Goal: Transaction & Acquisition: Purchase product/service

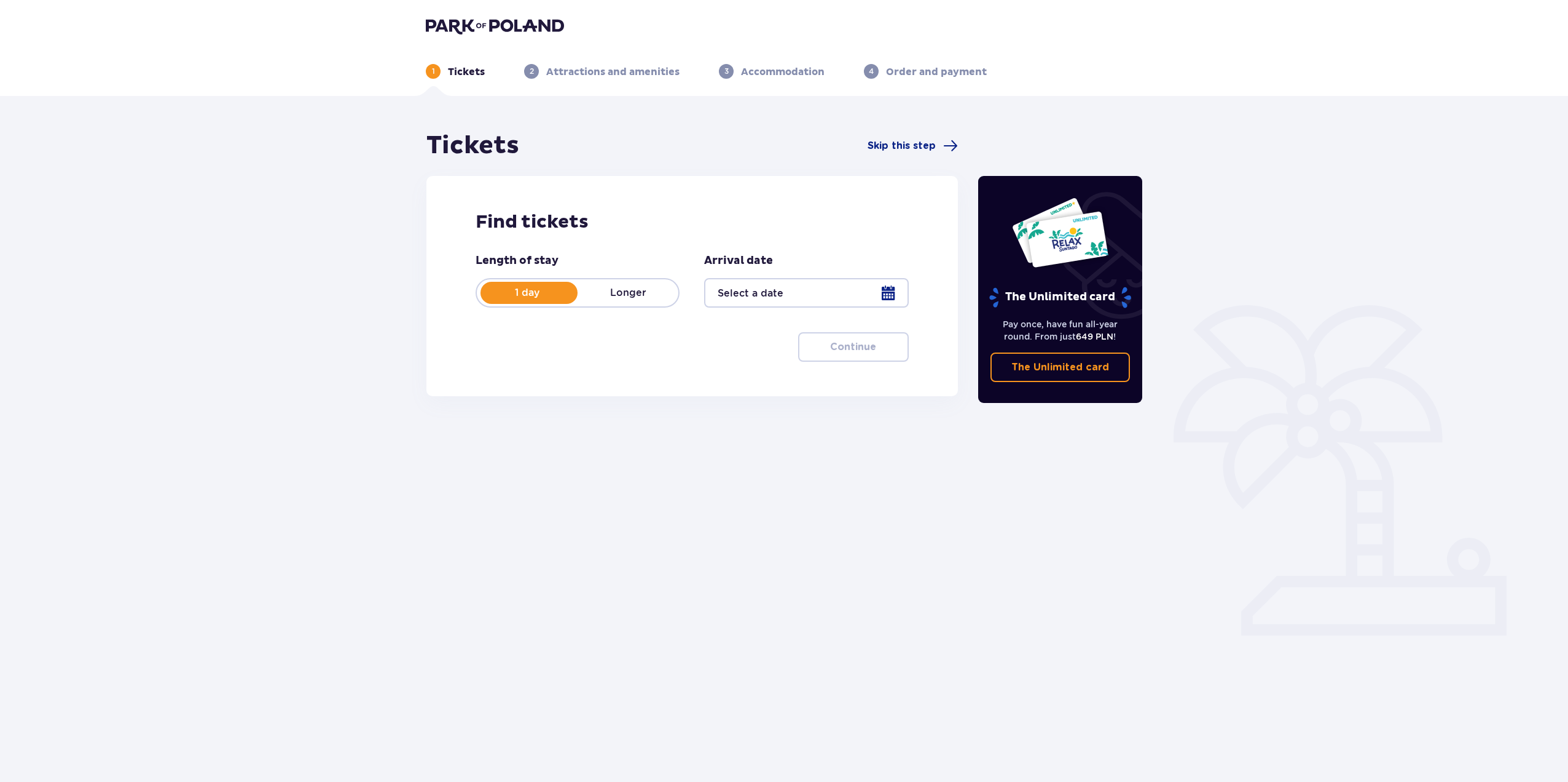
click at [777, 297] on div at bounding box center [806, 293] width 204 height 29
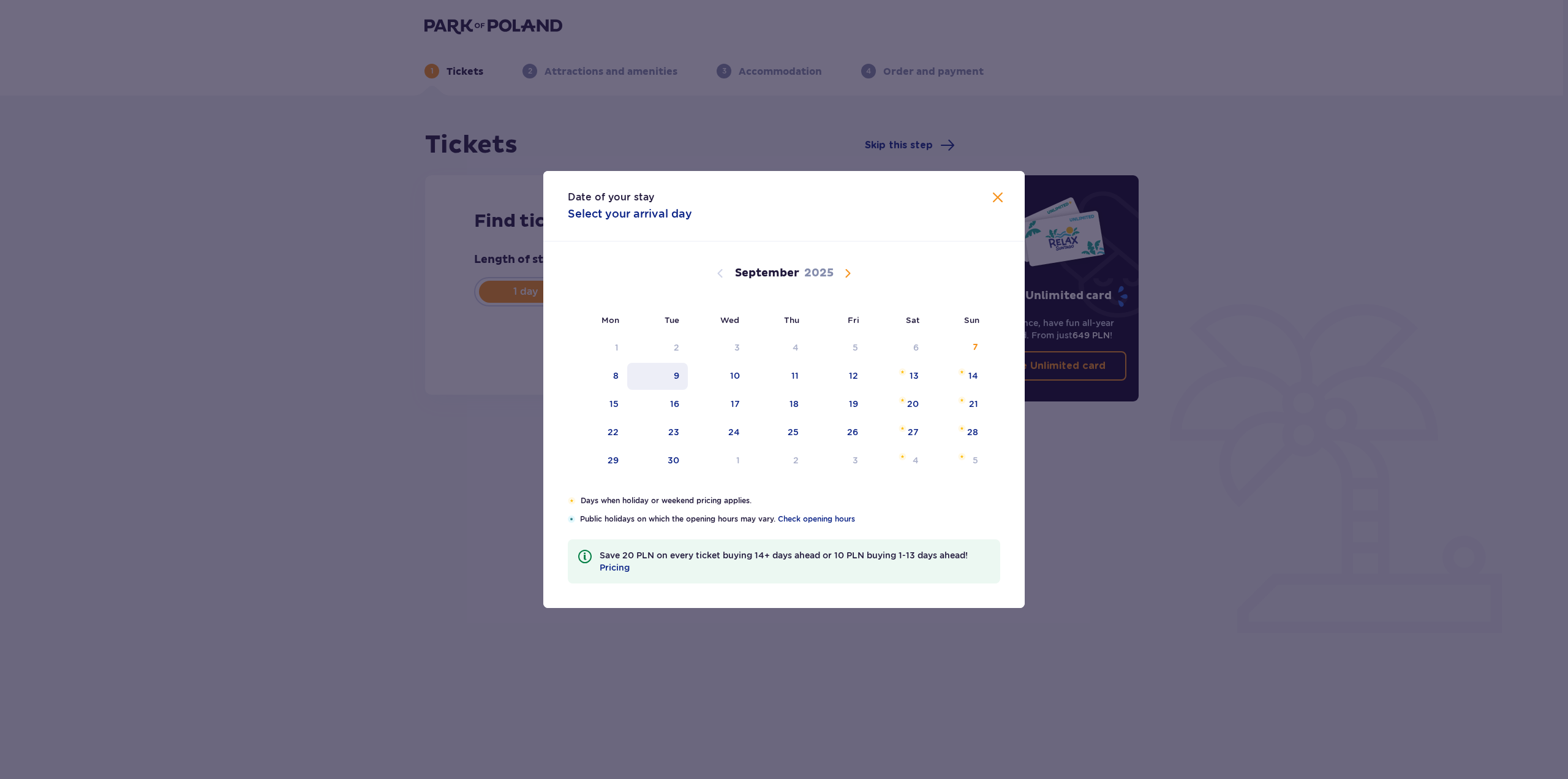
click at [666, 371] on div "9" at bounding box center [658, 376] width 61 height 27
type input "09.09.25"
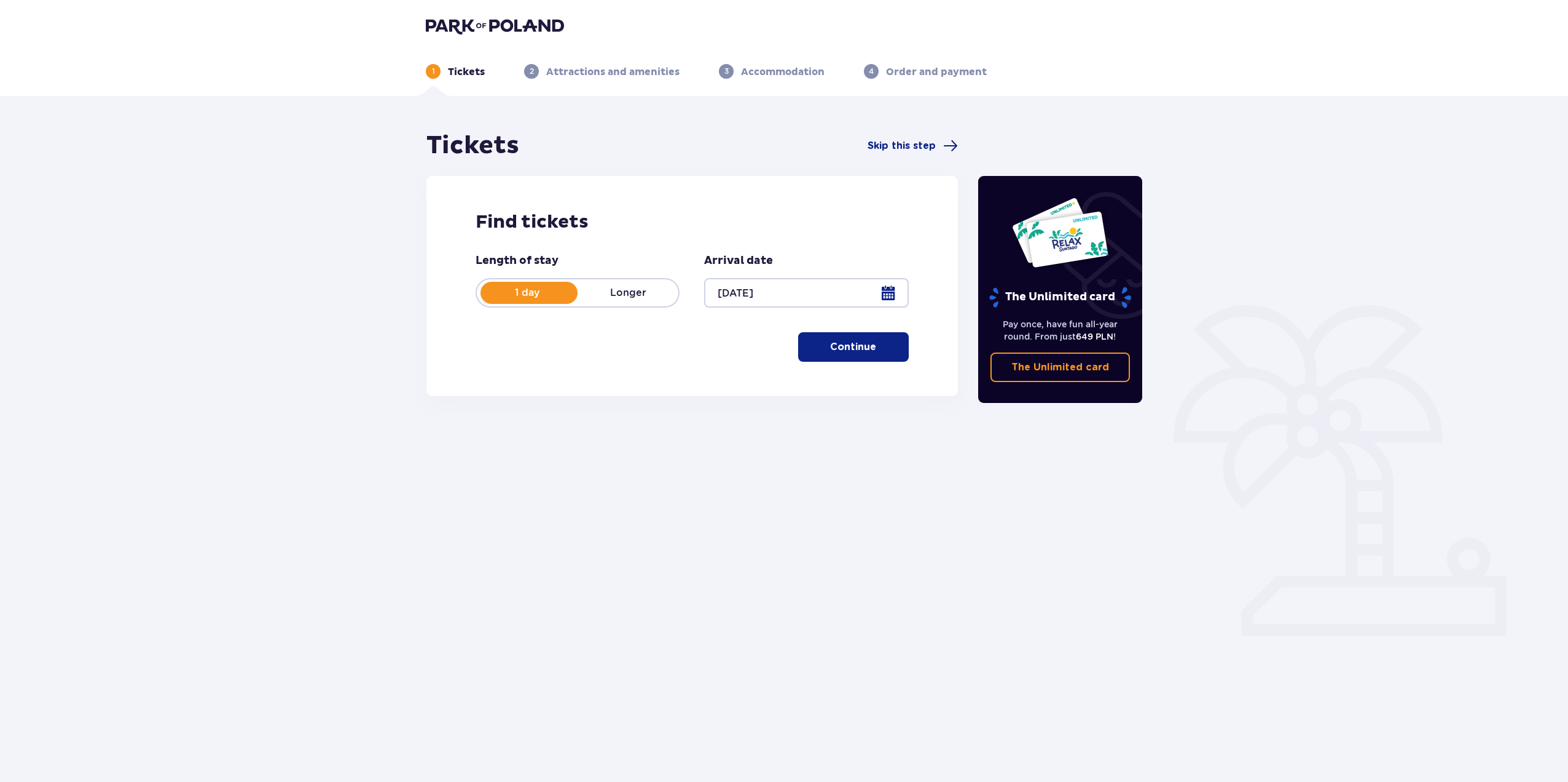
click at [815, 341] on button "Continue" at bounding box center [853, 347] width 111 height 29
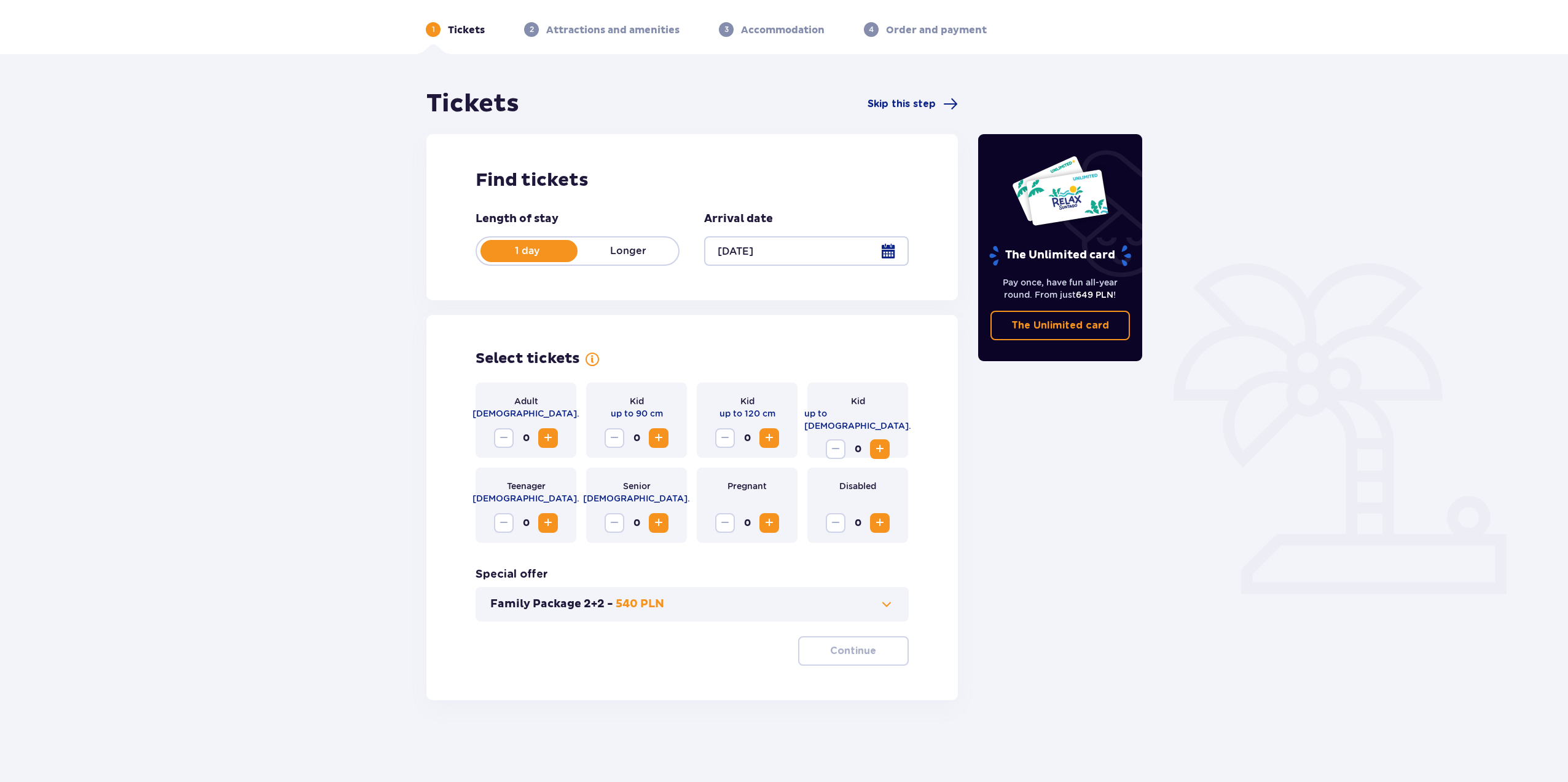
scroll to position [44, 0]
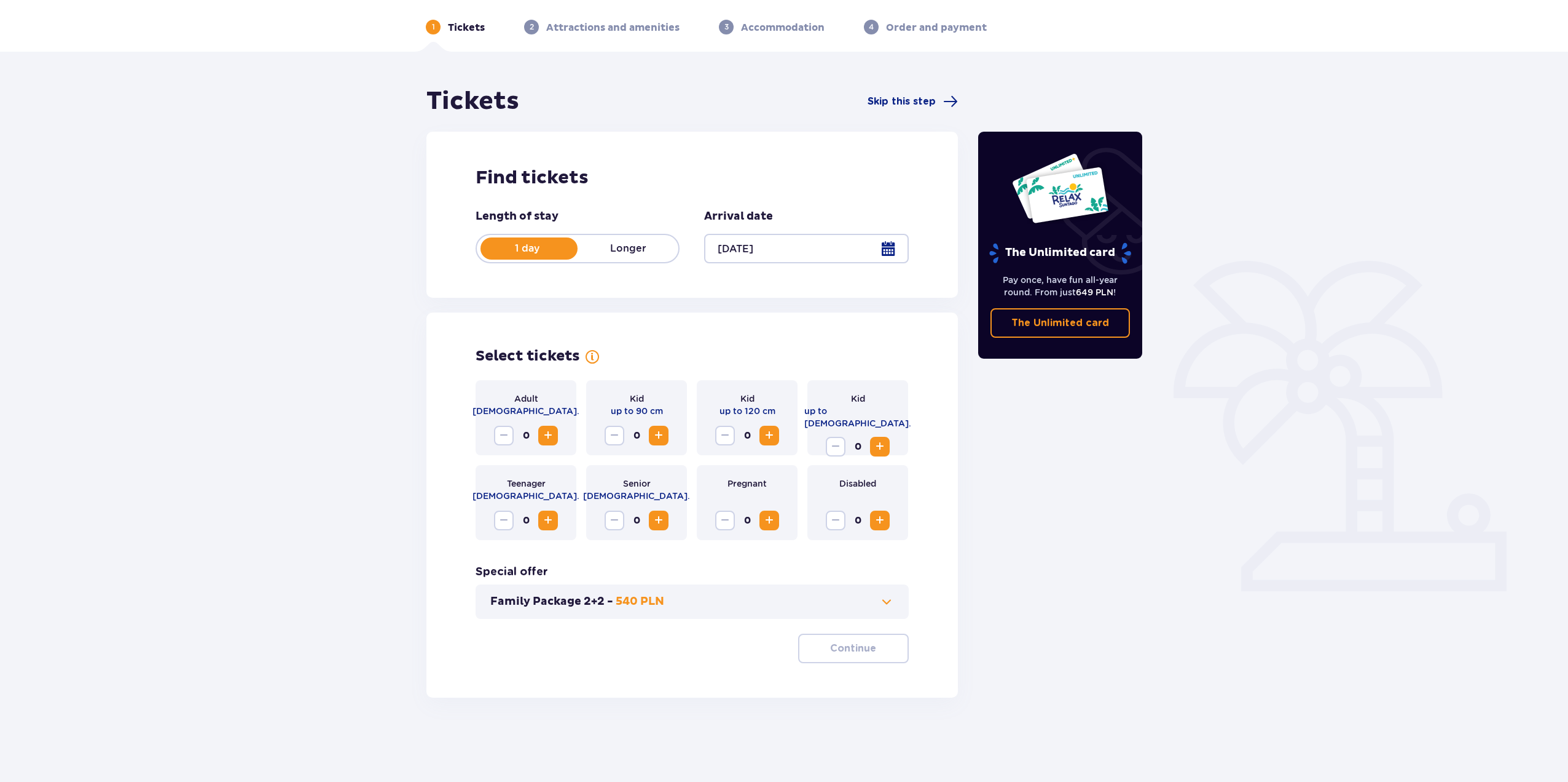
click at [548, 438] on span "Increase" at bounding box center [547, 435] width 15 height 15
click at [725, 600] on button "Family Package 2+2 - 540 PLN" at bounding box center [692, 601] width 404 height 15
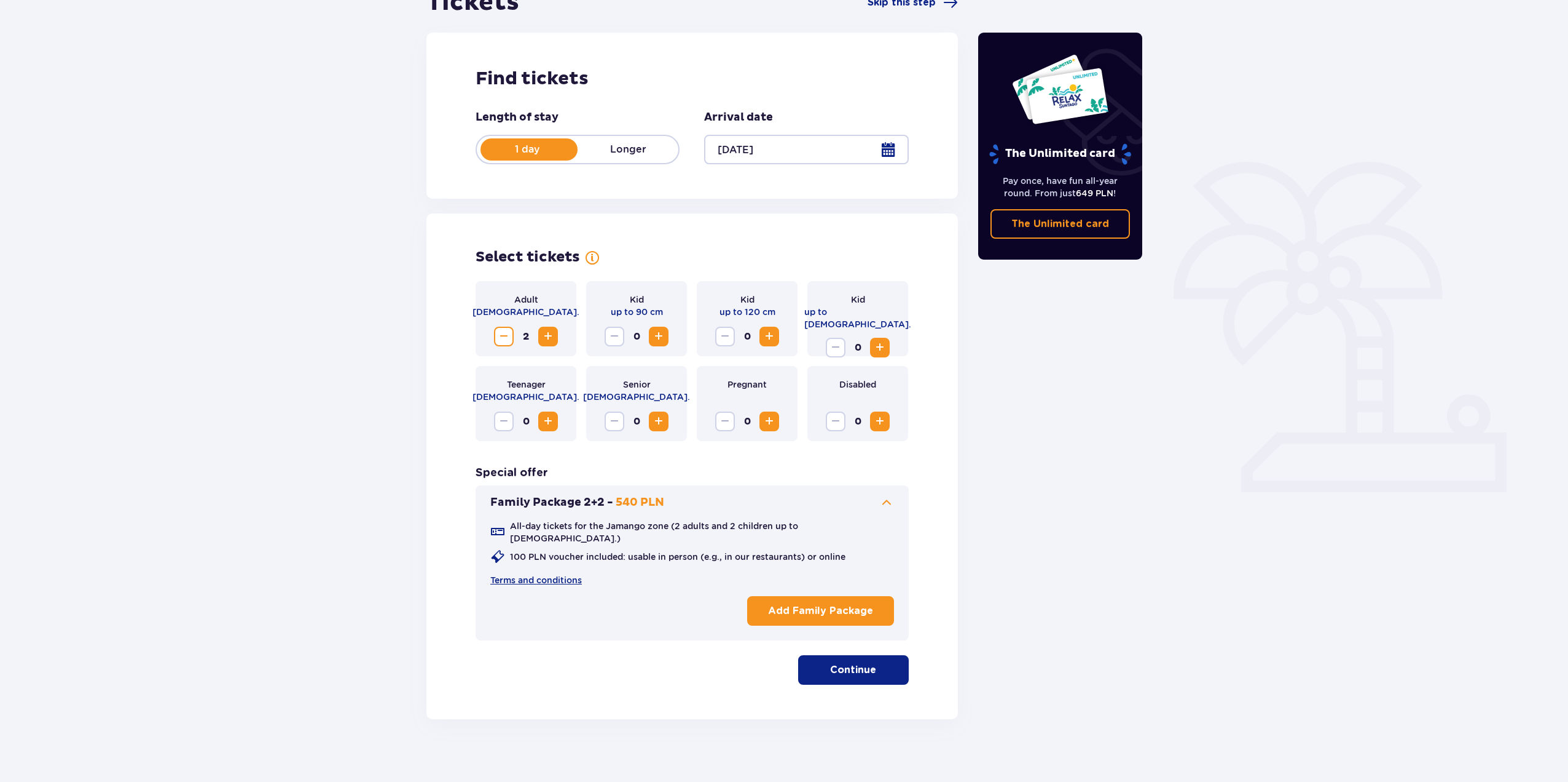
scroll to position [144, 0]
click at [505, 330] on span "Decrease" at bounding box center [503, 335] width 15 height 15
click at [502, 337] on span "Decrease" at bounding box center [503, 335] width 15 height 15
click at [550, 333] on span "Increase" at bounding box center [547, 335] width 15 height 15
click at [550, 332] on span "Increase" at bounding box center [547, 335] width 15 height 15
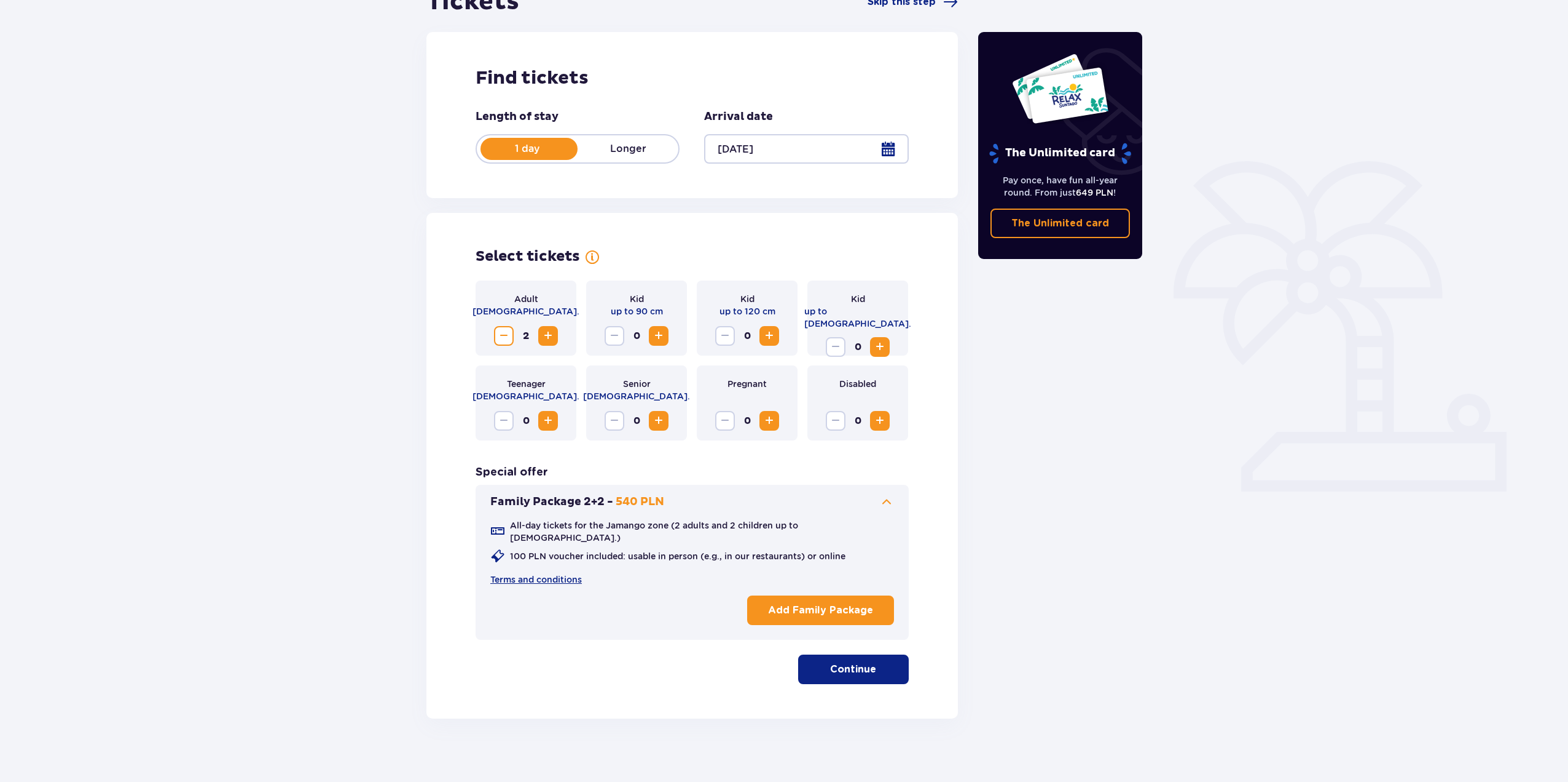
click at [833, 655] on button "Continue" at bounding box center [853, 669] width 111 height 29
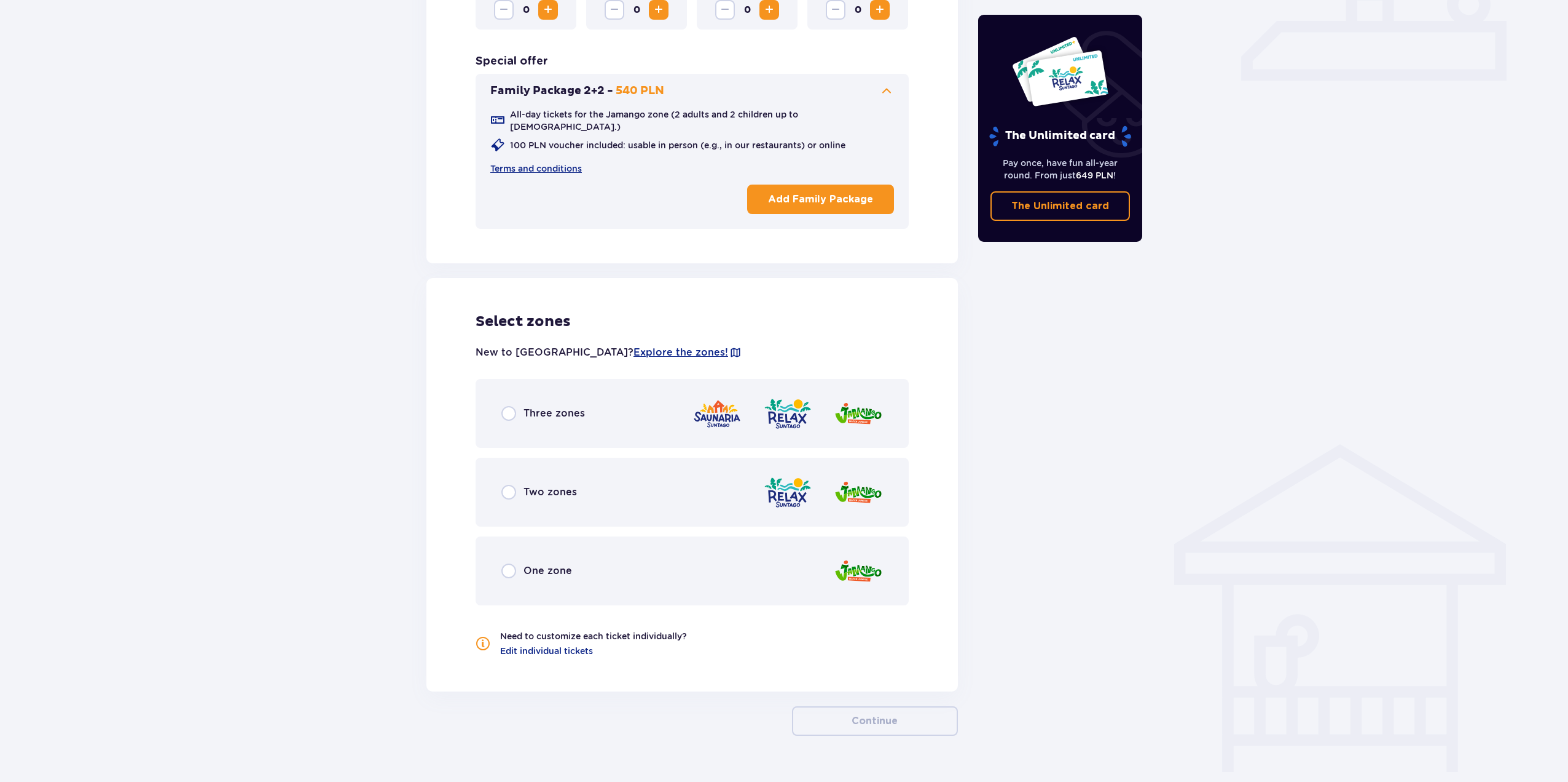
scroll to position [572, 0]
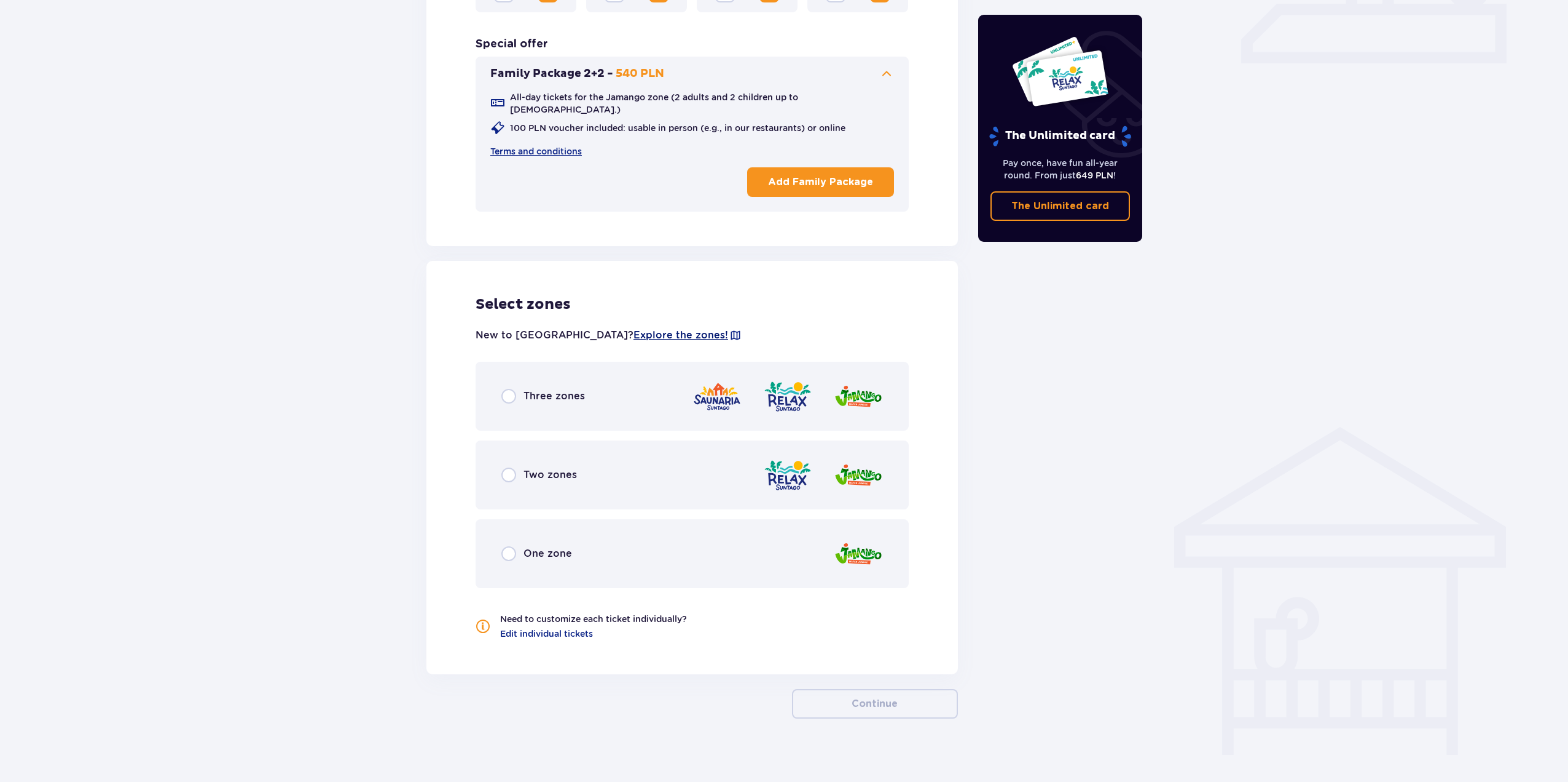
click at [634, 328] on span "Explore the zones!" at bounding box center [681, 335] width 95 height 14
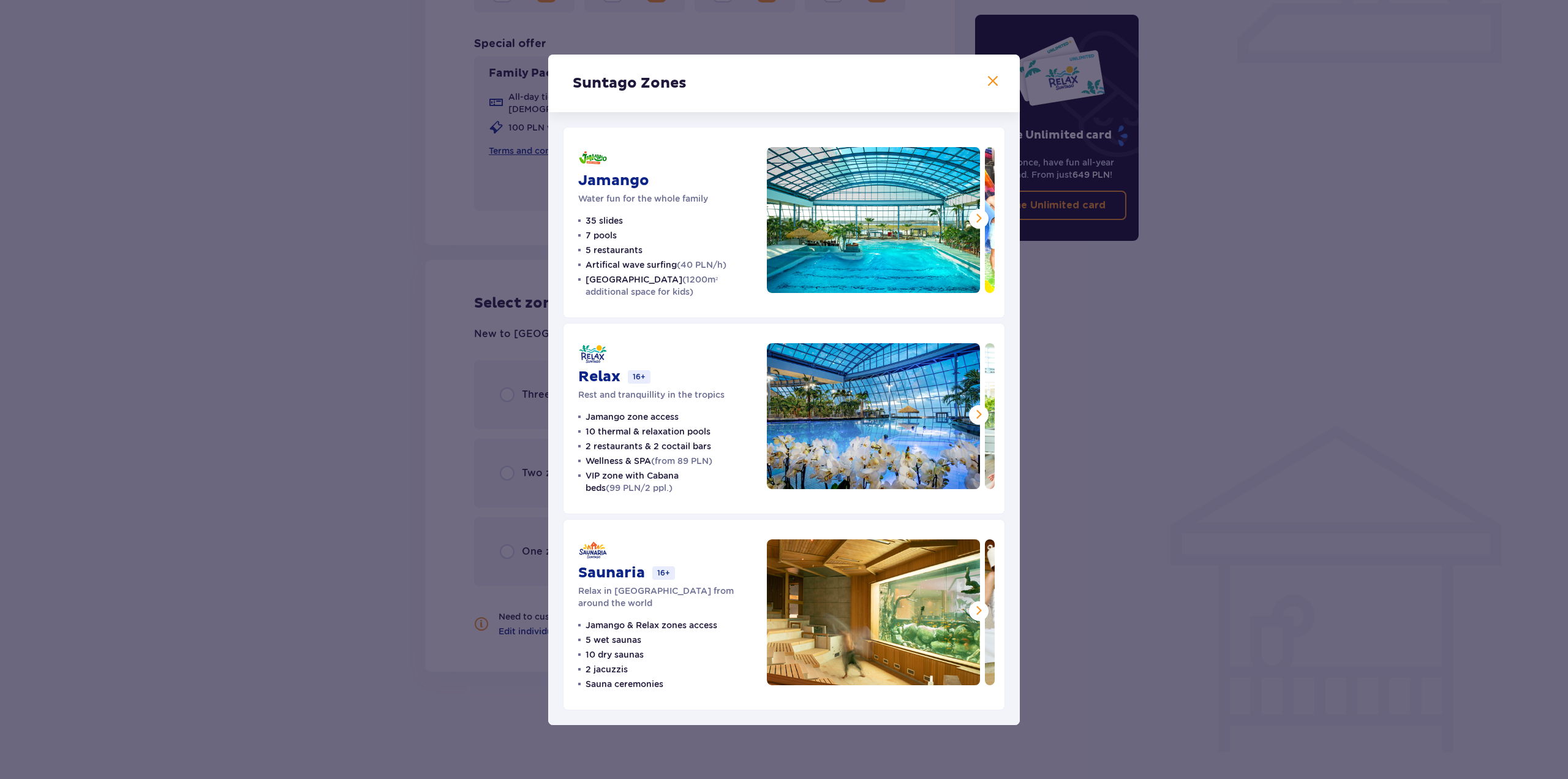
click at [974, 219] on span at bounding box center [978, 218] width 15 height 15
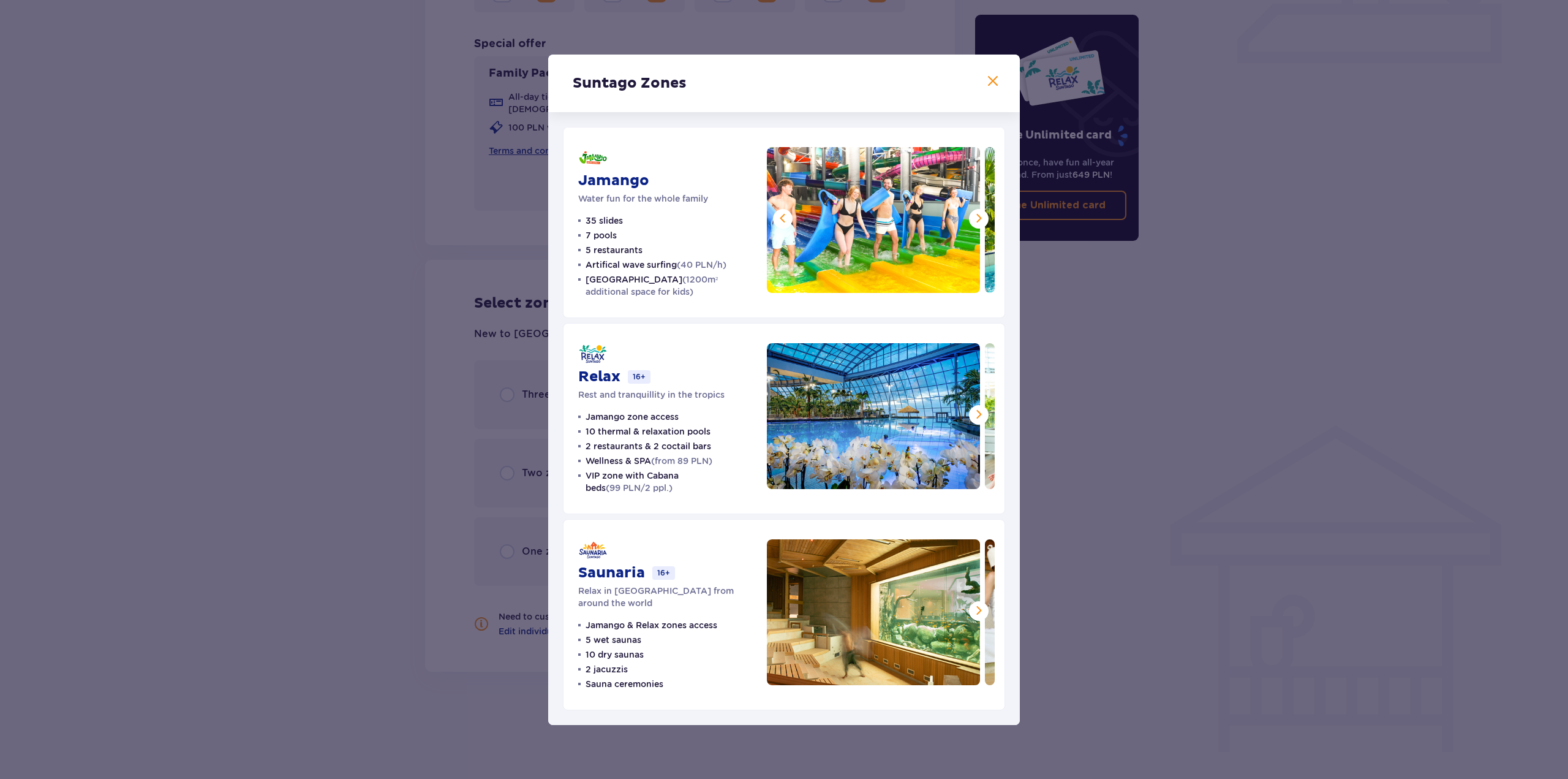
click at [974, 219] on span at bounding box center [978, 218] width 15 height 15
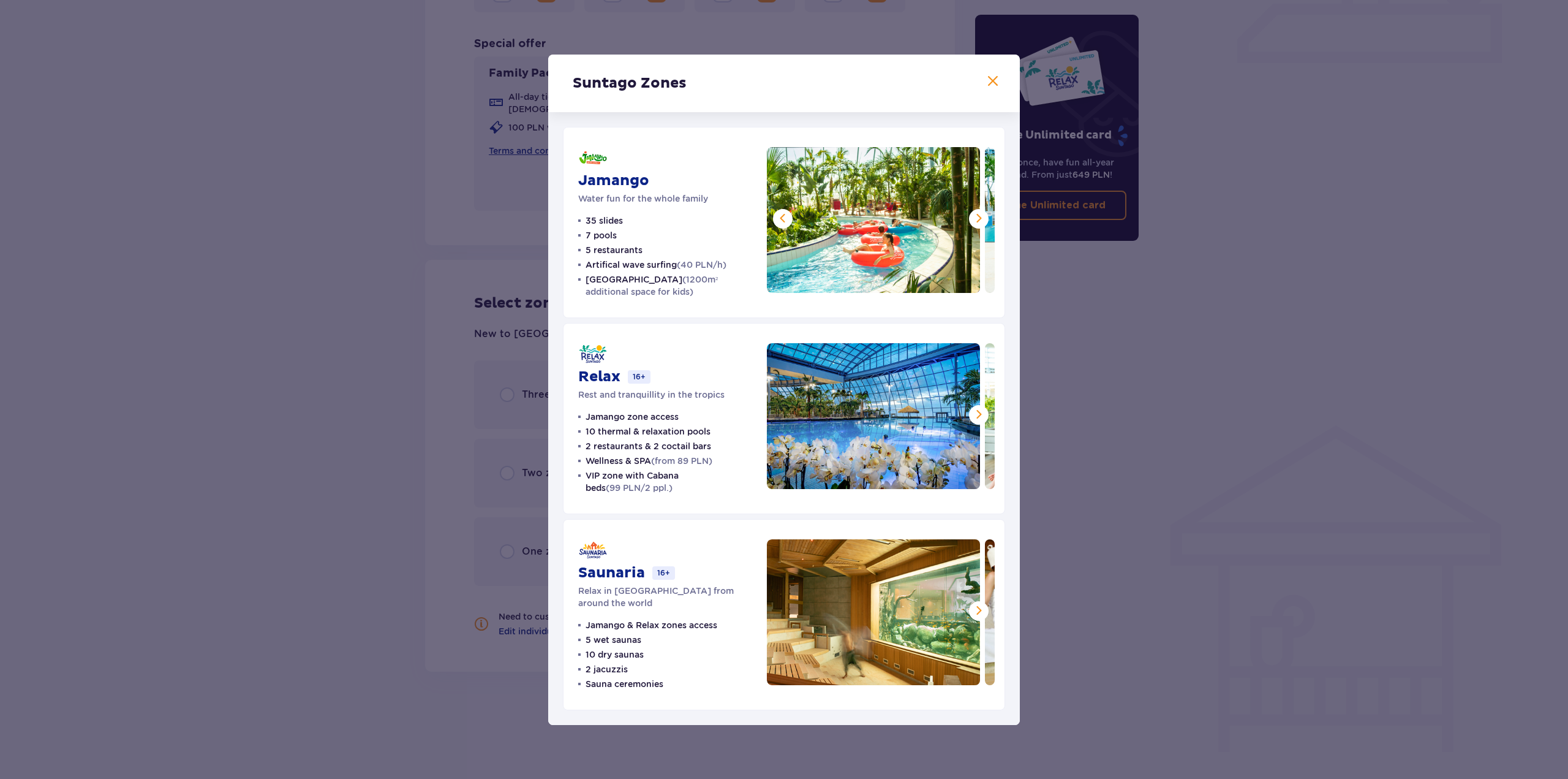
click at [974, 219] on span at bounding box center [978, 218] width 15 height 15
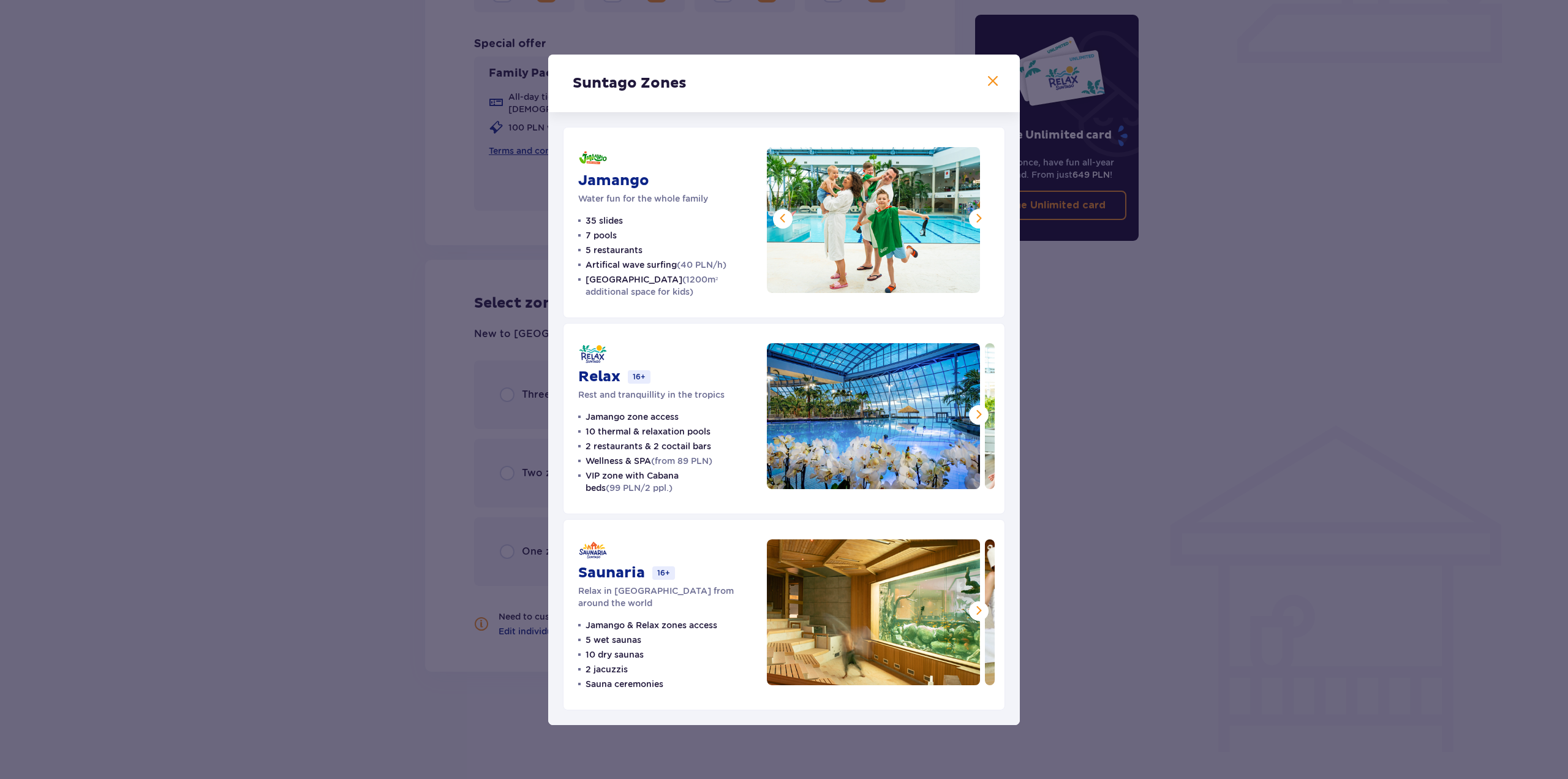
click at [974, 219] on span at bounding box center [978, 218] width 15 height 15
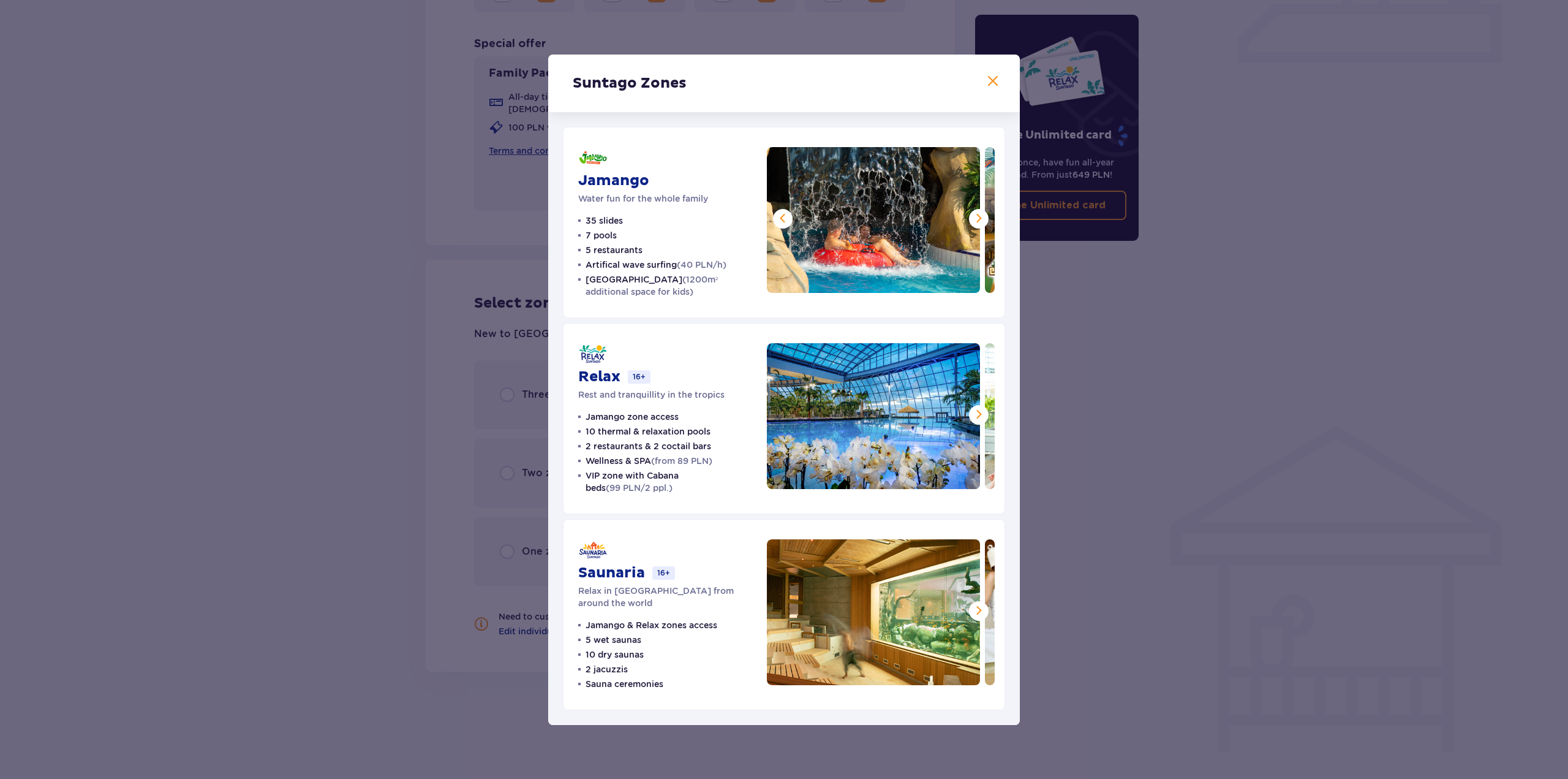
click at [974, 219] on span at bounding box center [978, 218] width 15 height 15
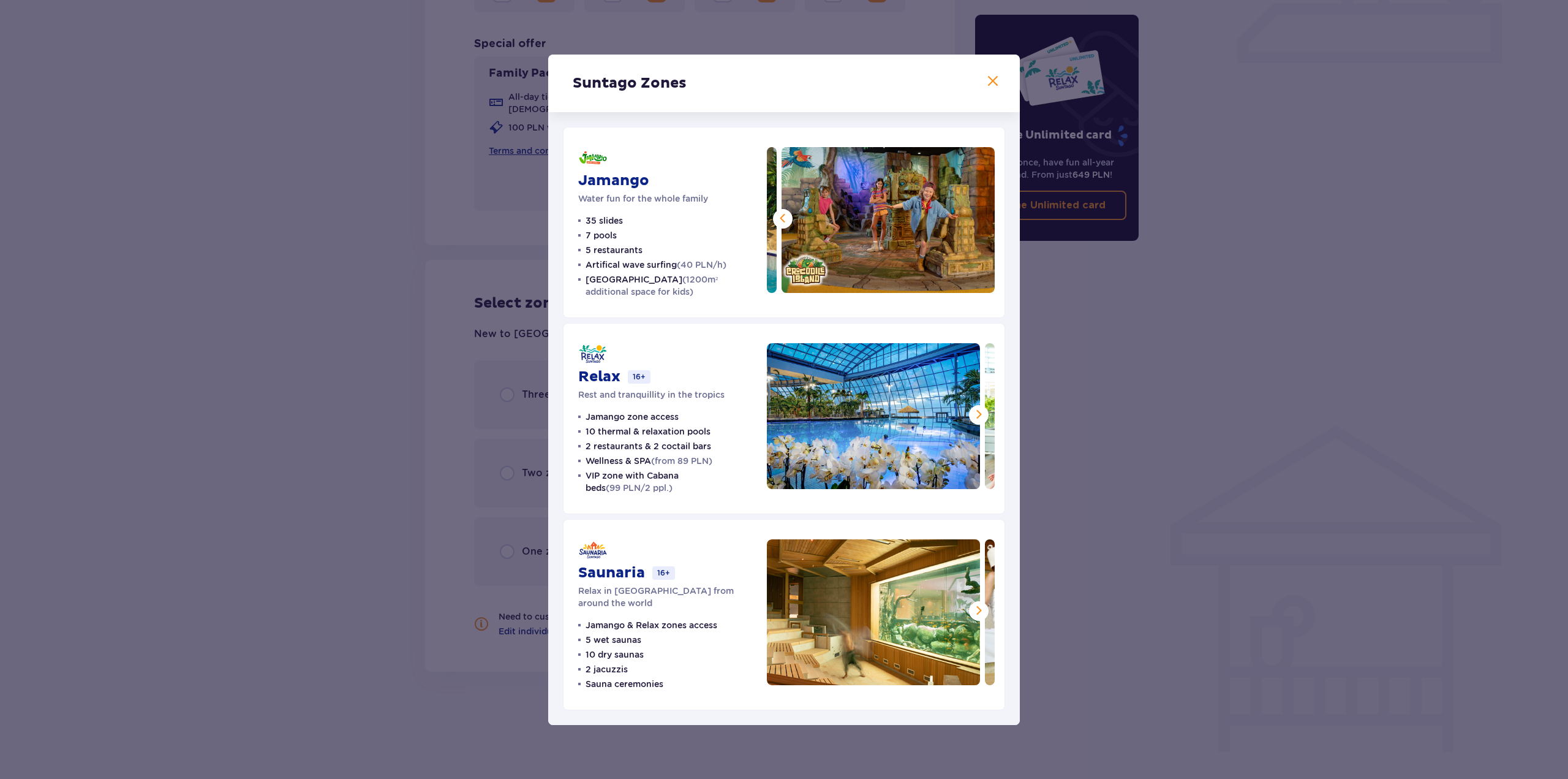
click at [974, 219] on img at bounding box center [888, 220] width 213 height 145
click at [977, 413] on span at bounding box center [978, 414] width 15 height 15
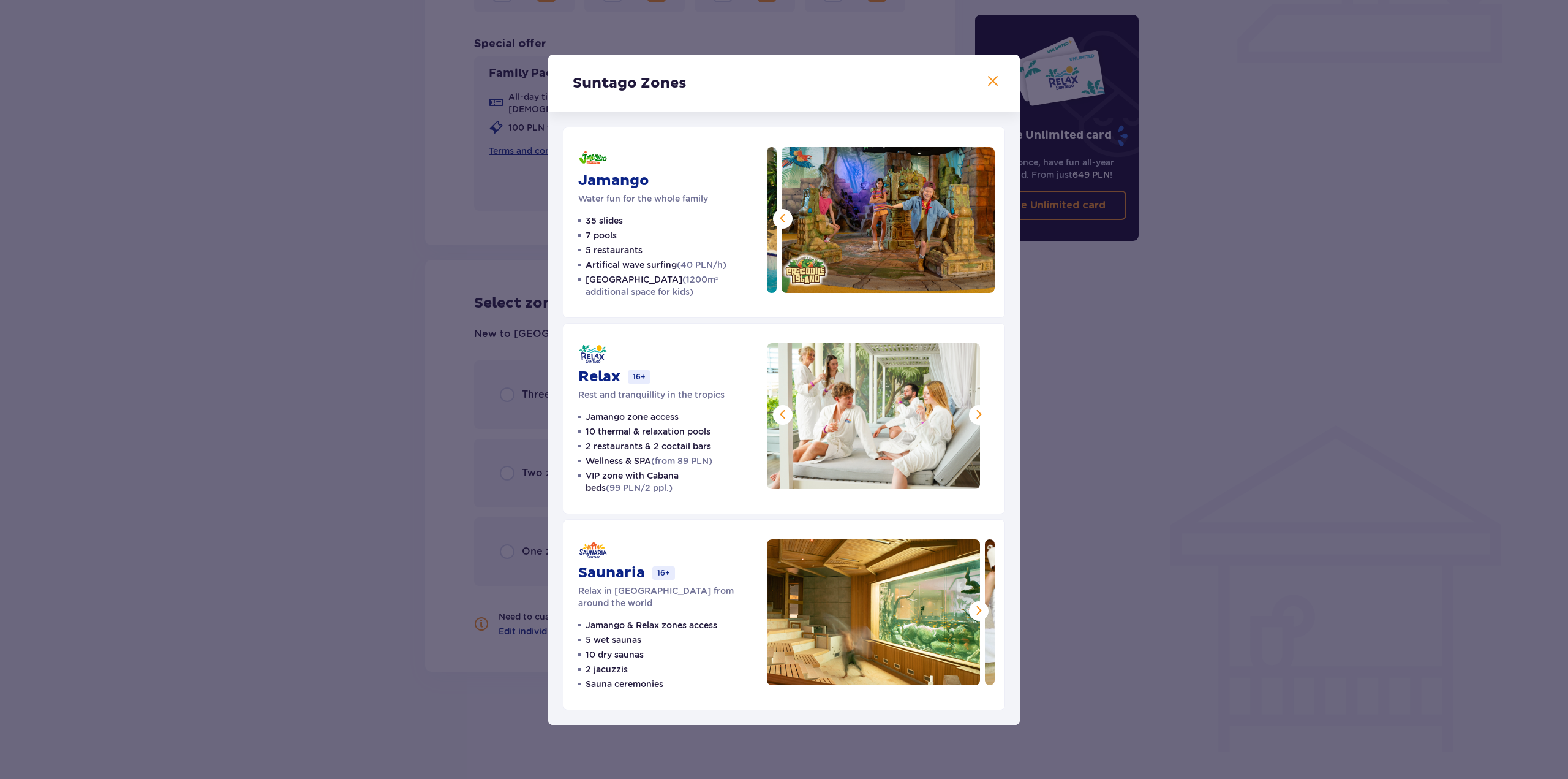
click at [976, 413] on span at bounding box center [978, 414] width 15 height 15
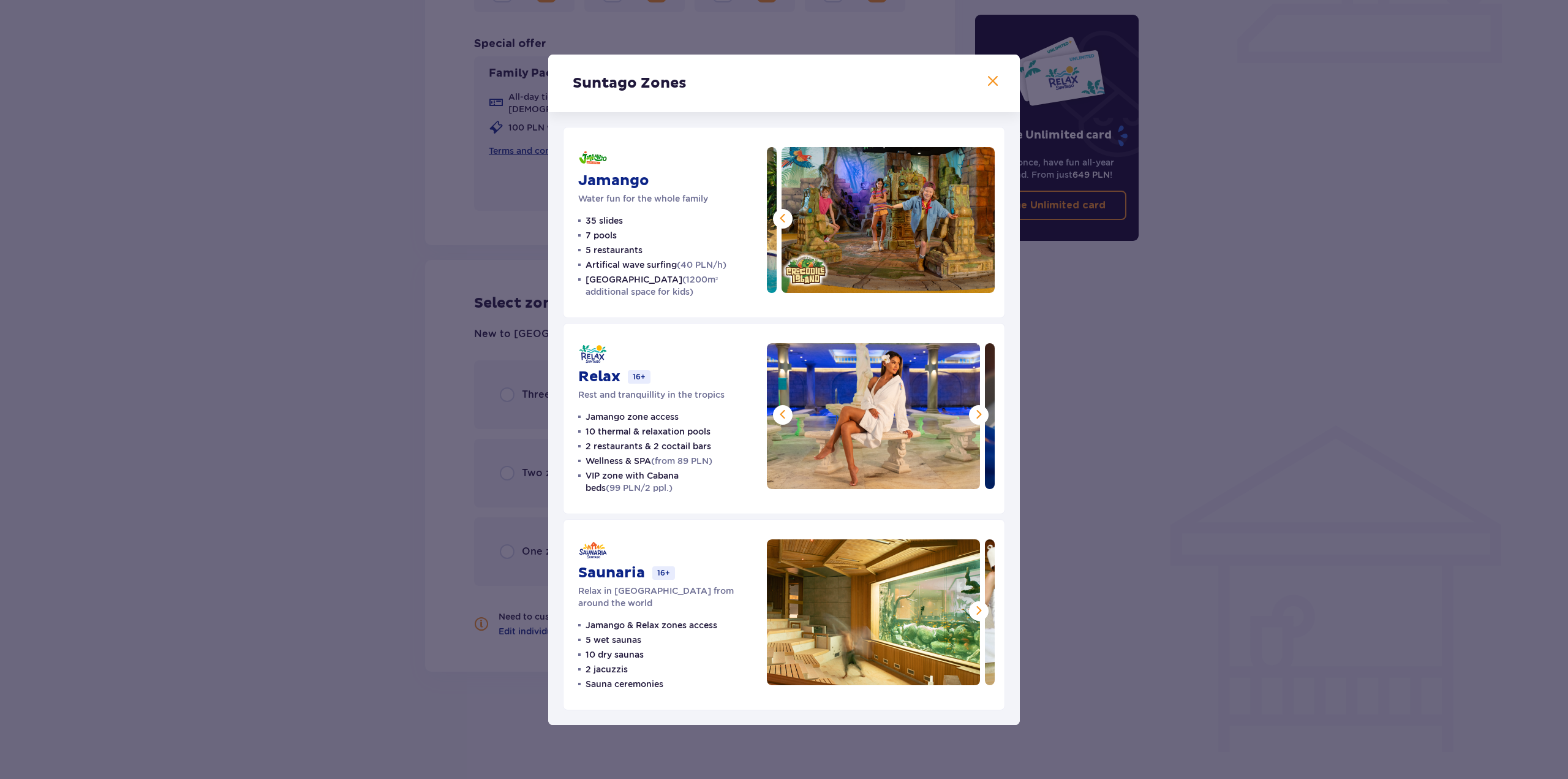
click at [976, 413] on span at bounding box center [978, 414] width 15 height 15
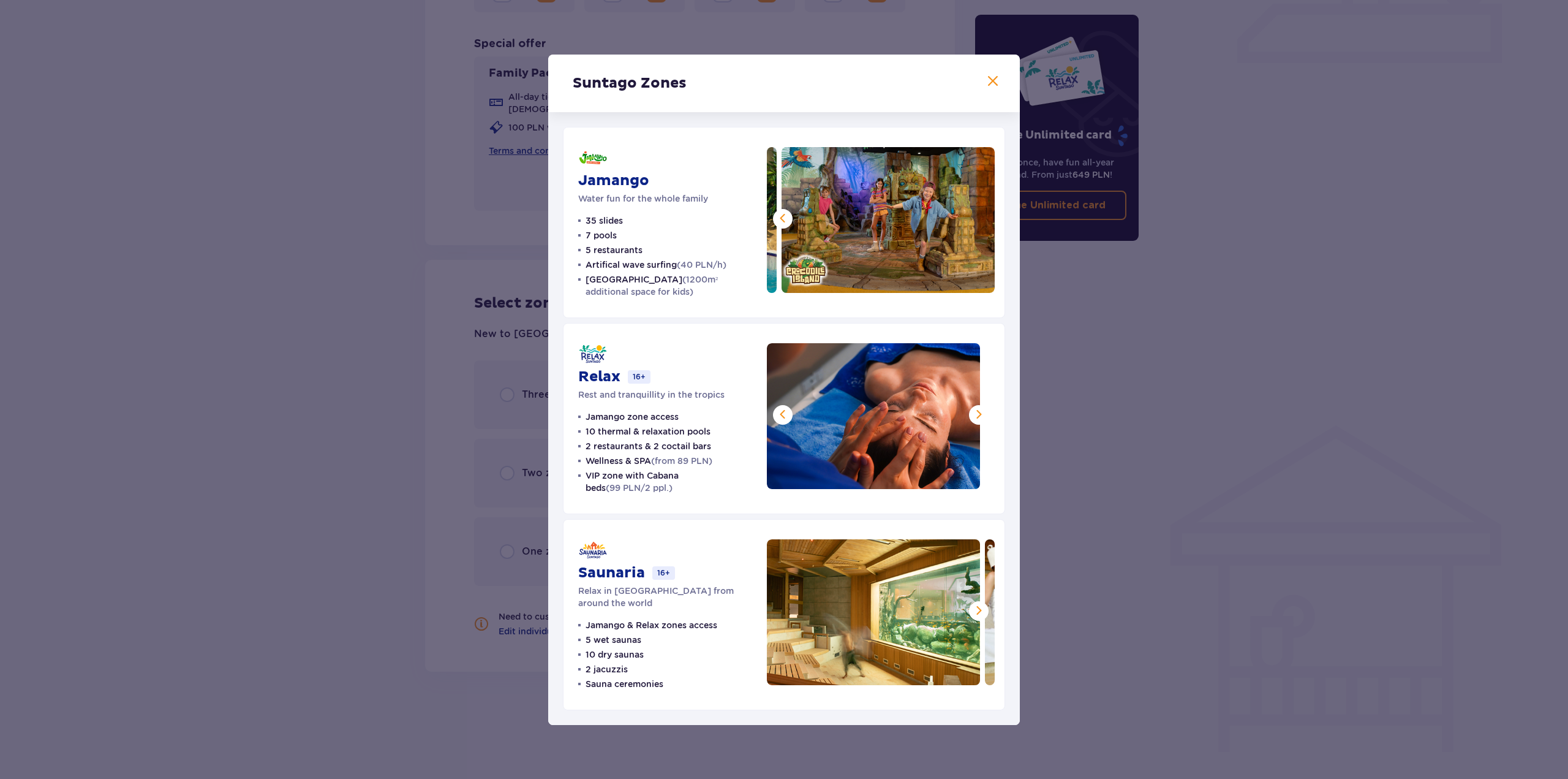
click at [976, 413] on span at bounding box center [978, 414] width 15 height 15
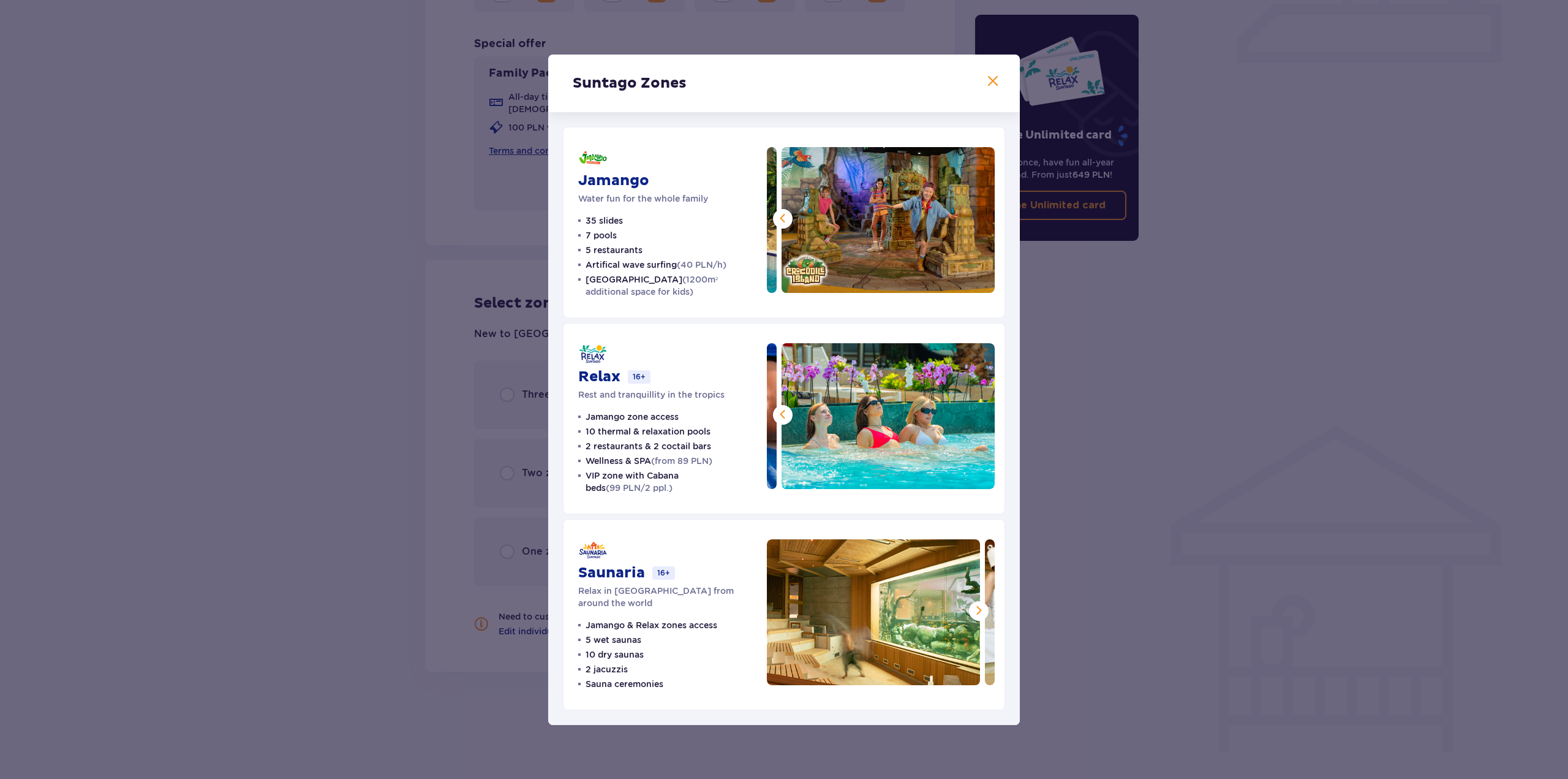
click at [1100, 397] on div "Suntago Zones Jamango Water fun for the whole family 35 slides 7 pools 5 restau…" at bounding box center [784, 390] width 1568 height 779
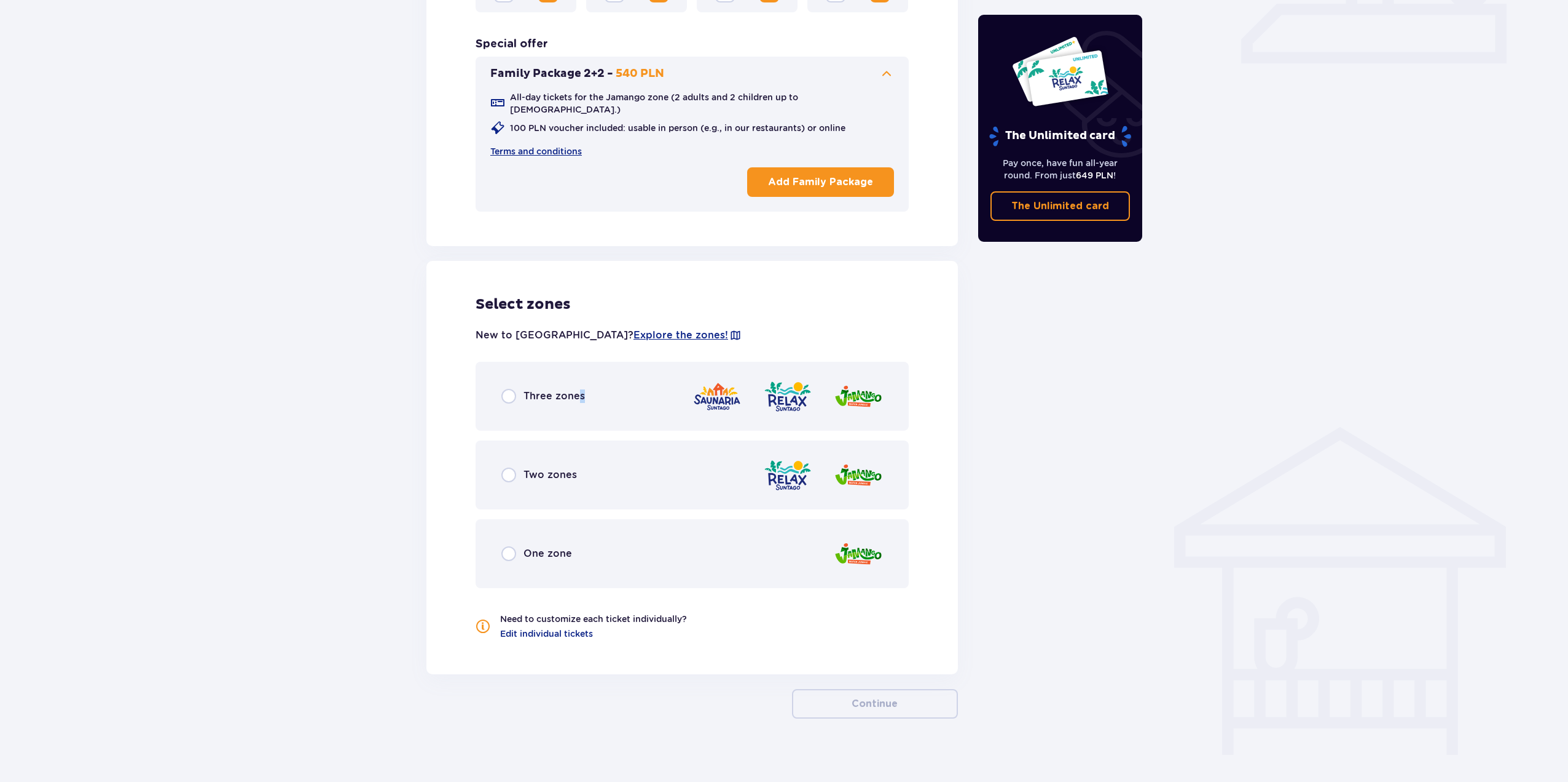
click at [580, 389] on p "Three zones" at bounding box center [554, 396] width 62 height 14
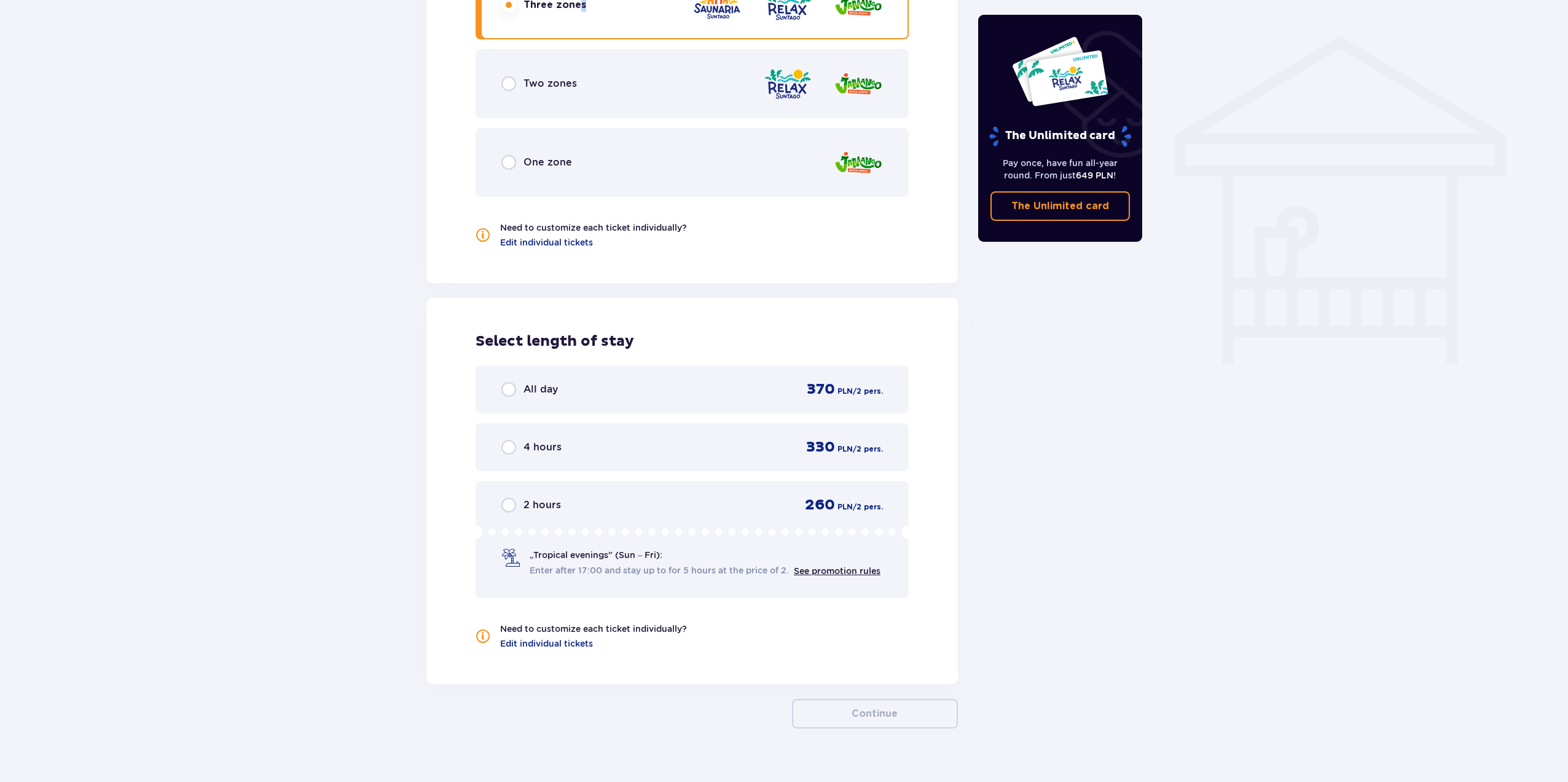
scroll to position [973, 0]
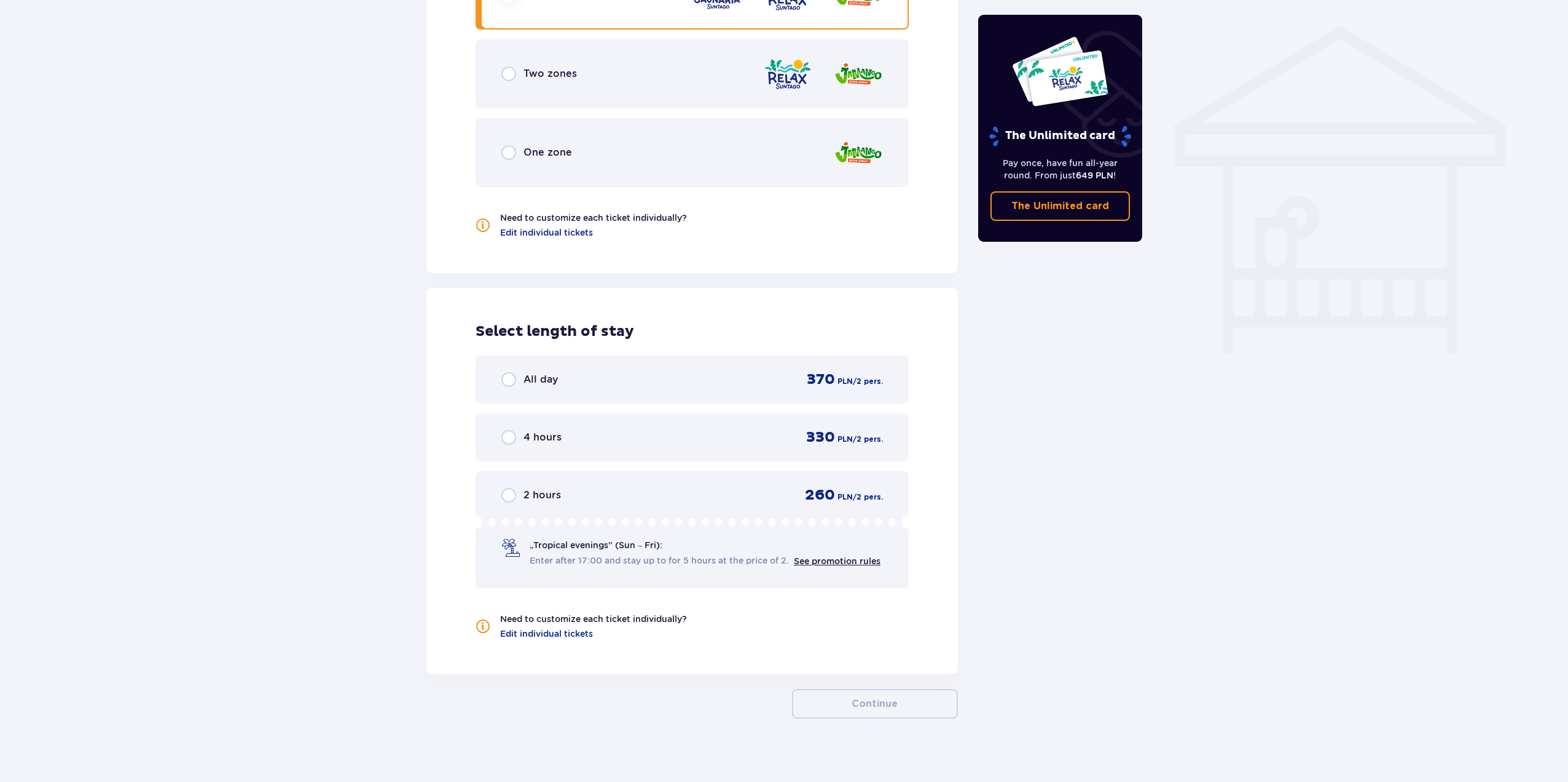
click at [546, 73] on div "Two zones" at bounding box center [692, 73] width 433 height 69
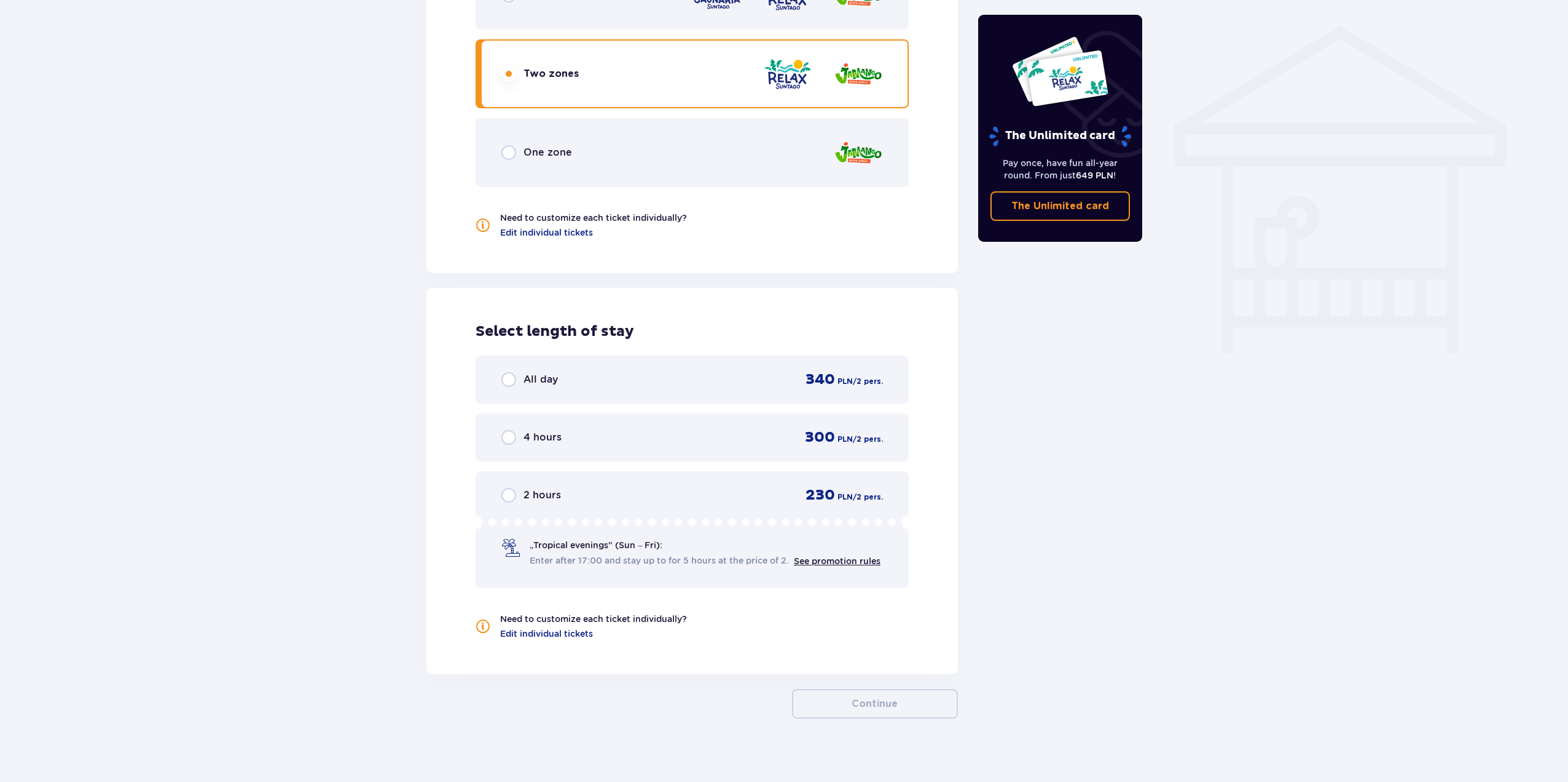
click at [551, 153] on div "One zone" at bounding box center [692, 152] width 433 height 69
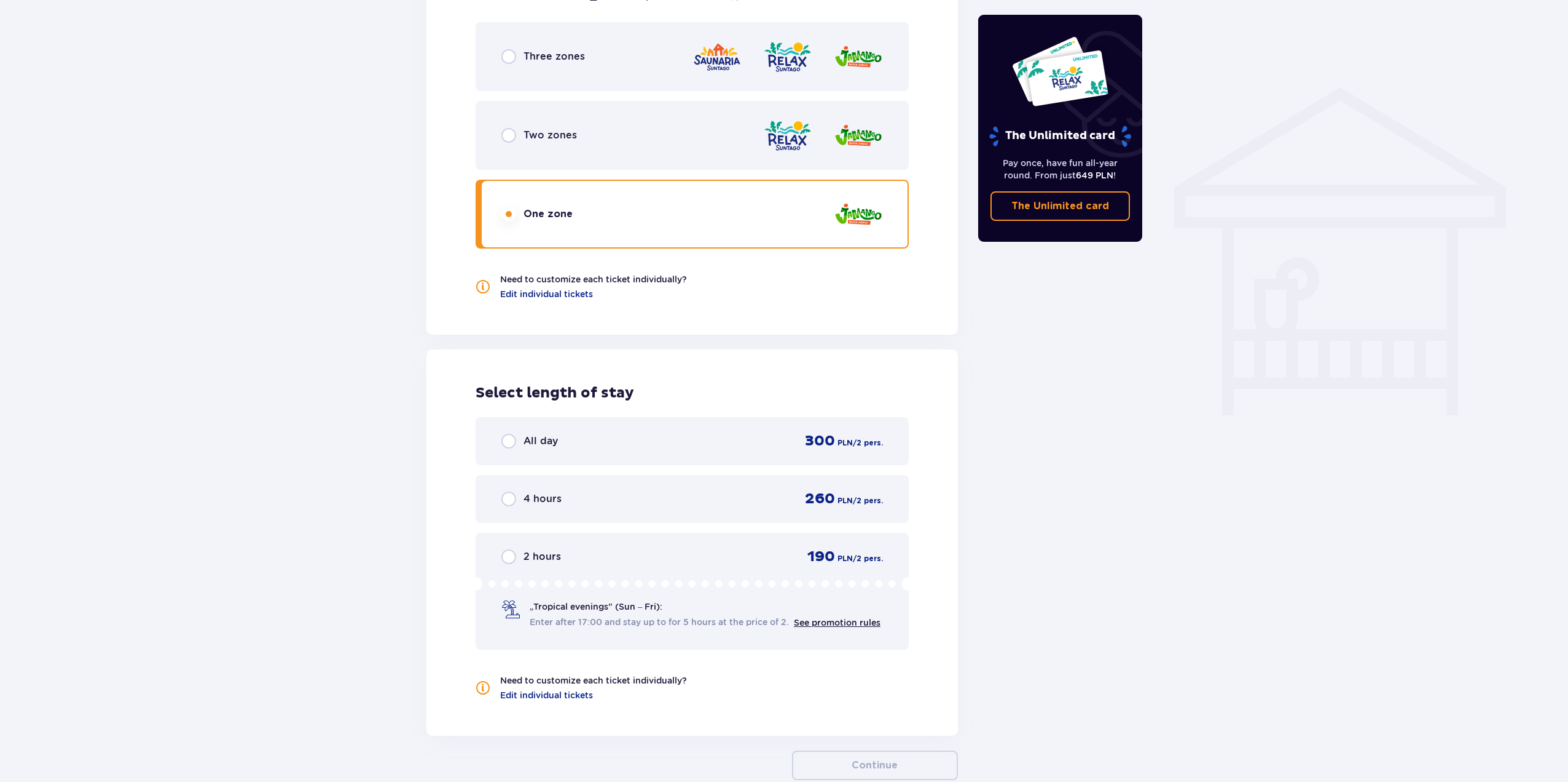
scroll to position [850, 0]
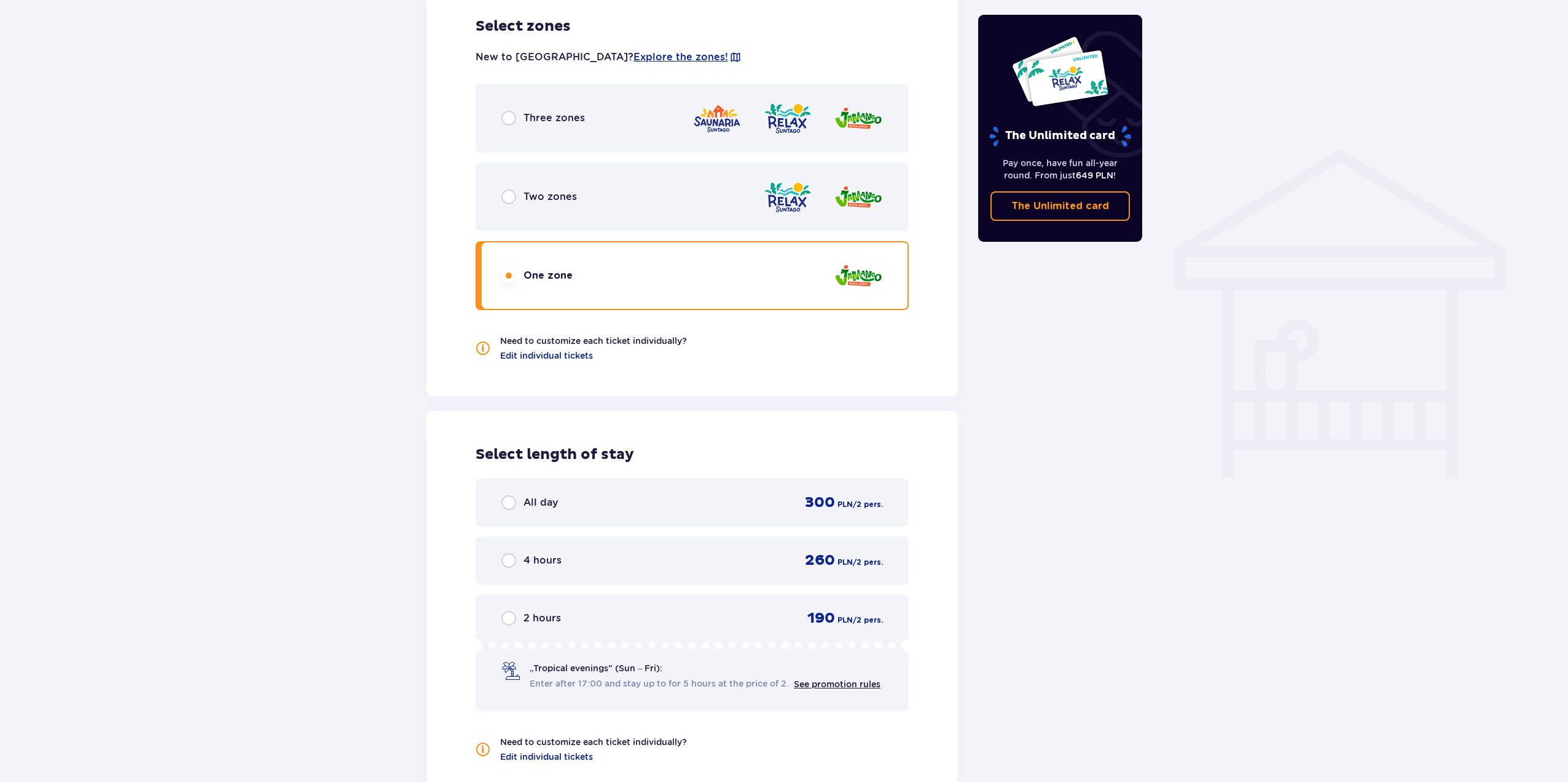
click at [535, 557] on div "4 hours" at bounding box center [531, 560] width 60 height 15
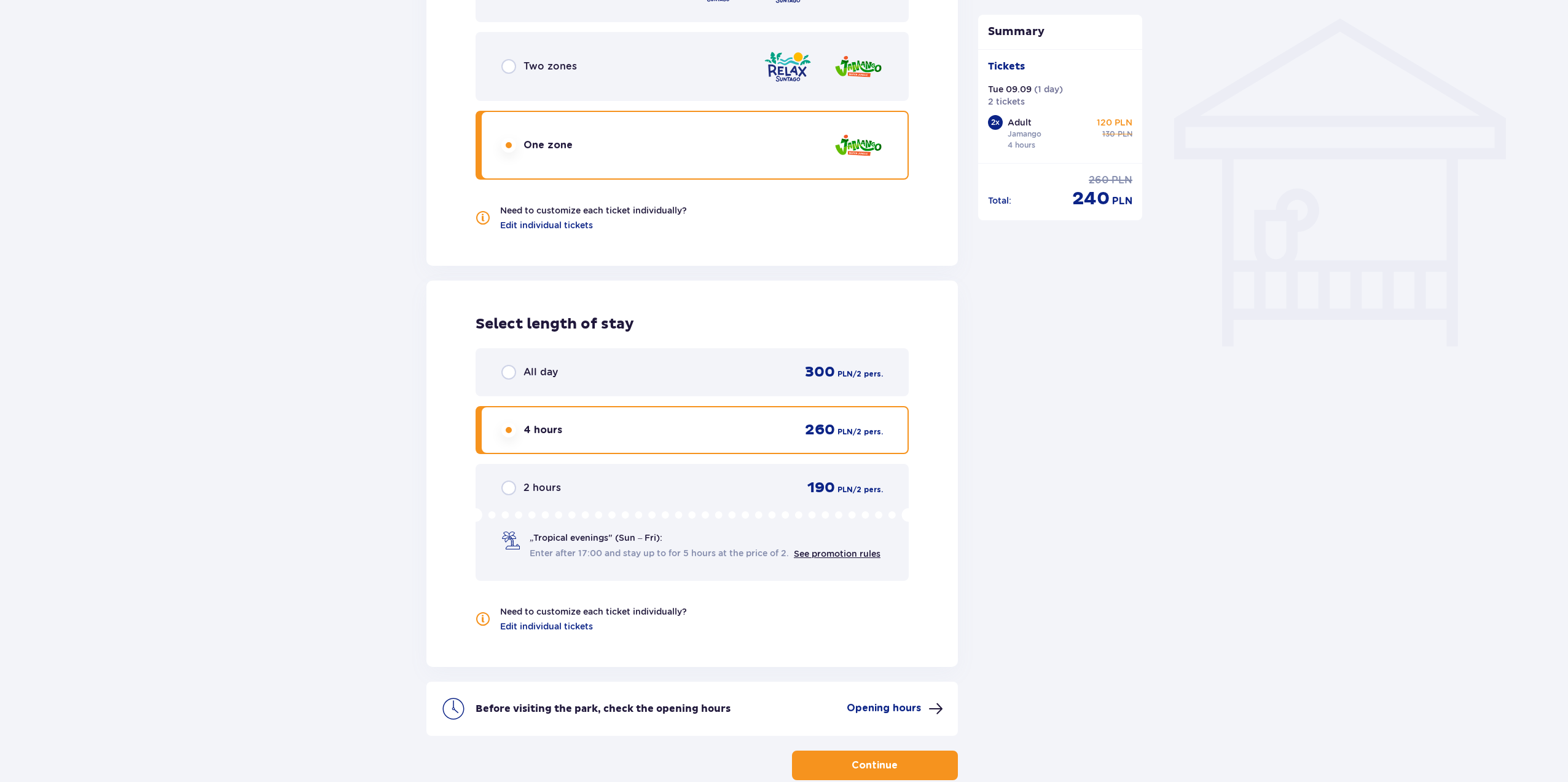
click at [559, 60] on p "Two zones" at bounding box center [550, 67] width 54 height 14
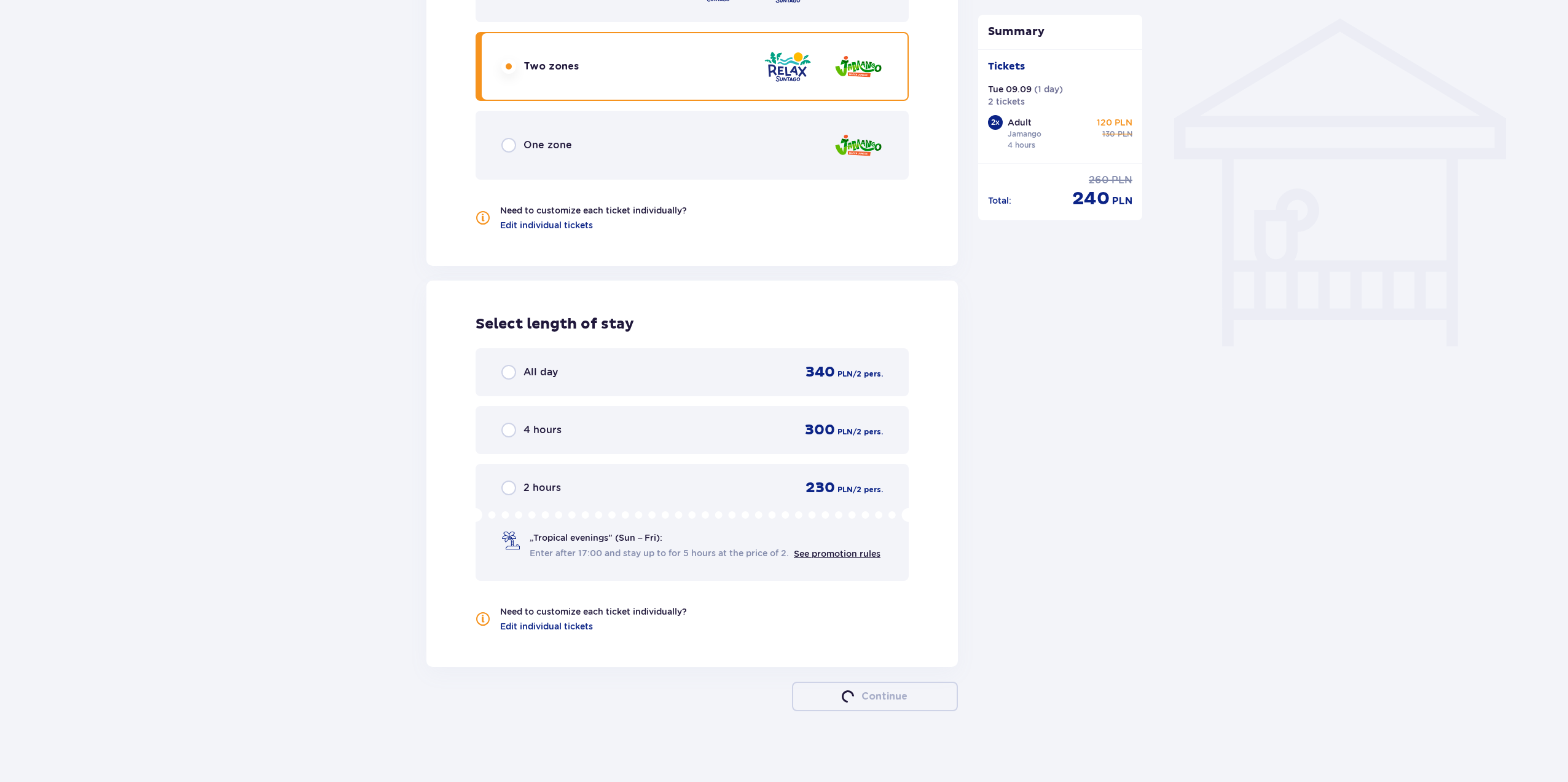
scroll to position [973, 0]
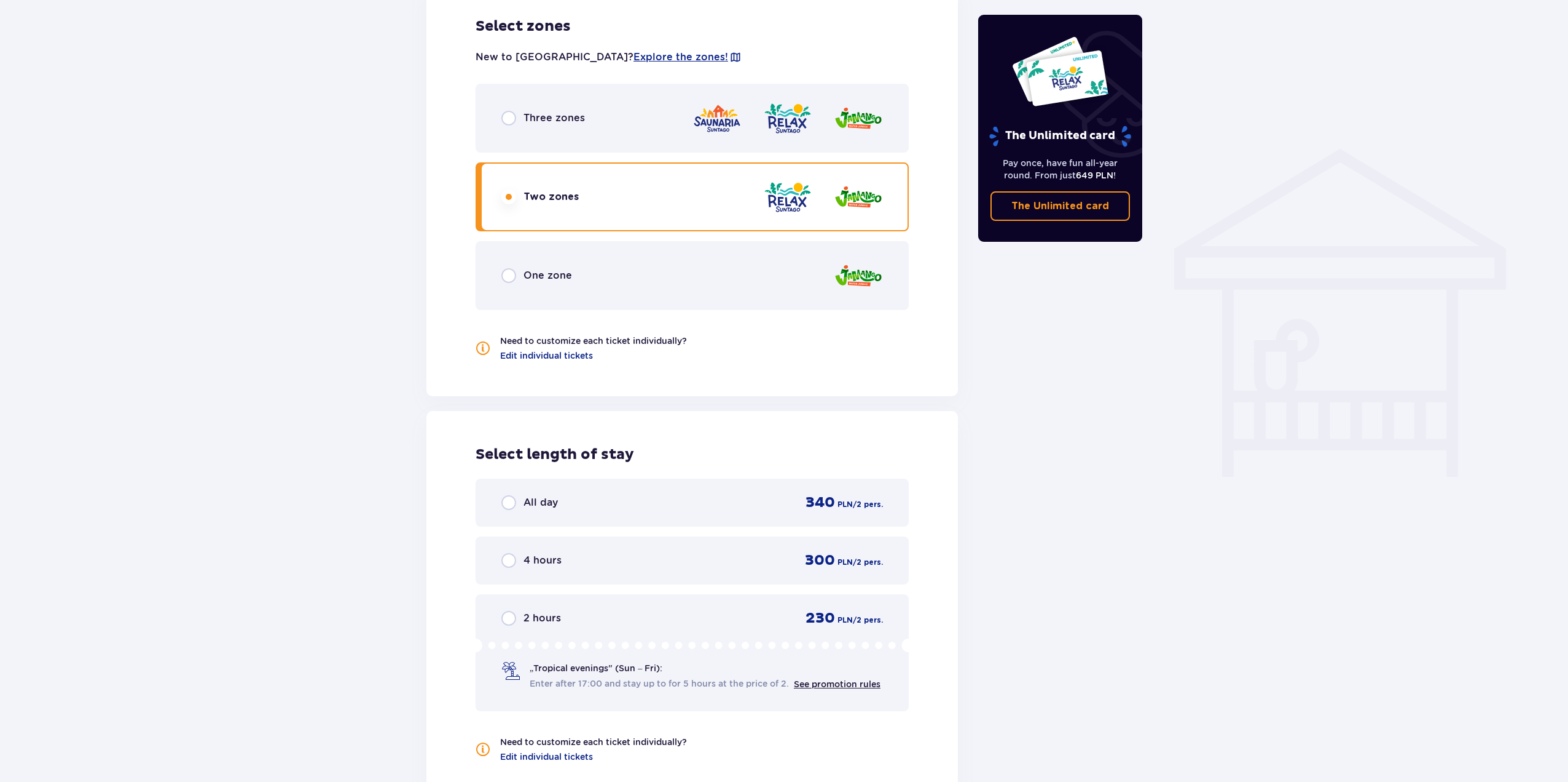
click at [585, 117] on div "Three zones" at bounding box center [692, 118] width 433 height 69
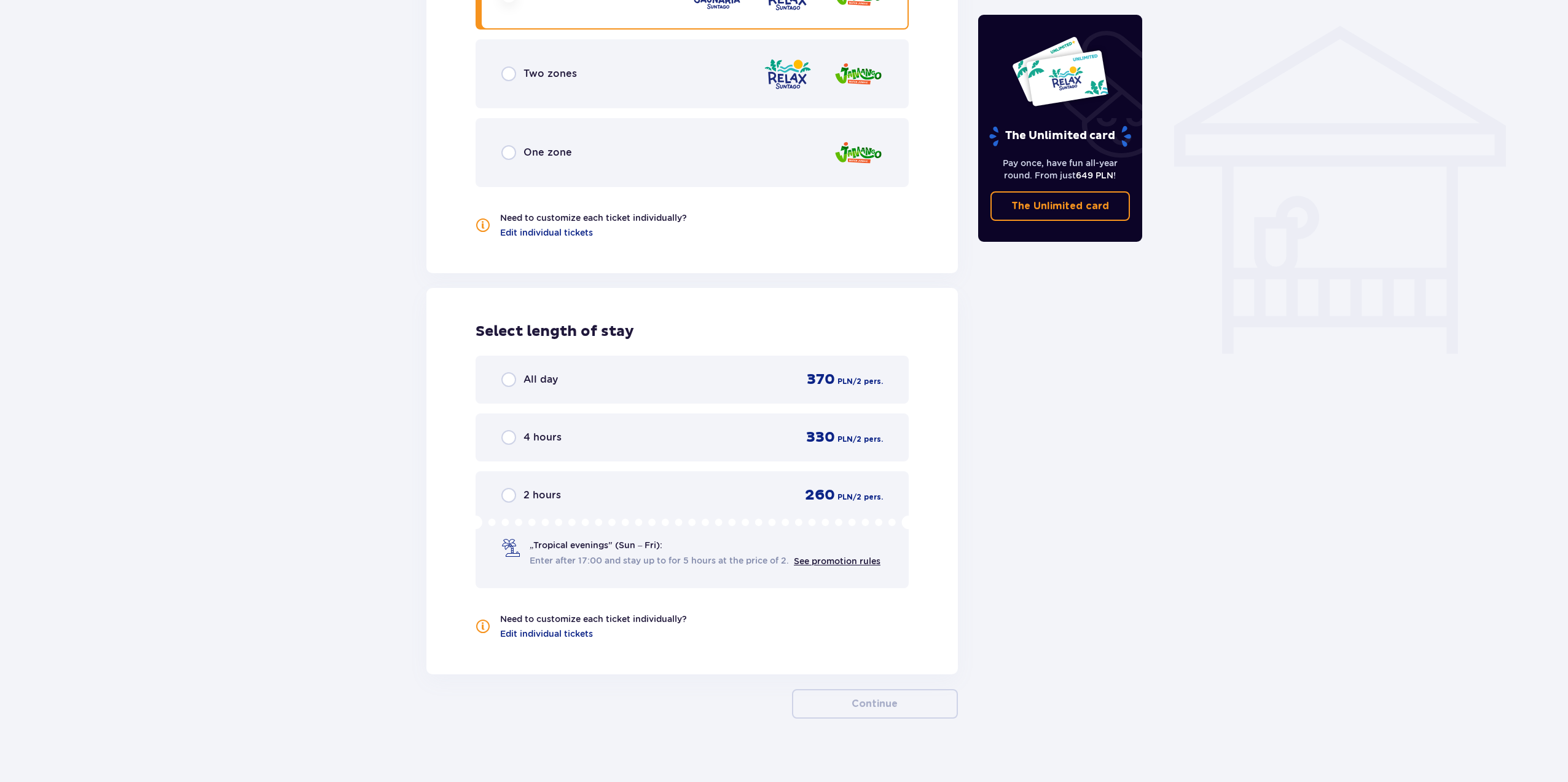
scroll to position [788, 0]
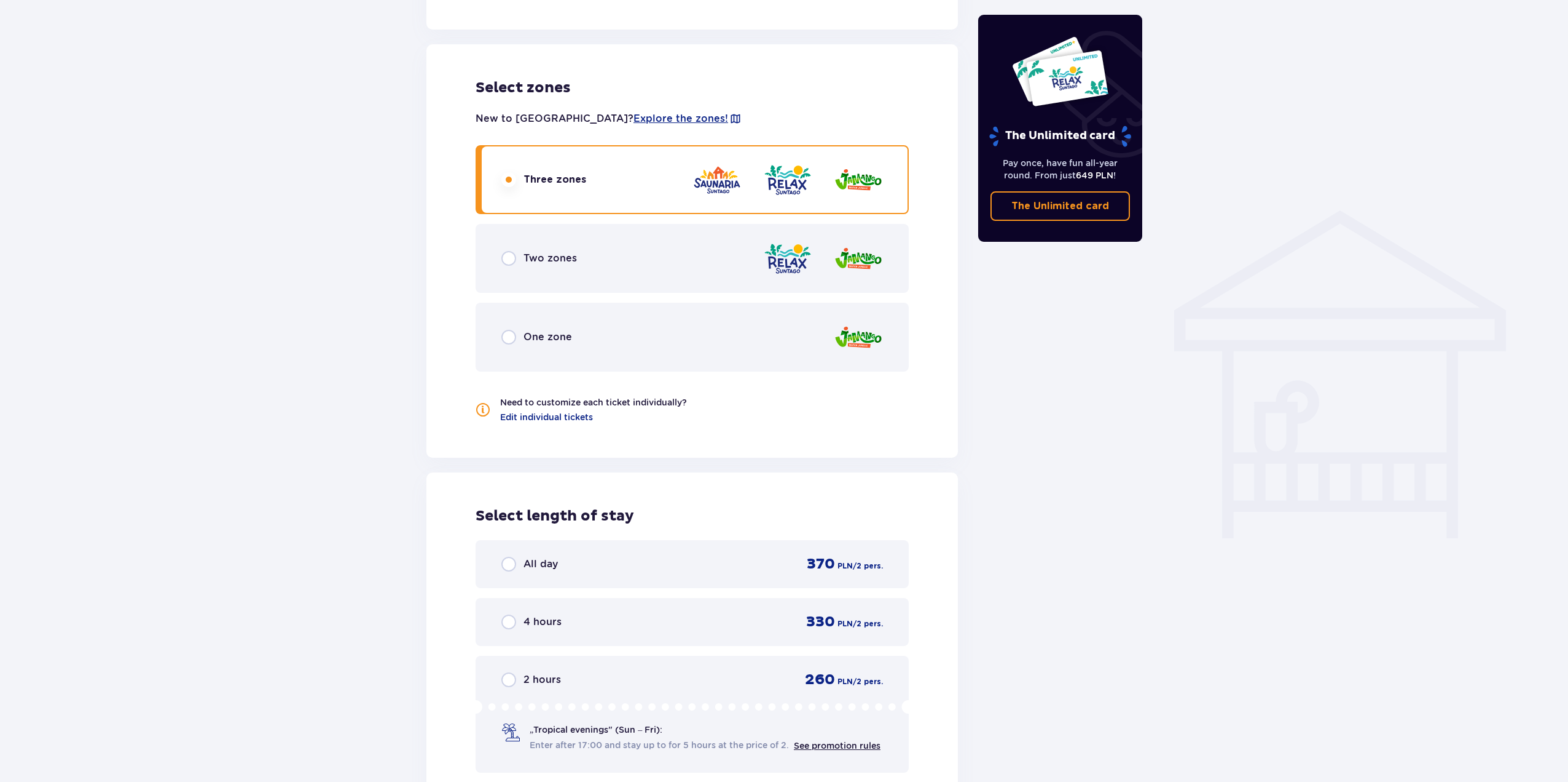
click at [583, 239] on div "Two zones" at bounding box center [692, 258] width 433 height 69
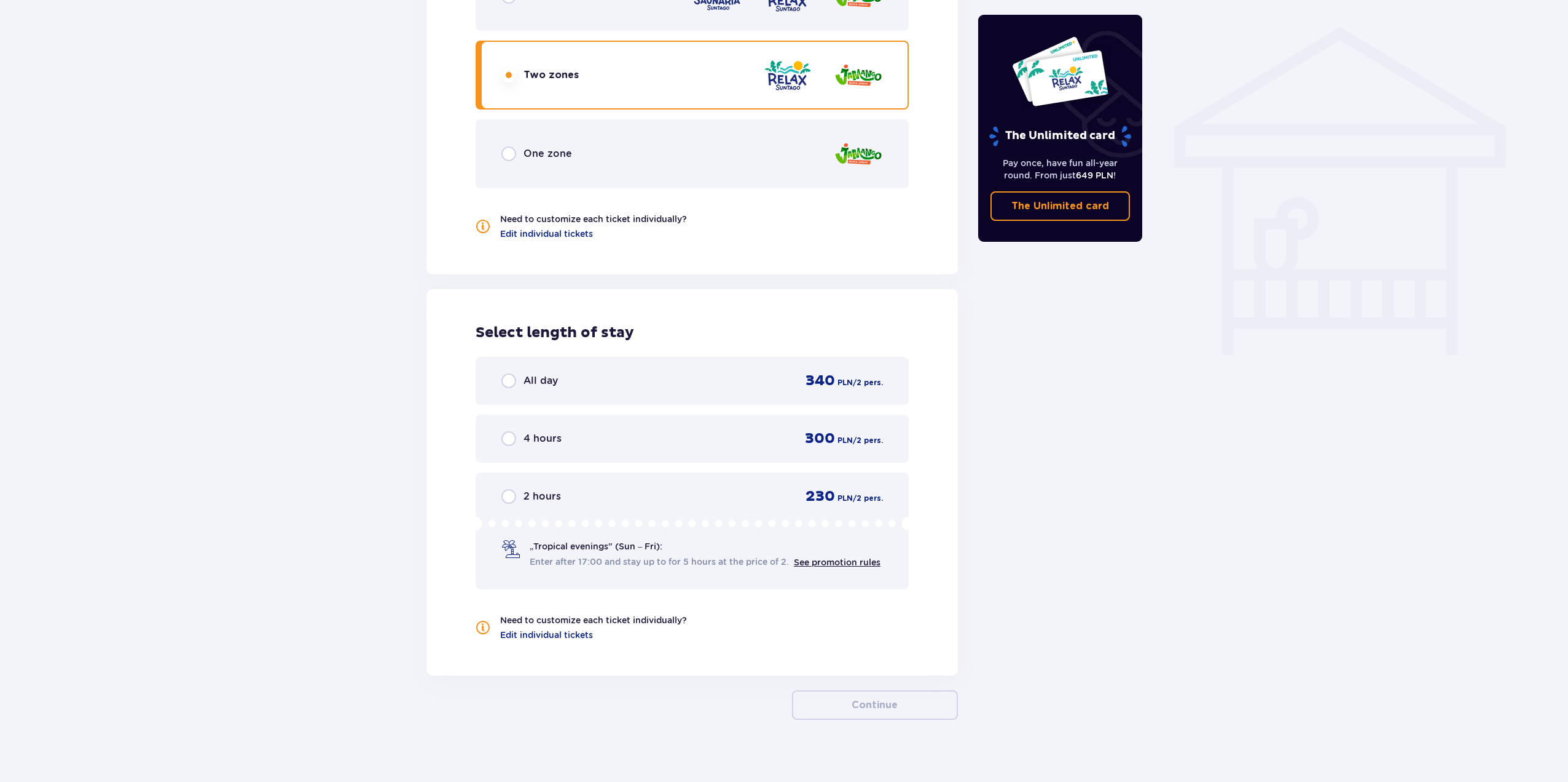
scroll to position [973, 0]
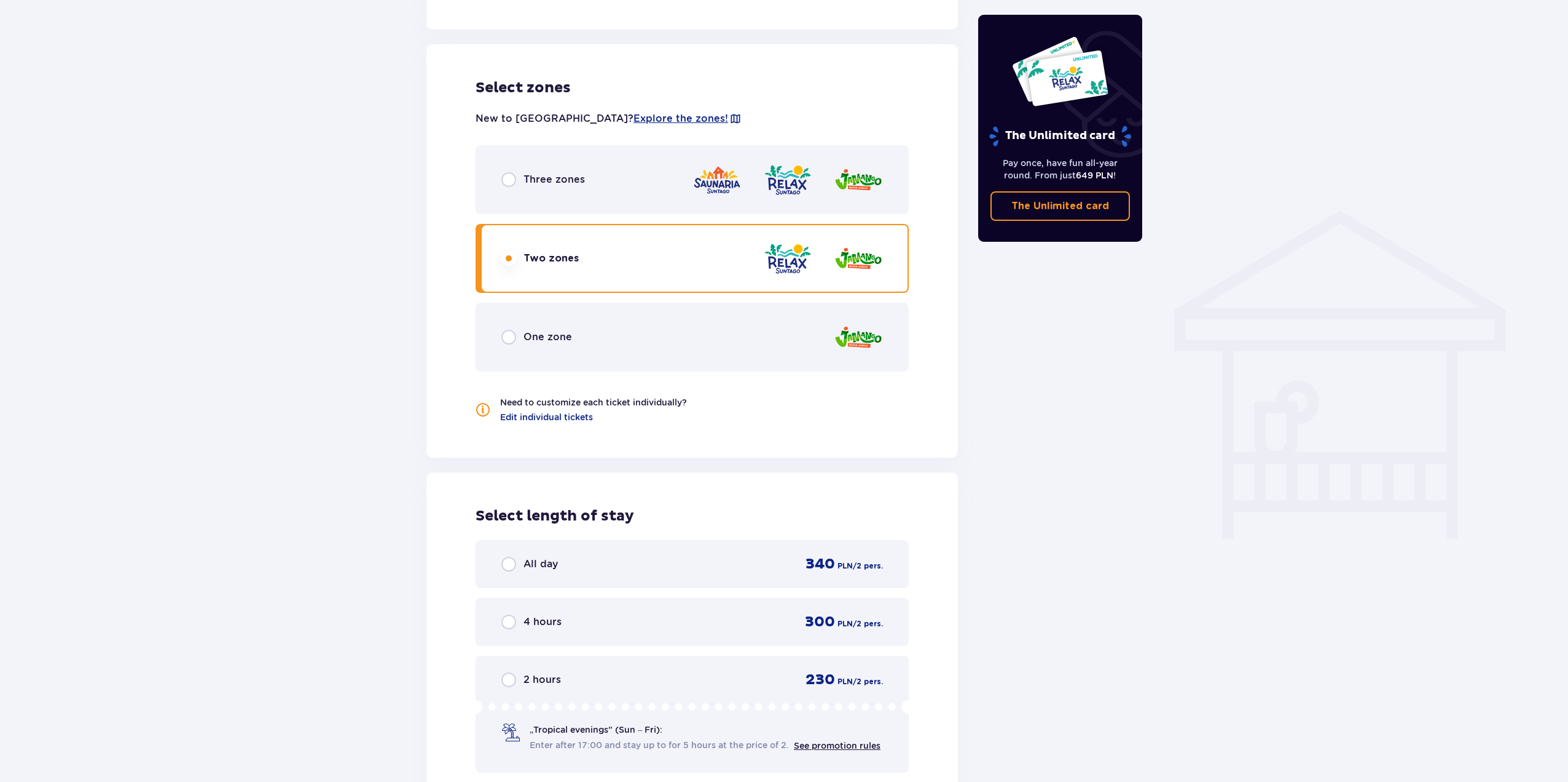
scroll to position [727, 0]
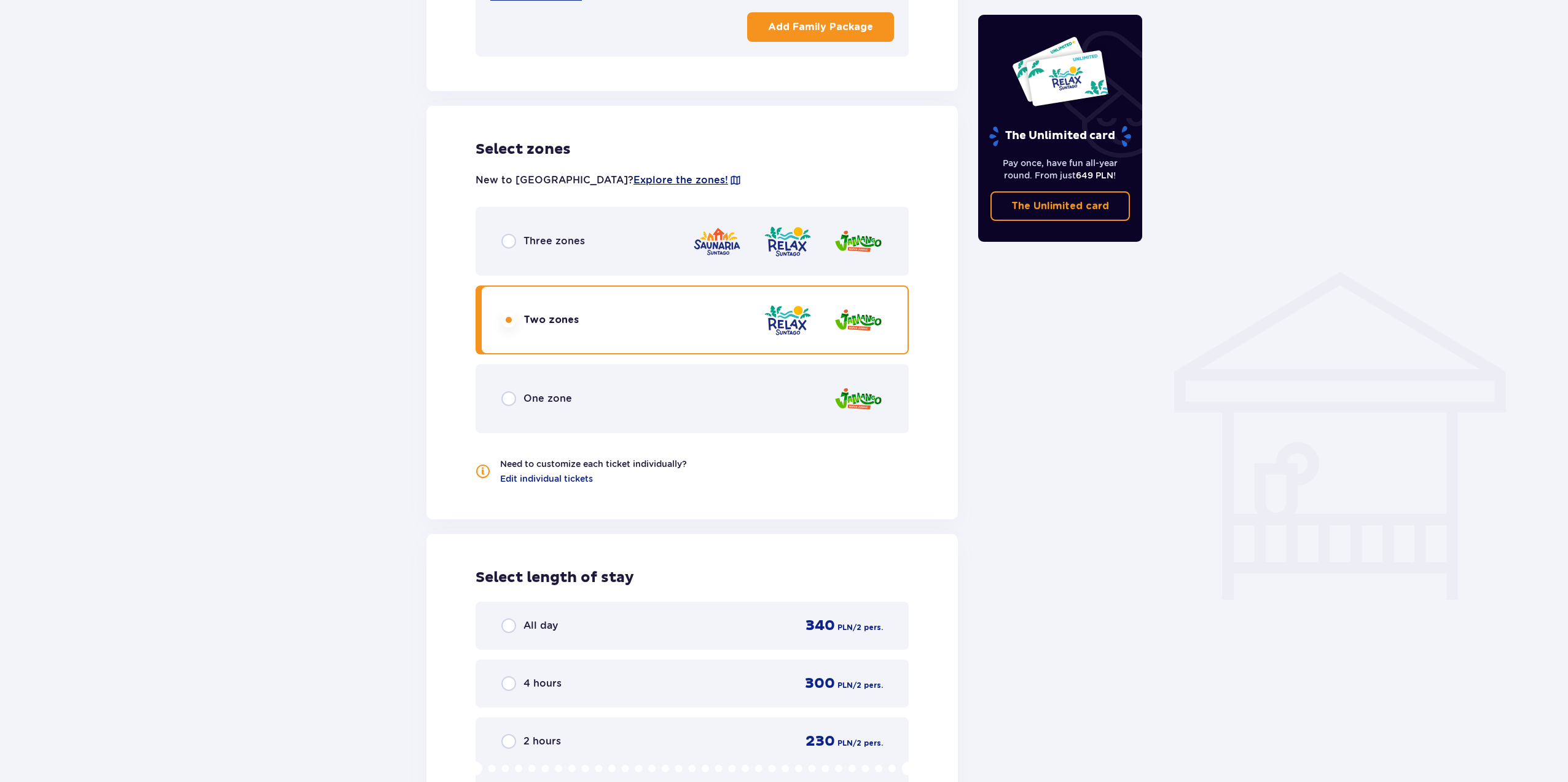
click at [602, 169] on div "New to Suntago? Explore the zones!" at bounding box center [692, 180] width 433 height 24
click at [634, 173] on span "Explore the zones!" at bounding box center [681, 180] width 95 height 14
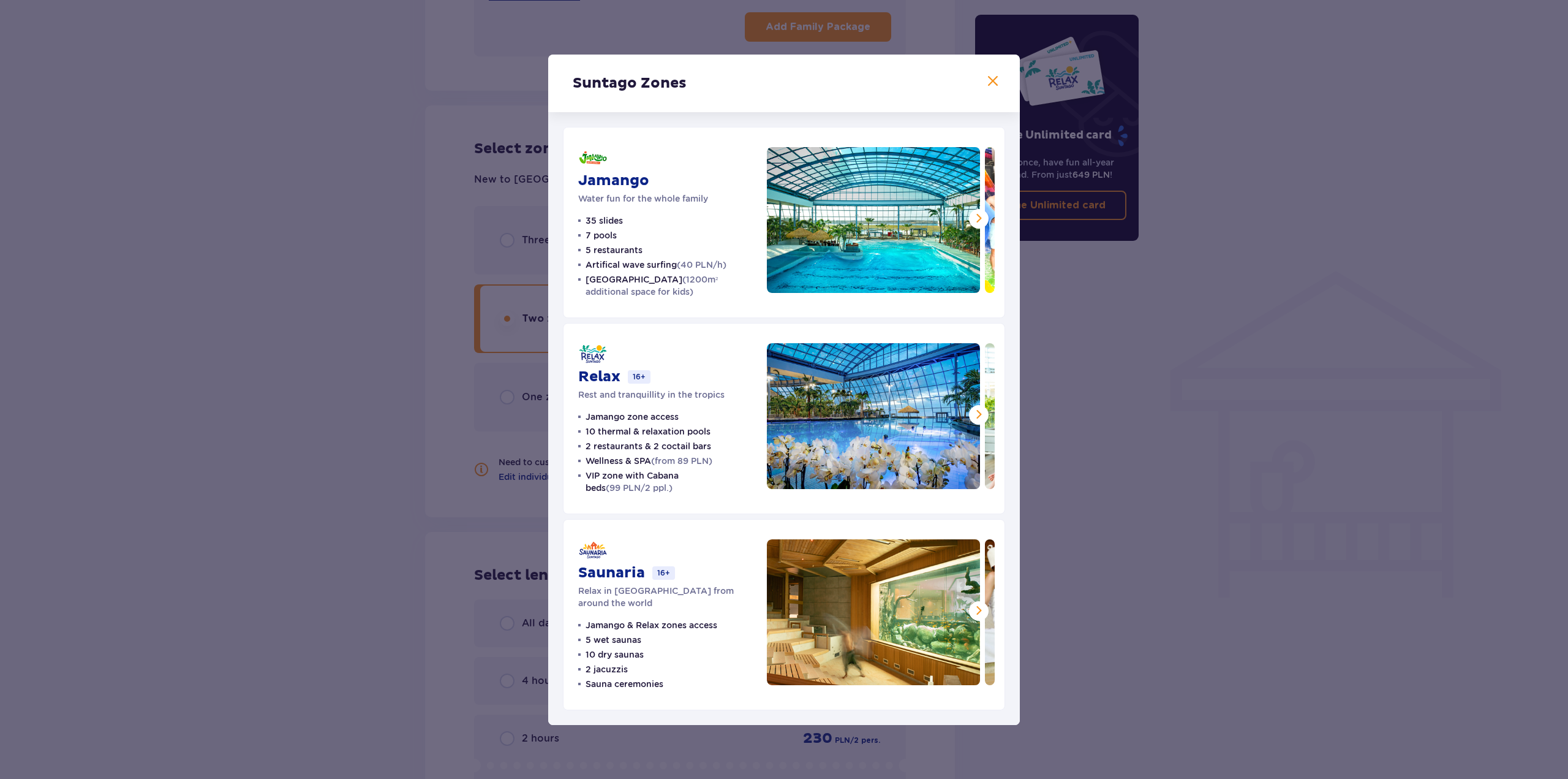
click at [969, 417] on img at bounding box center [874, 415] width 213 height 145
click at [972, 417] on span at bounding box center [978, 414] width 15 height 15
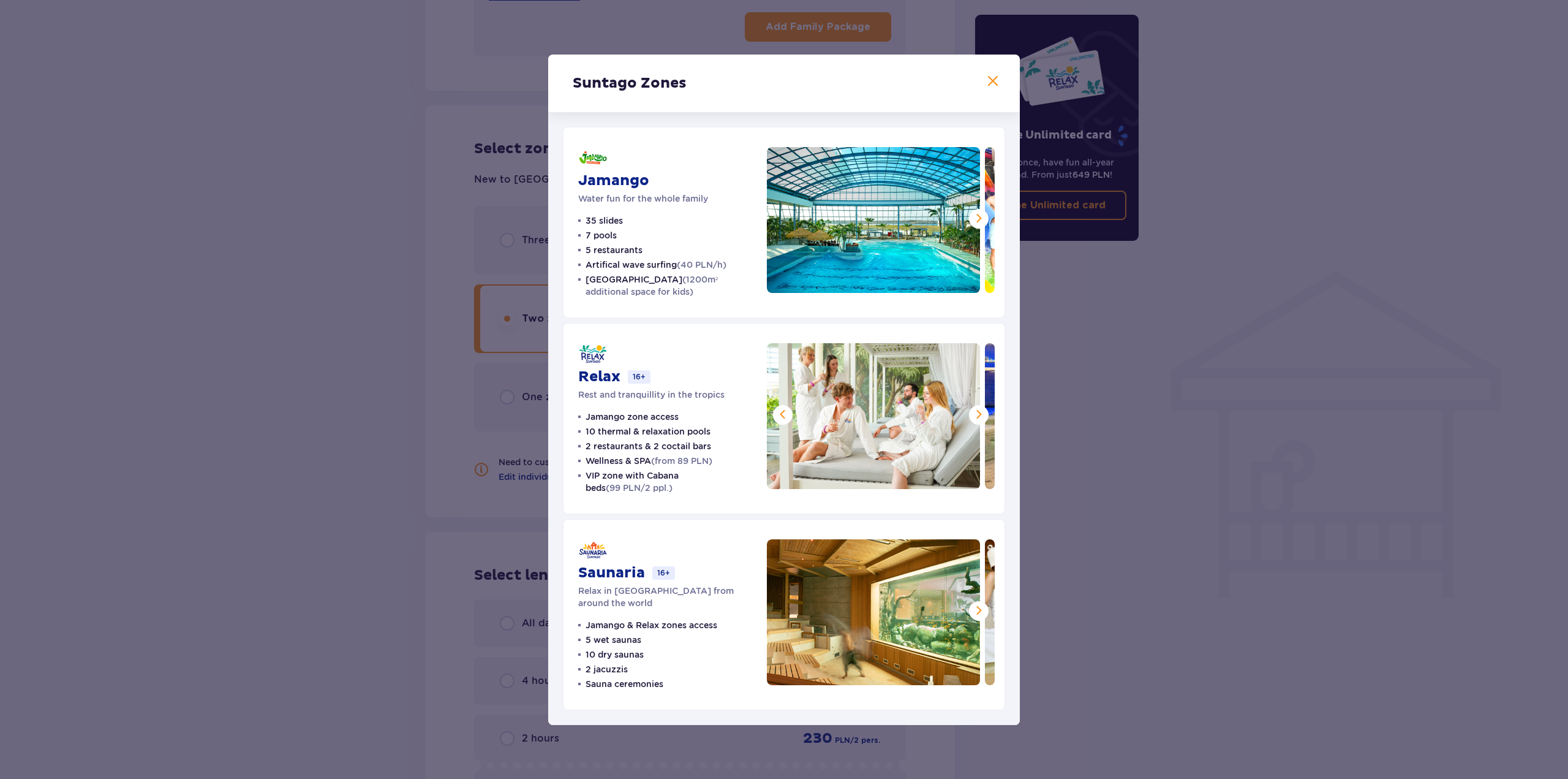
click at [972, 416] on span at bounding box center [978, 414] width 15 height 15
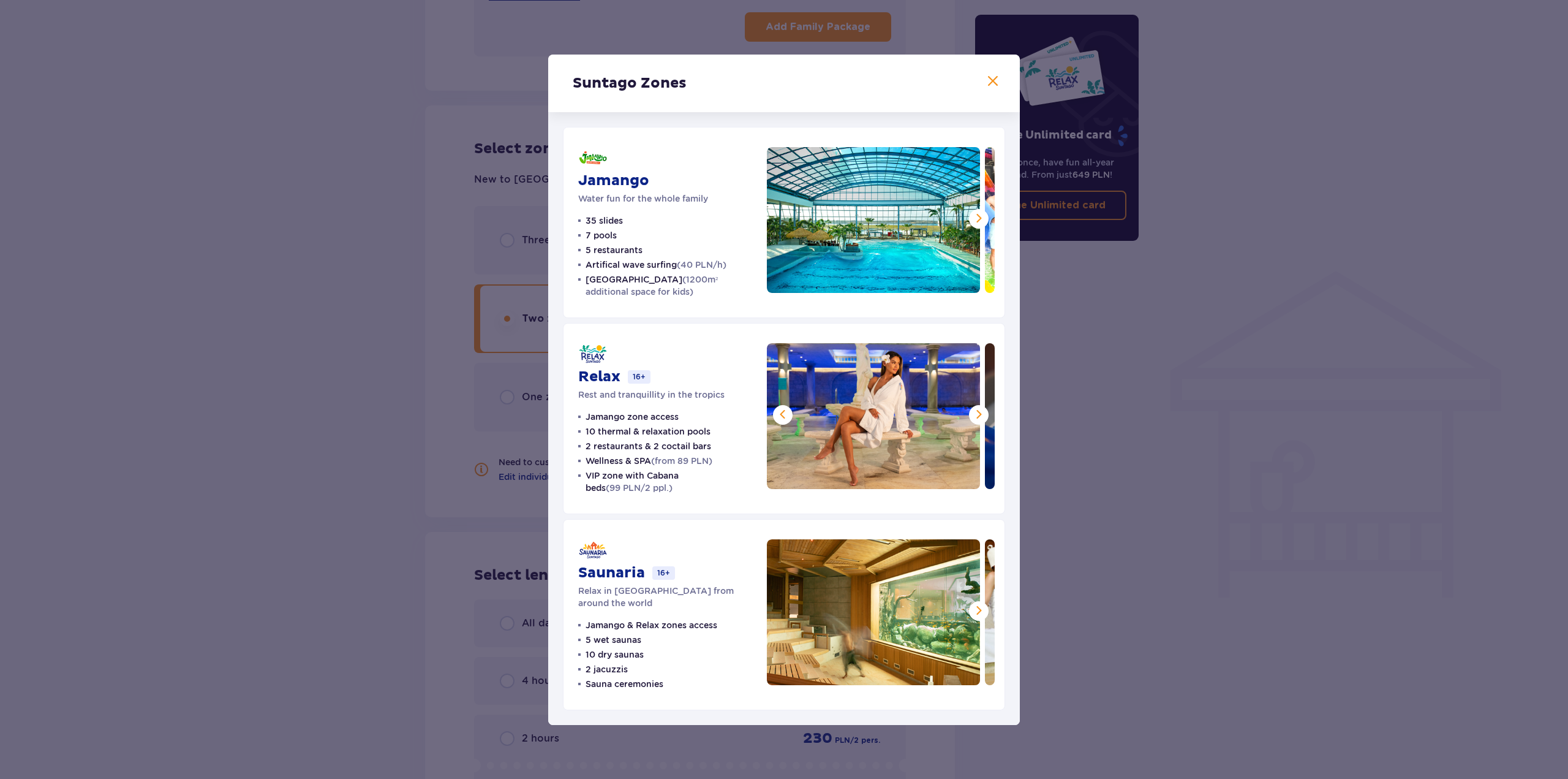
click at [972, 416] on span at bounding box center [978, 414] width 15 height 15
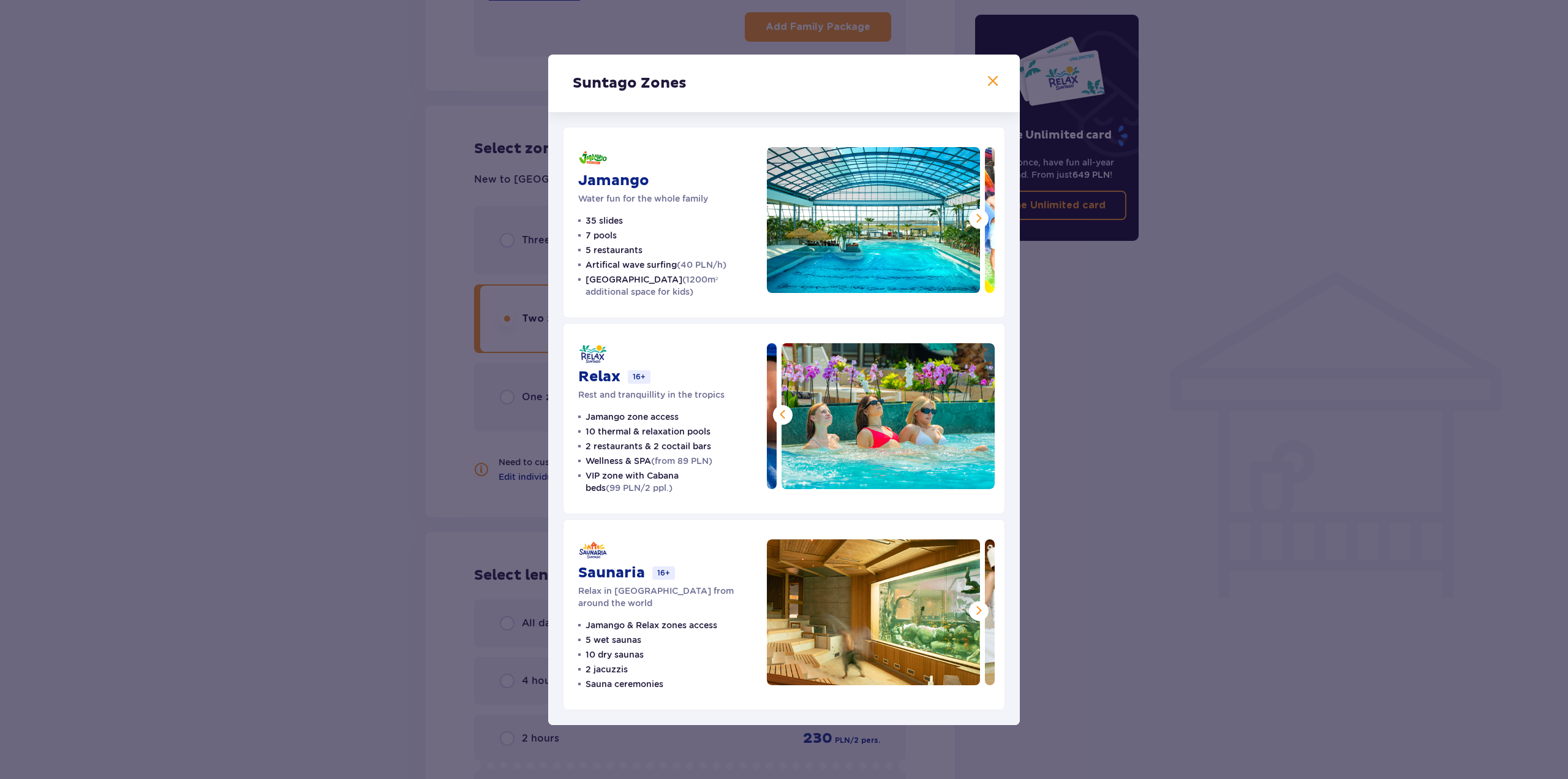
click at [972, 416] on img at bounding box center [888, 415] width 213 height 145
click at [973, 220] on span at bounding box center [978, 218] width 15 height 15
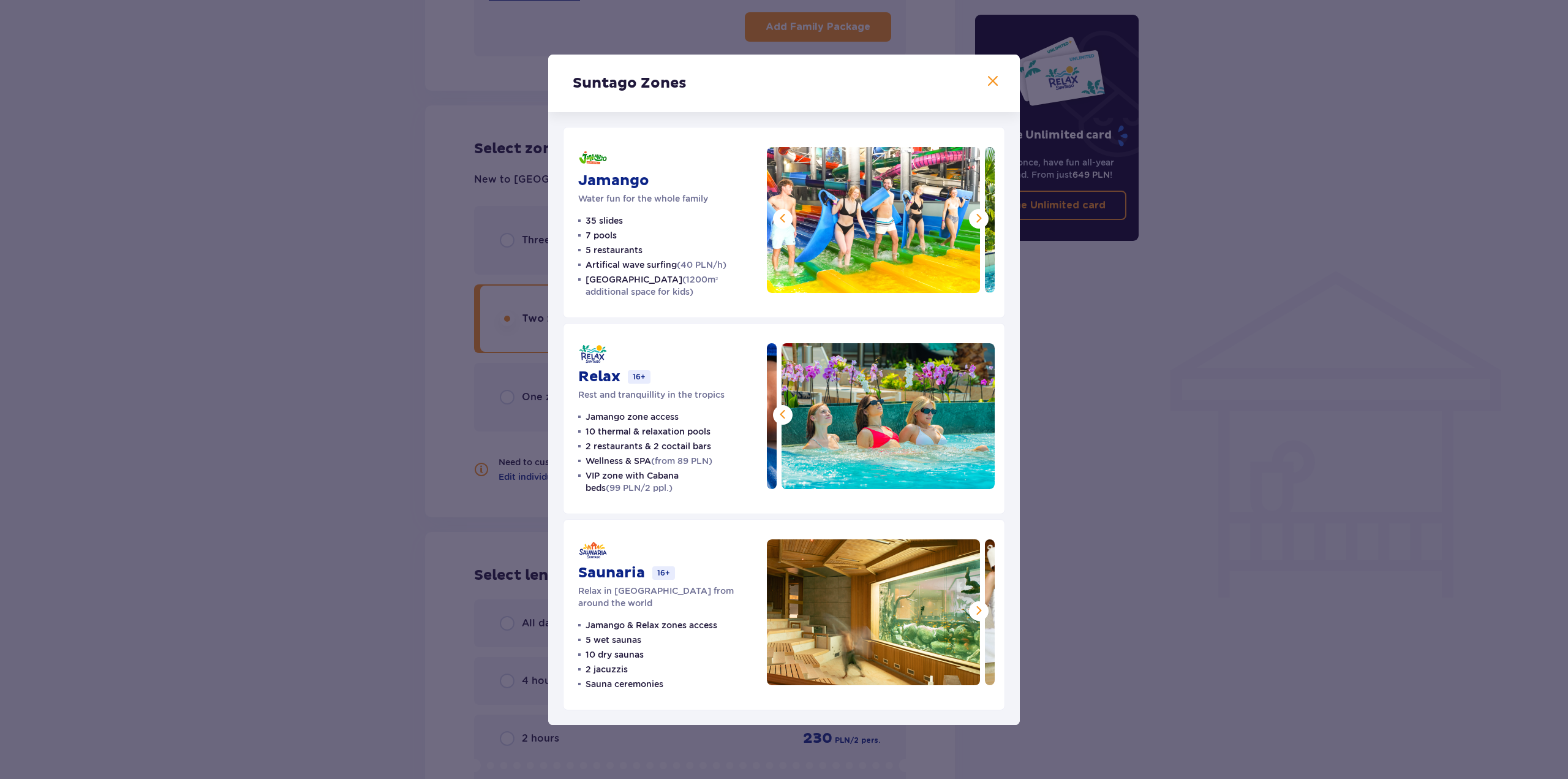
click at [971, 220] on button at bounding box center [979, 219] width 20 height 20
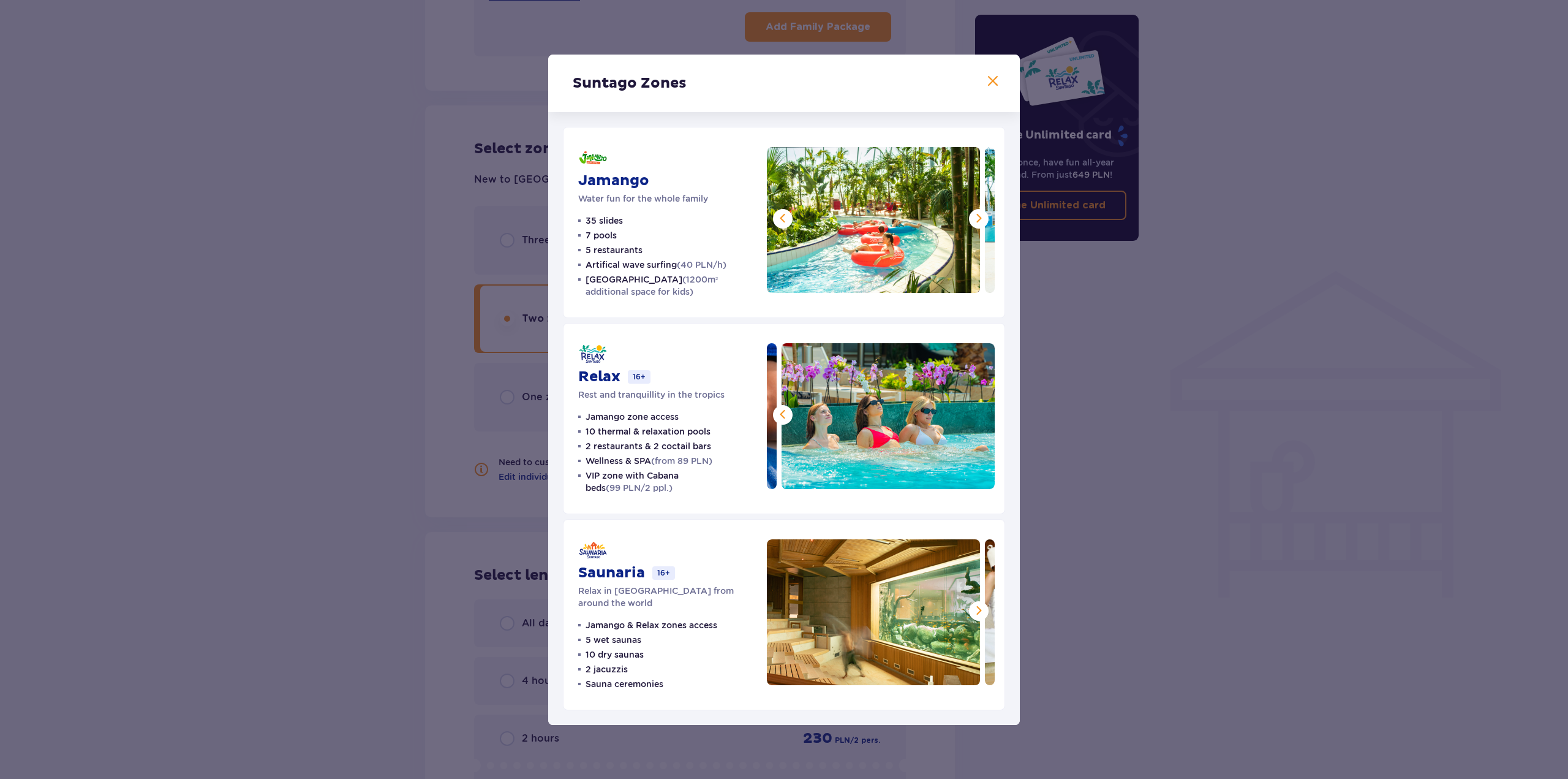
click at [971, 220] on button at bounding box center [979, 219] width 20 height 20
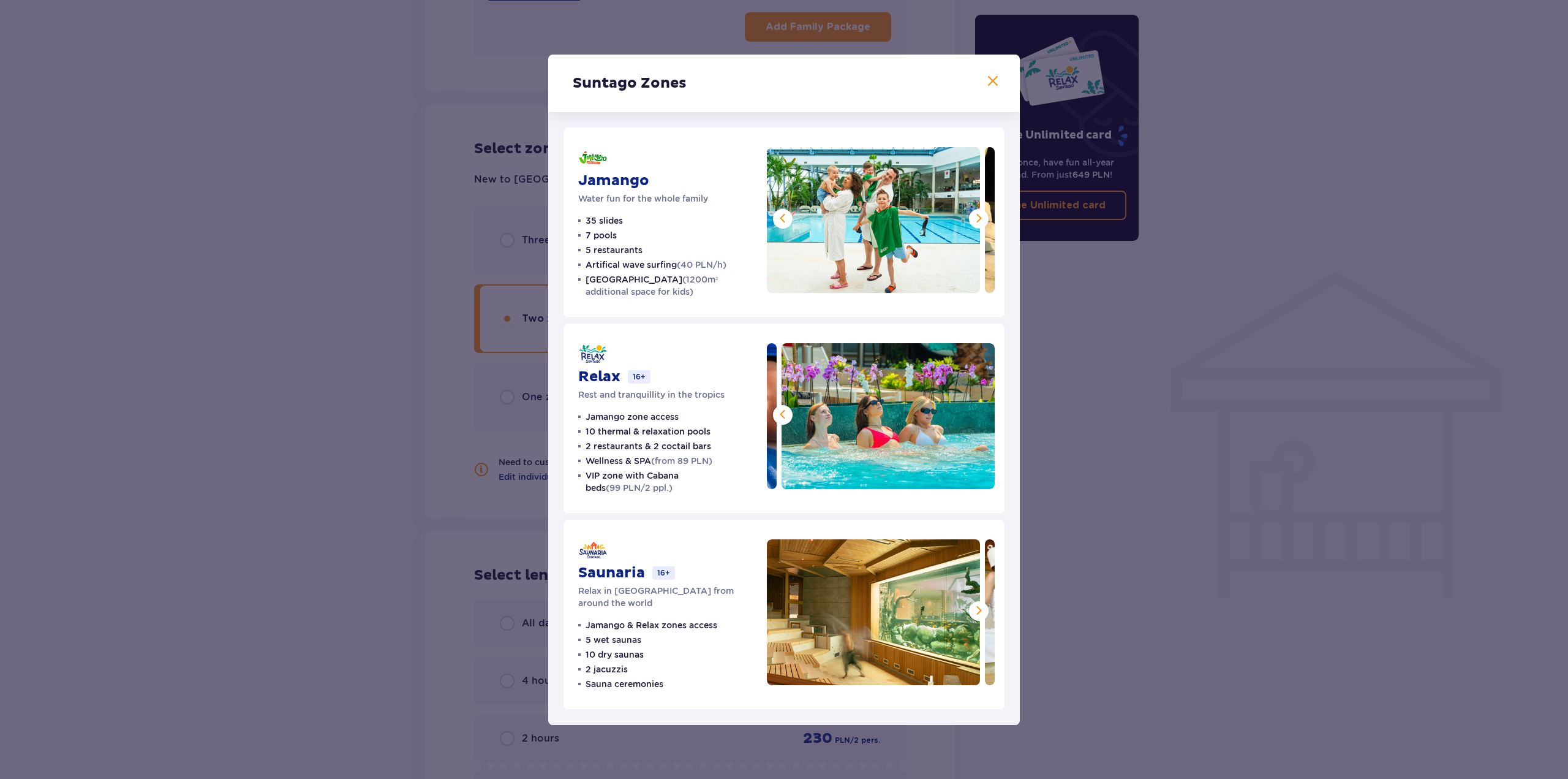
click at [971, 222] on button at bounding box center [979, 219] width 20 height 20
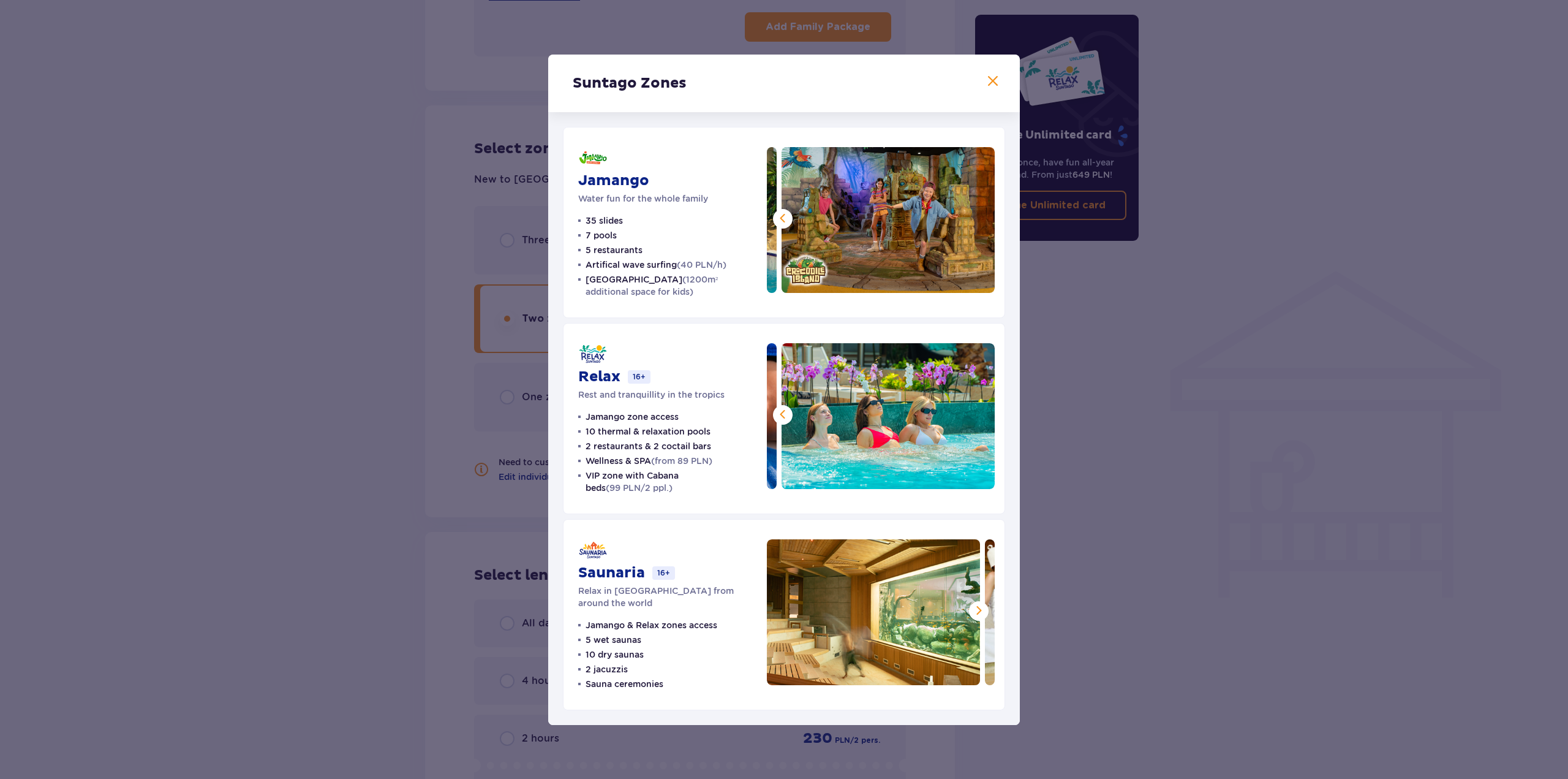
click at [971, 222] on img at bounding box center [888, 220] width 213 height 145
click at [970, 223] on img at bounding box center [888, 220] width 213 height 145
click at [972, 611] on span at bounding box center [978, 609] width 15 height 15
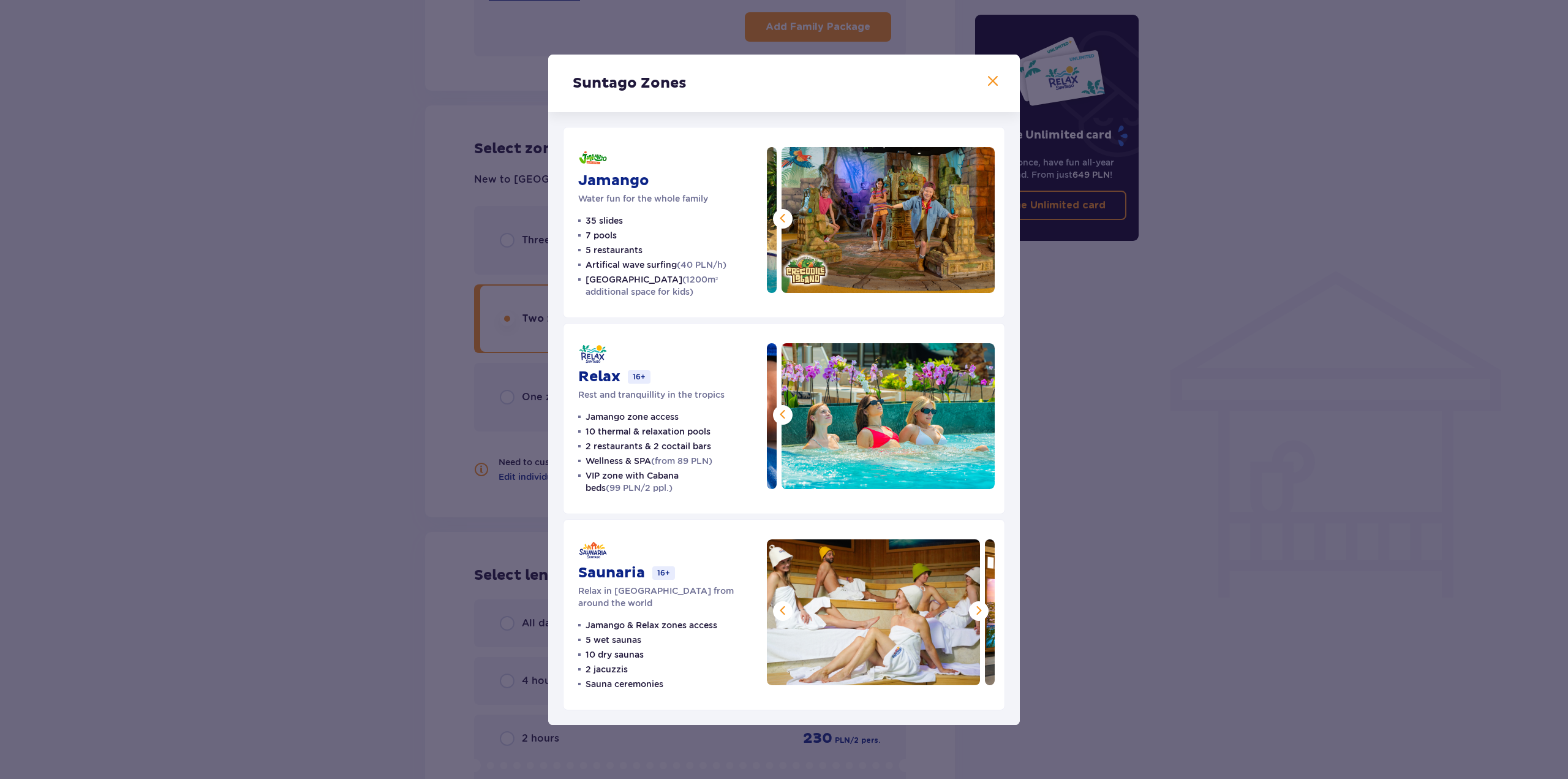
click at [972, 610] on span at bounding box center [978, 609] width 15 height 15
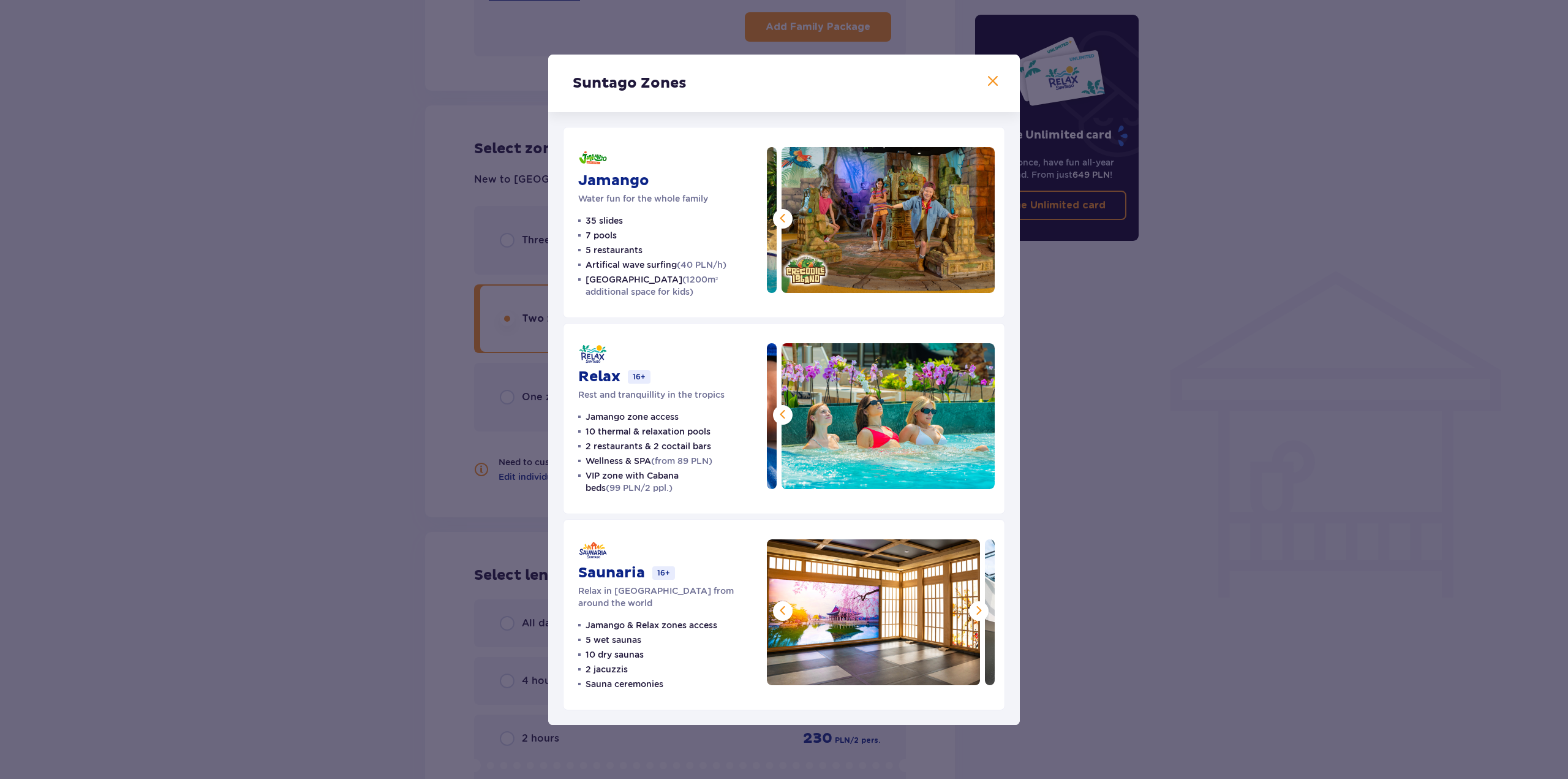
click at [972, 610] on span at bounding box center [978, 609] width 15 height 15
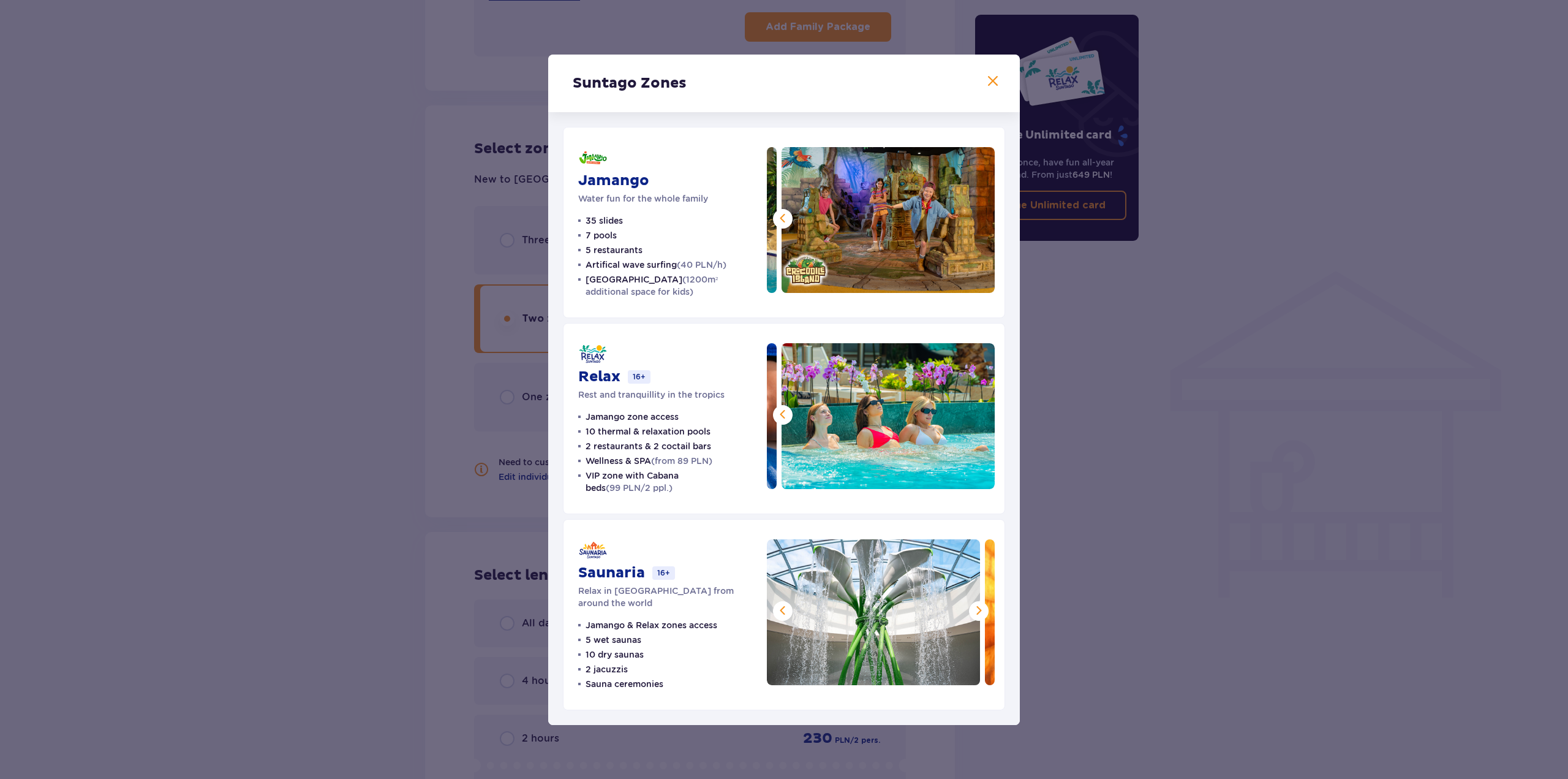
click at [972, 610] on span at bounding box center [978, 609] width 15 height 15
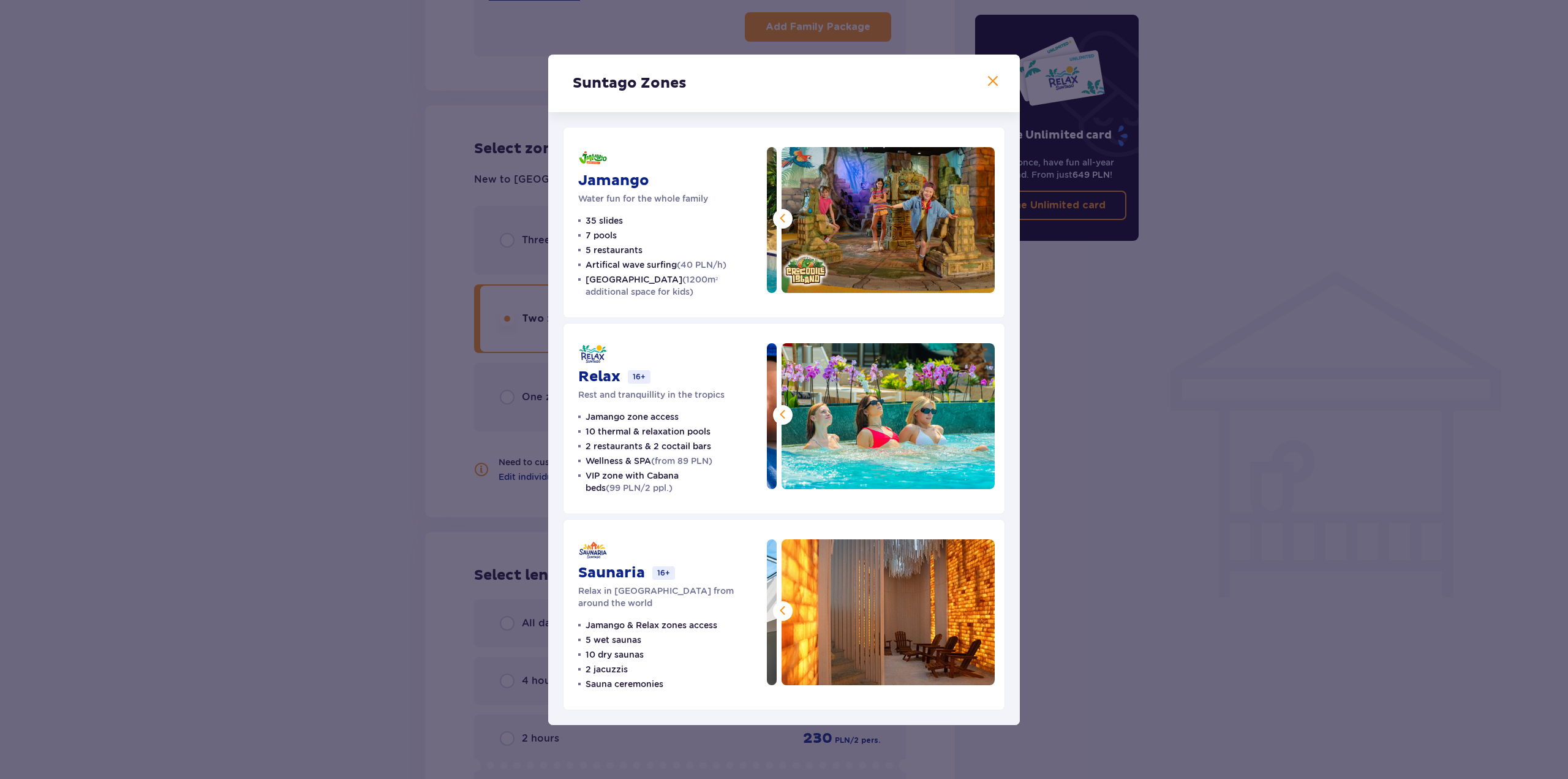
click at [972, 610] on img at bounding box center [888, 611] width 213 height 145
click at [309, 517] on div "Suntago Zones Jamango Water fun for the whole family 35 slides 7 pools 5 restau…" at bounding box center [784, 390] width 1568 height 779
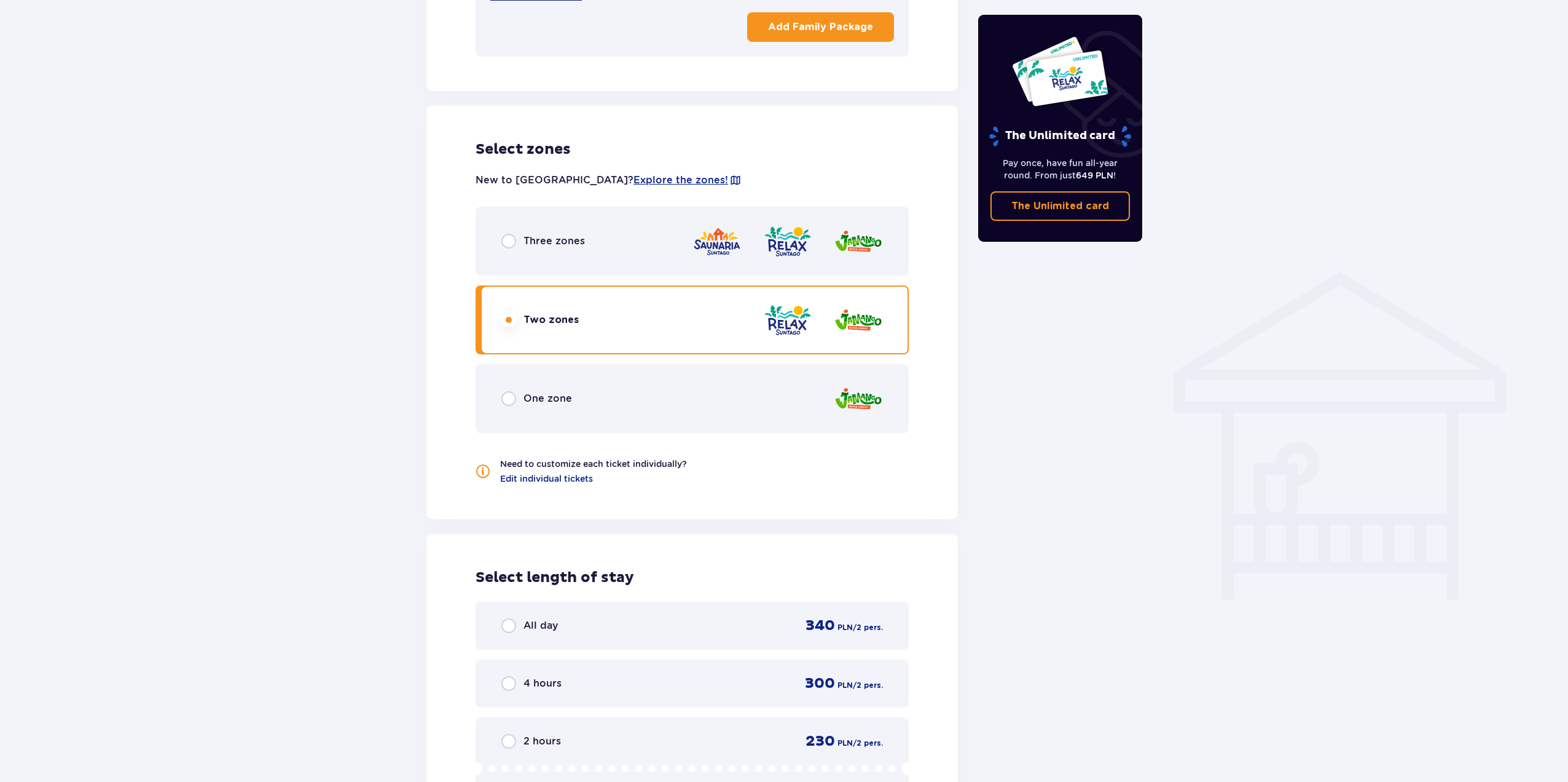
click at [577, 234] on p "Three zones" at bounding box center [554, 241] width 62 height 14
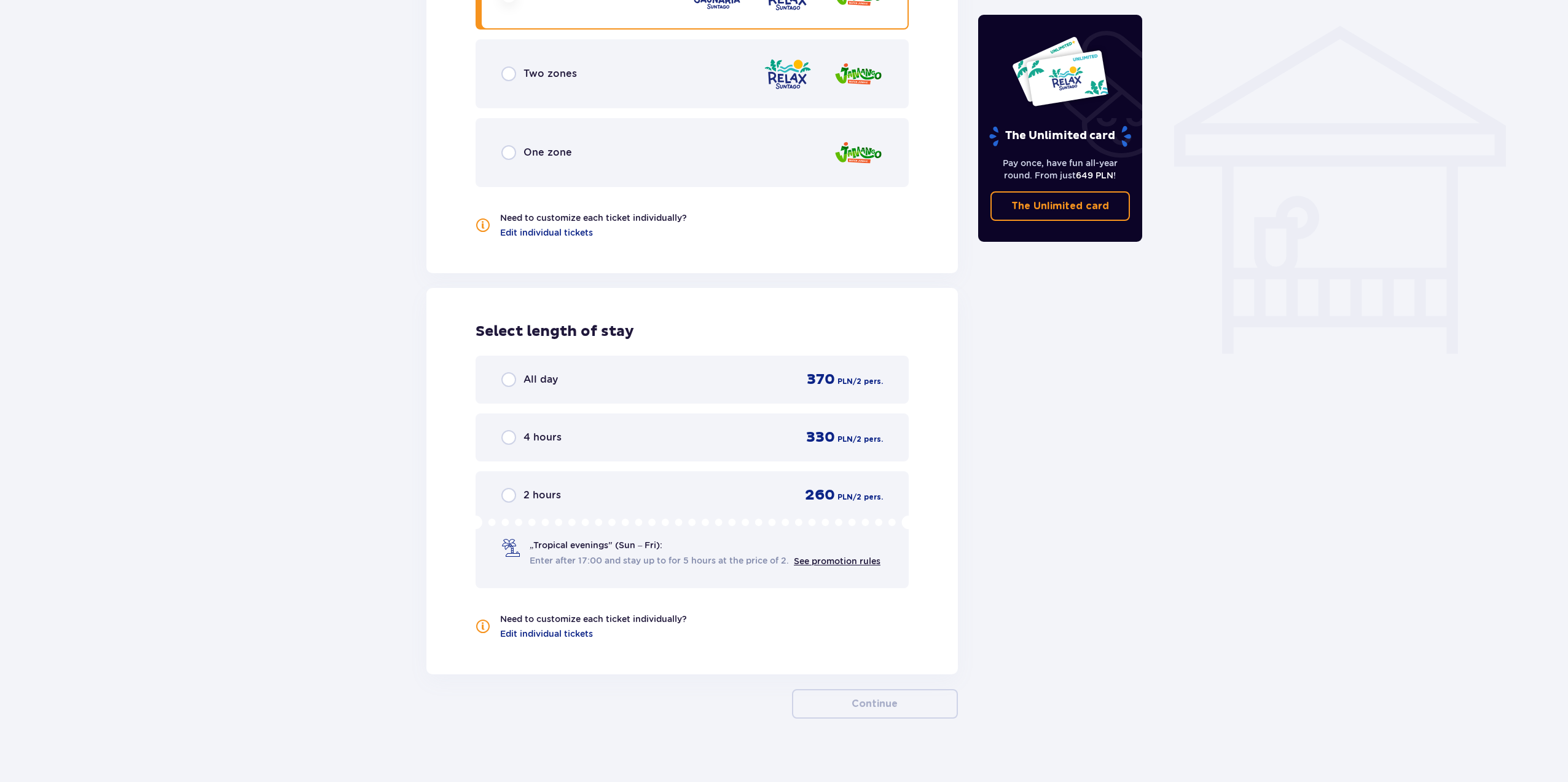
scroll to position [727, 0]
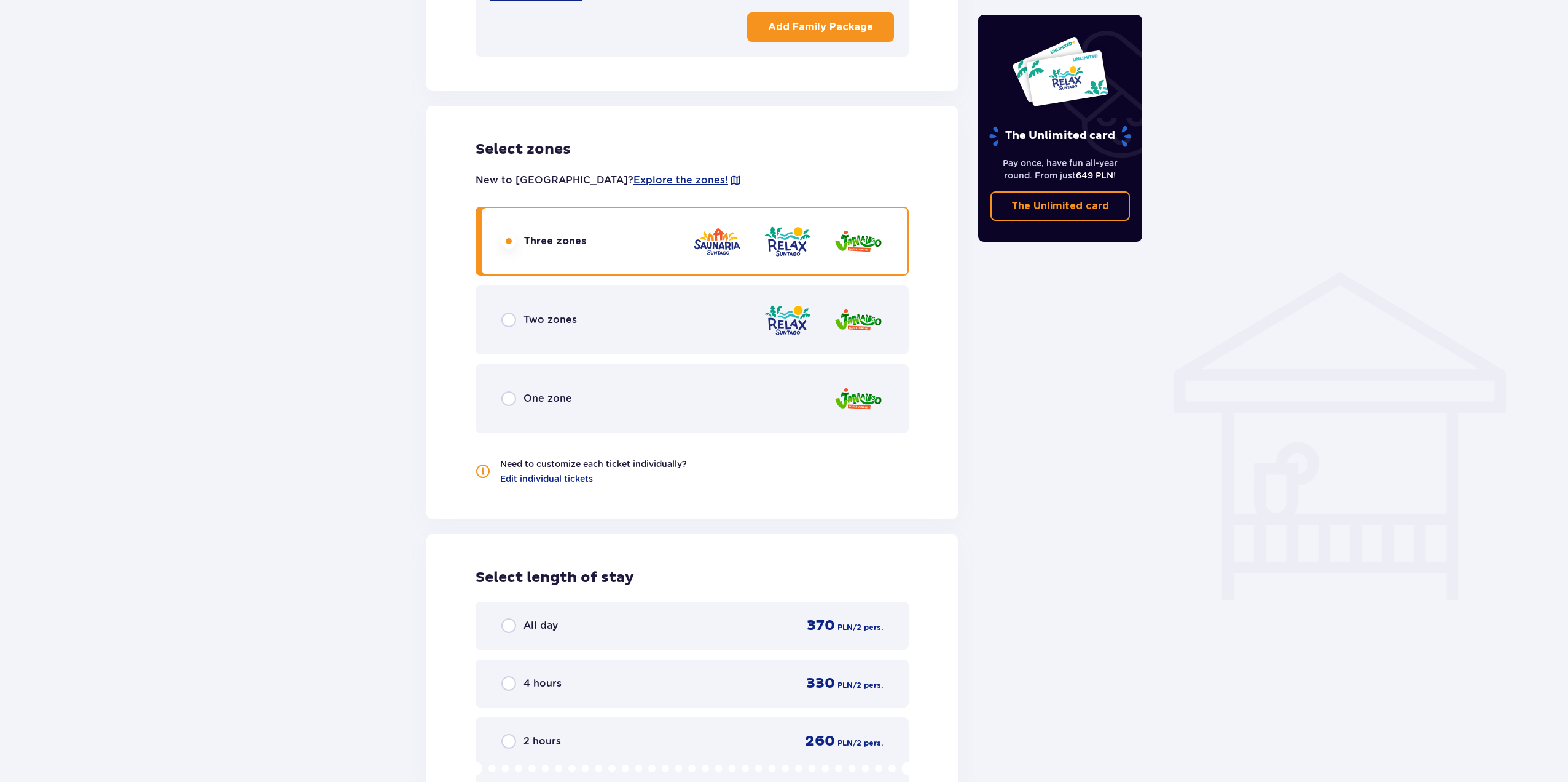
click at [366, 366] on div "Tickets Skip this step Find tickets Length of stay 1 day Longer Arrival date 09…" at bounding box center [784, 203] width 1568 height 1669
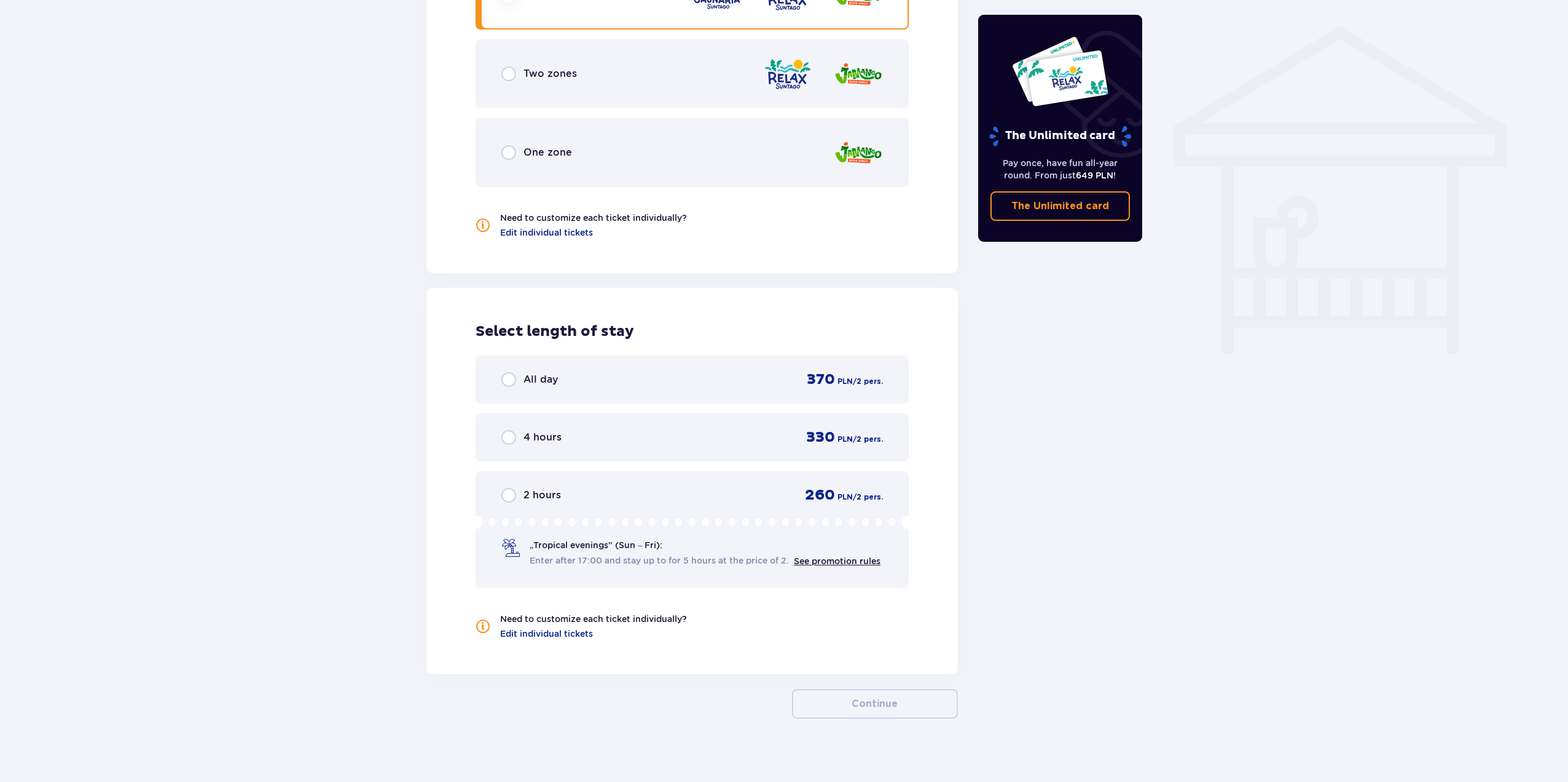
scroll to position [850, 0]
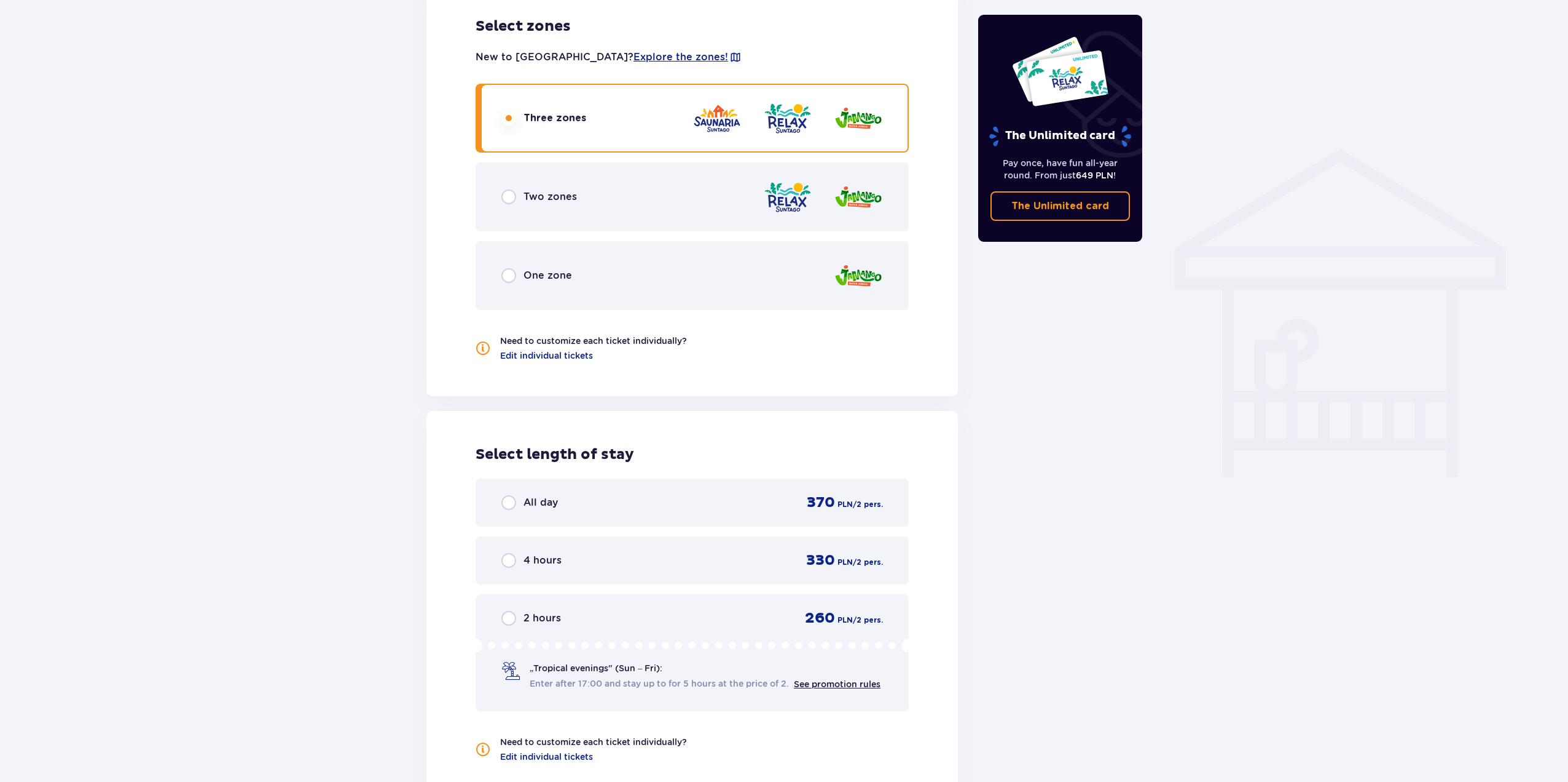
click at [553, 551] on div "4 hours 330 PLN / 2 pers." at bounding box center [692, 560] width 382 height 19
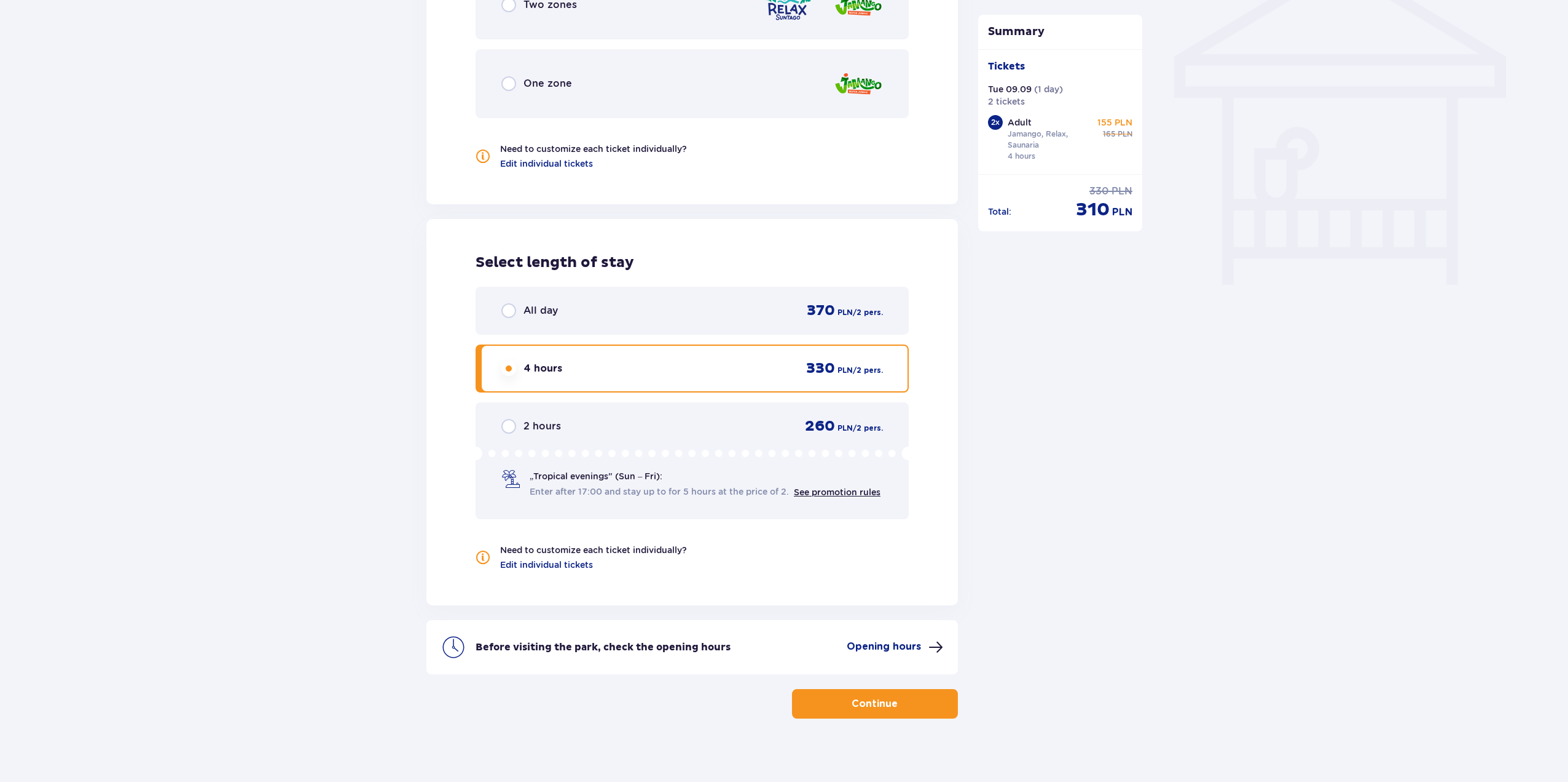
scroll to position [857, 0]
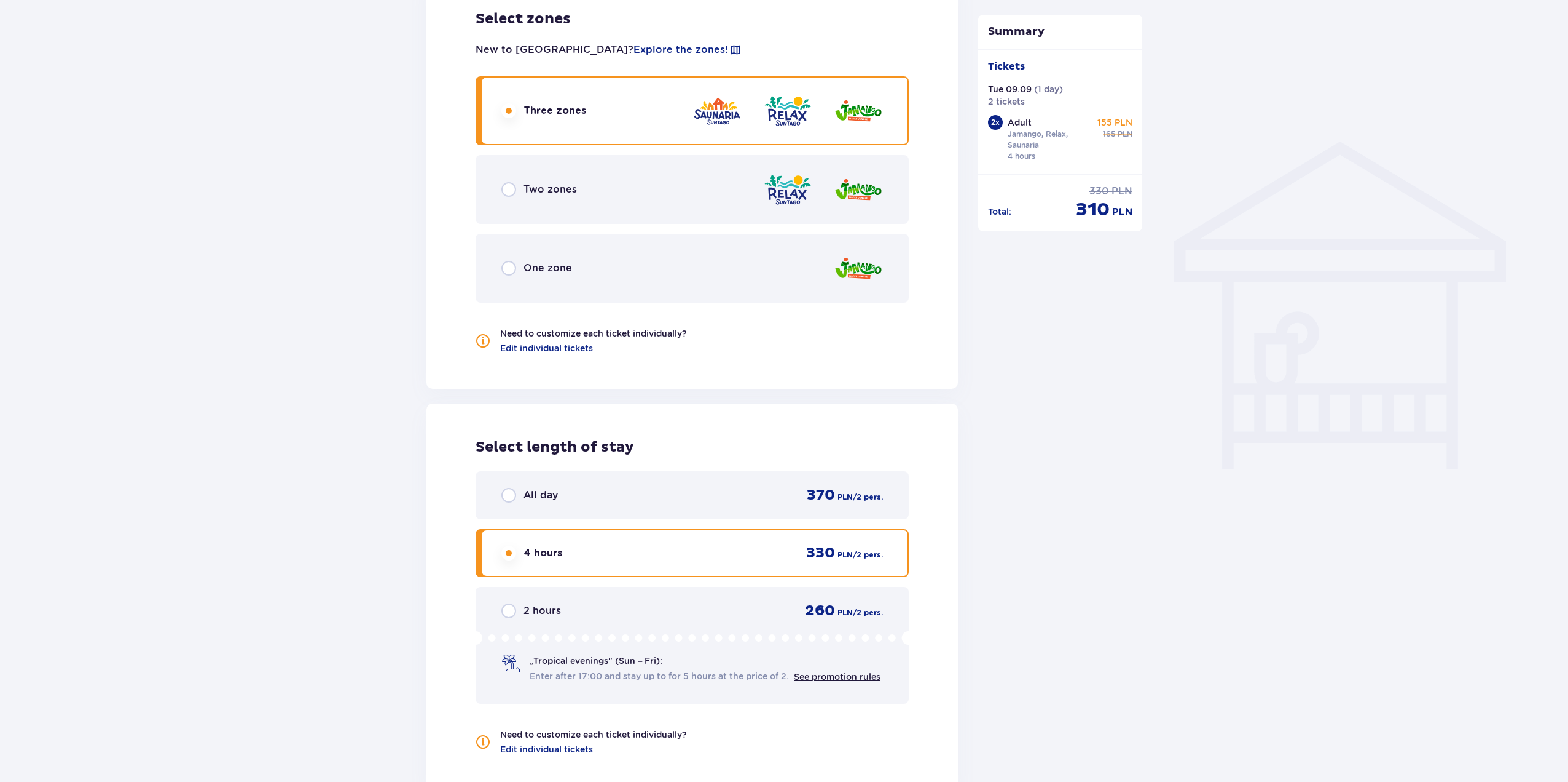
click at [541, 182] on p "Two zones" at bounding box center [550, 189] width 54 height 14
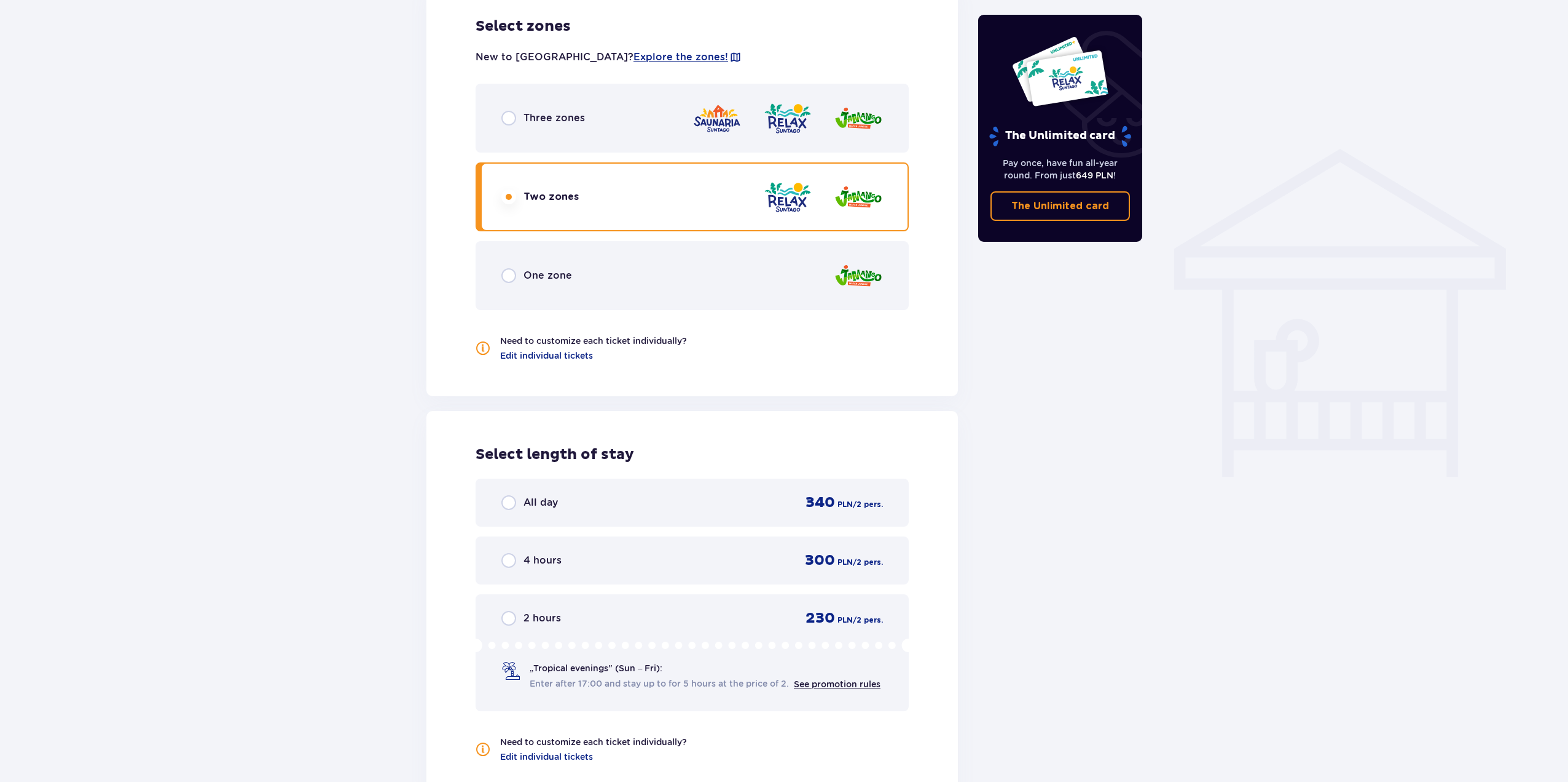
scroll to position [788, 0]
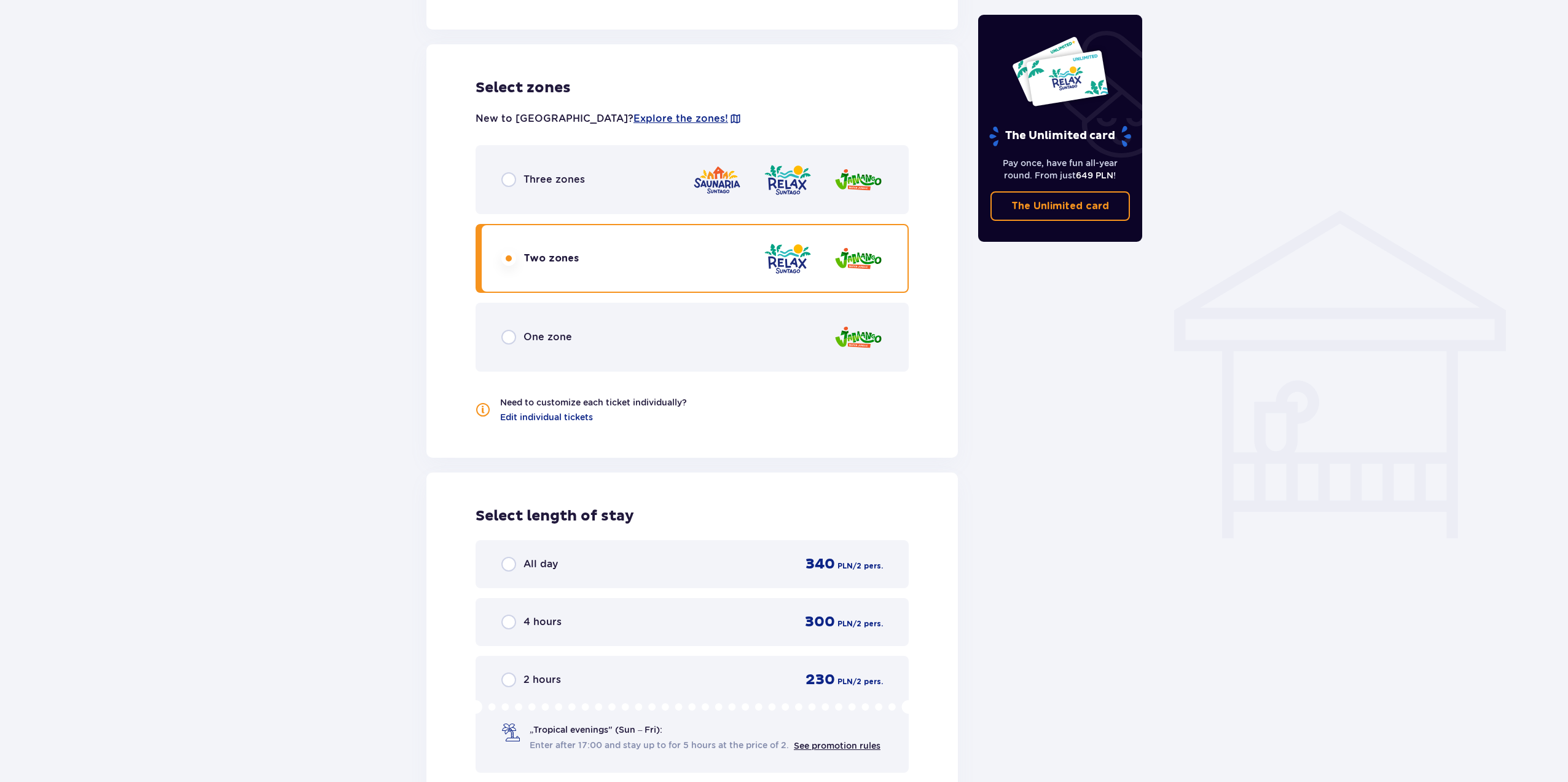
click at [560, 172] on p "Three zones" at bounding box center [554, 179] width 62 height 14
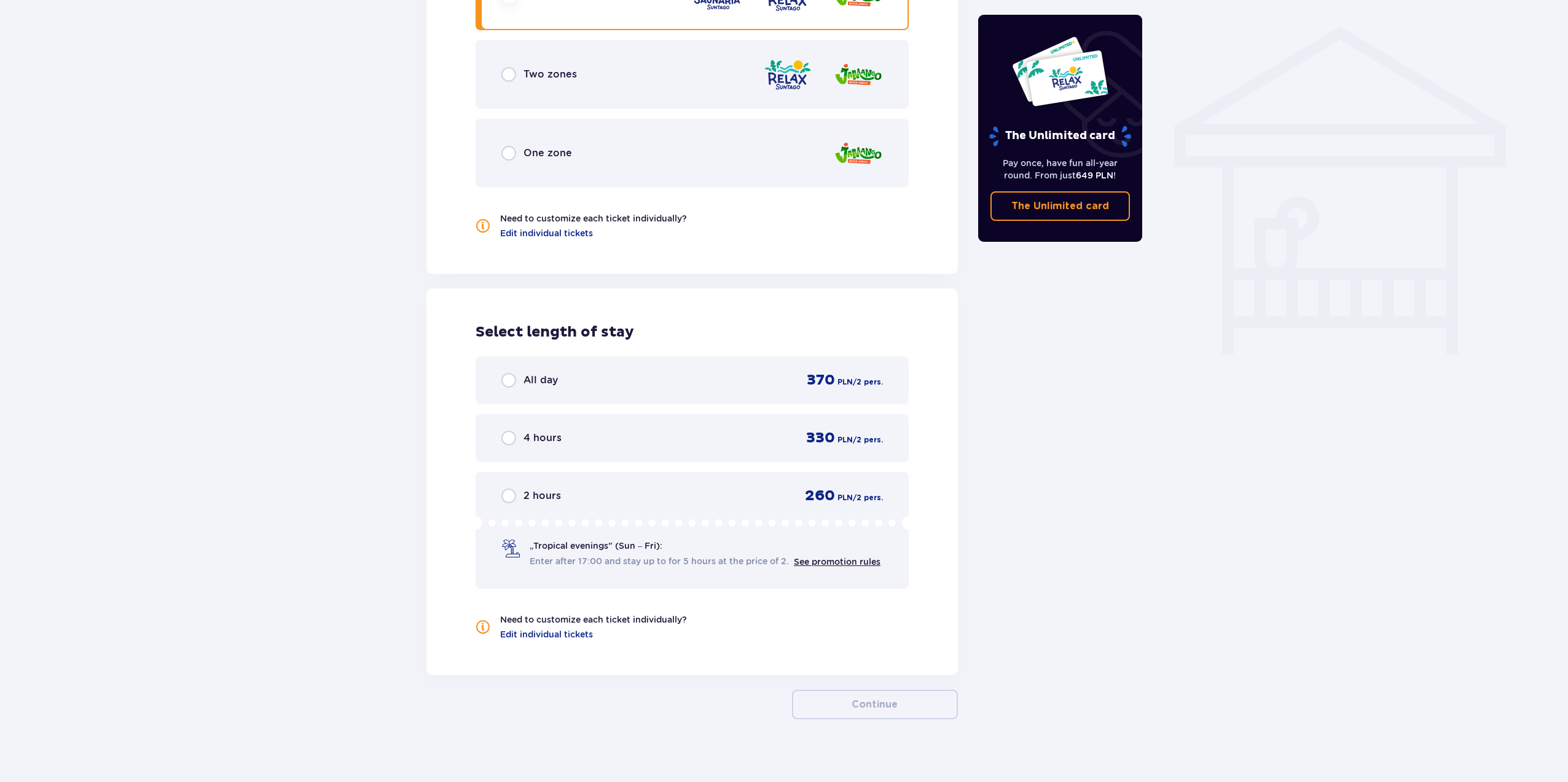
scroll to position [973, 0]
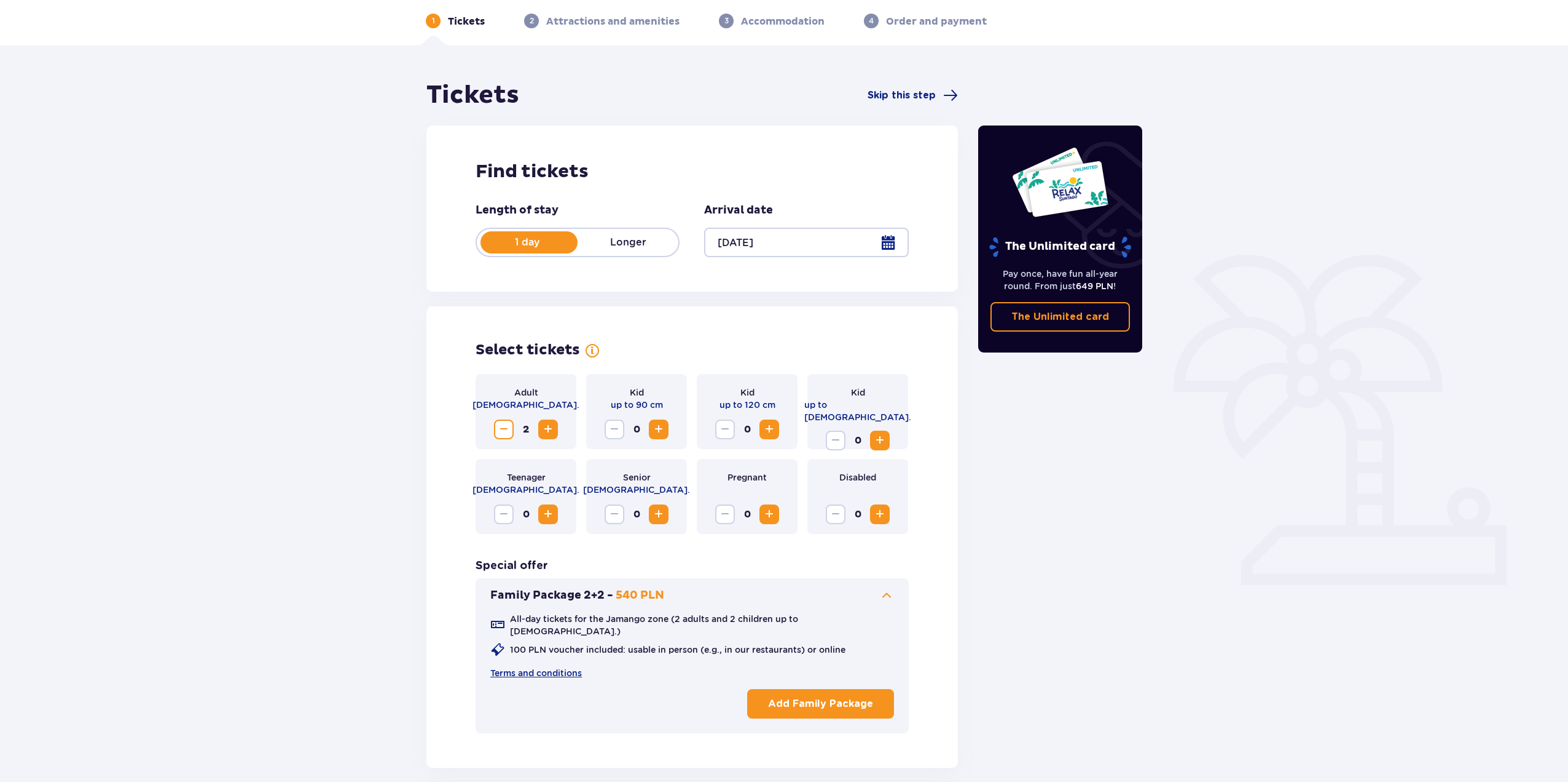
scroll to position [0, 0]
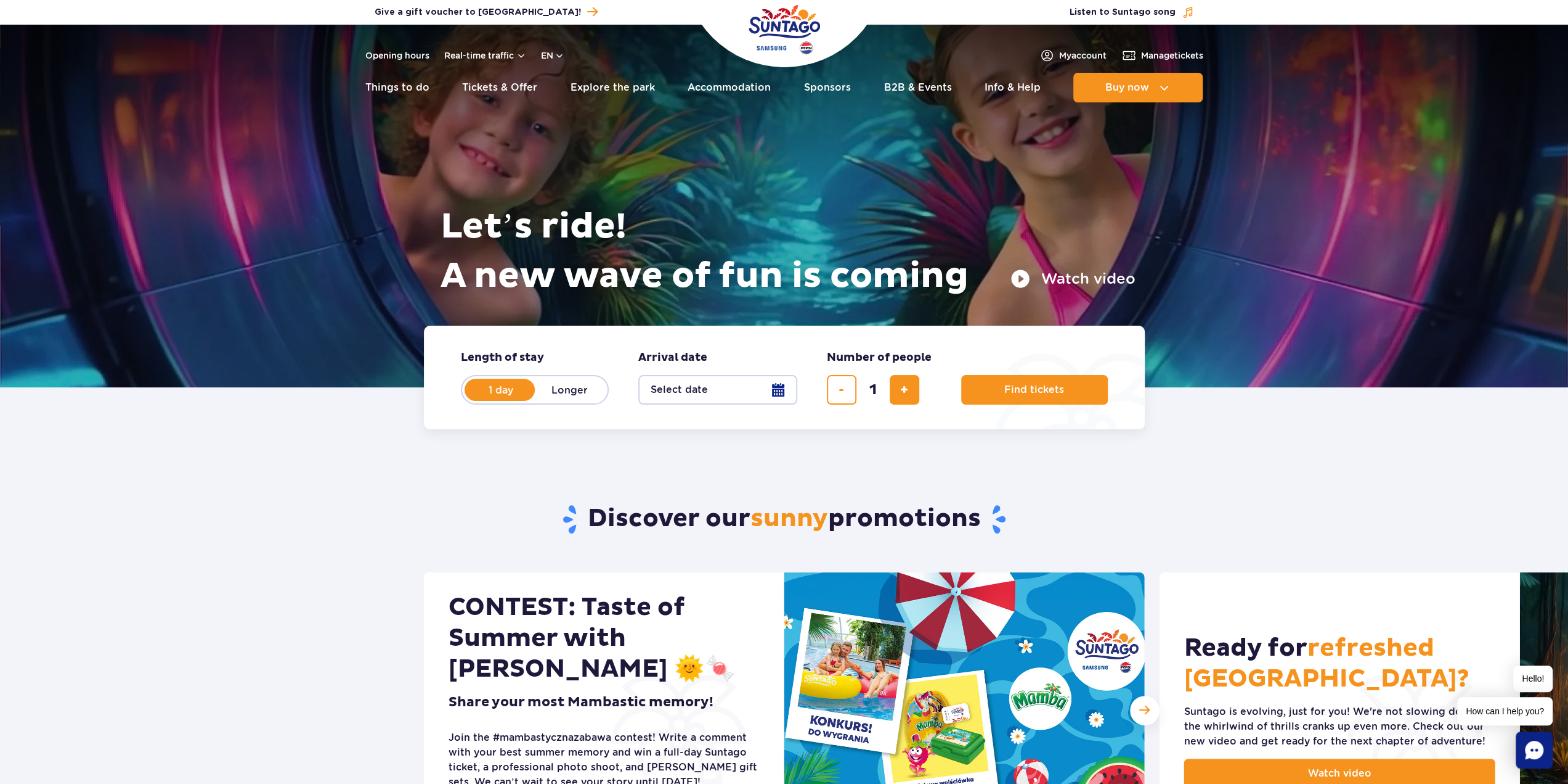
click at [765, 14] on img "Park of Poland" at bounding box center [784, 29] width 72 height 57
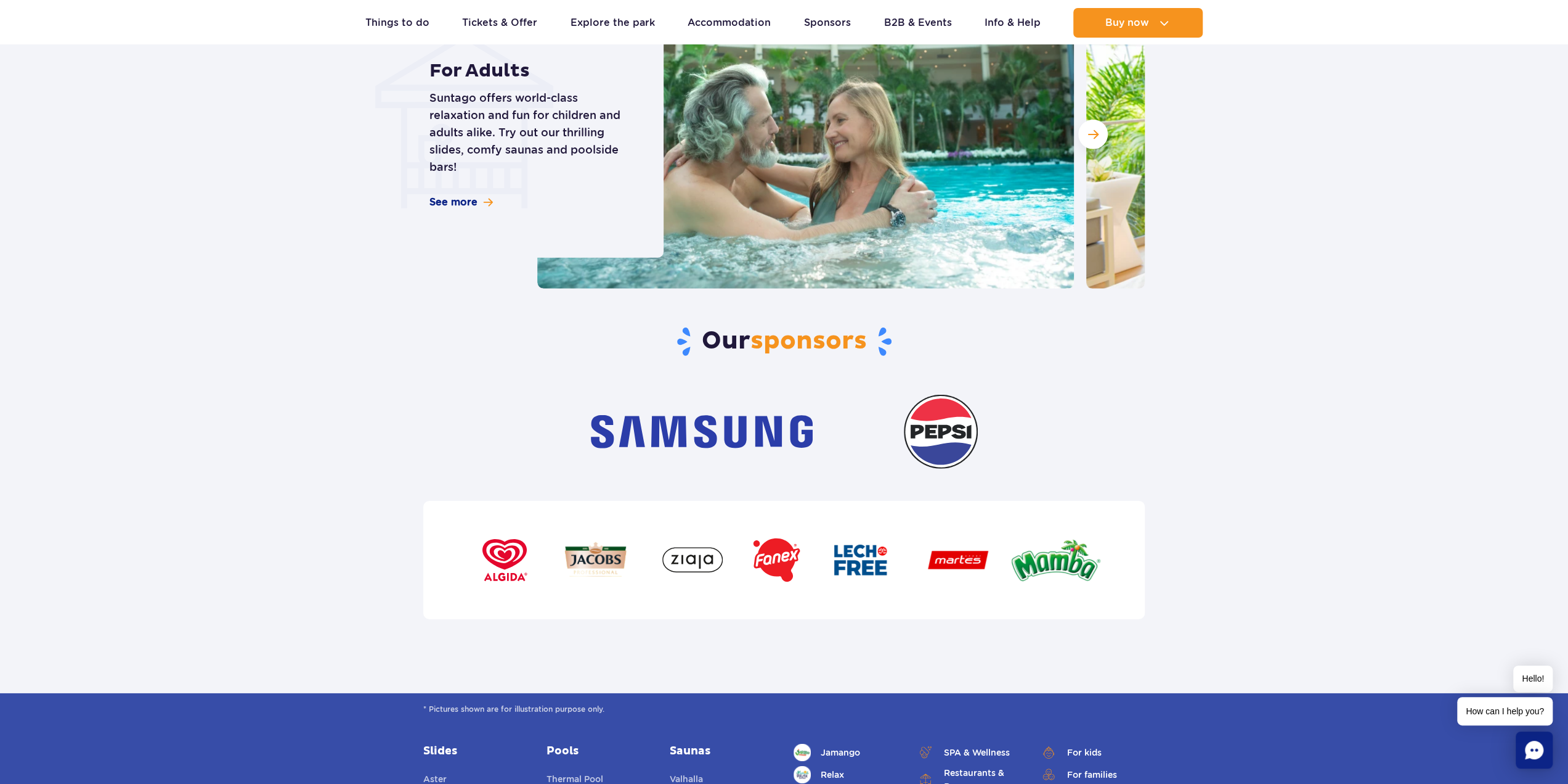
scroll to position [3575, 0]
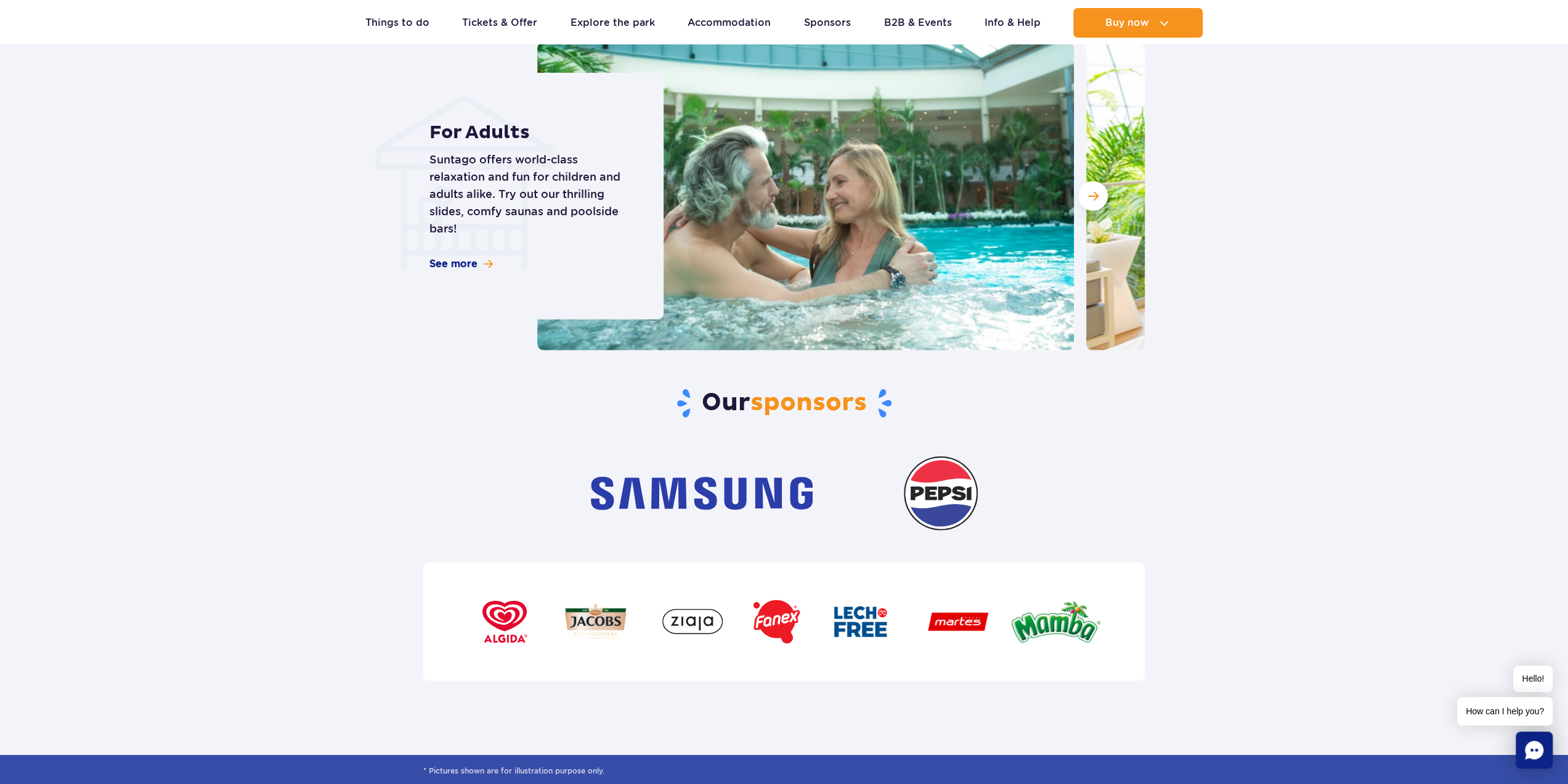
click at [1071, 207] on img at bounding box center [805, 196] width 537 height 308
click at [1089, 198] on button "Next slide" at bounding box center [1093, 196] width 29 height 29
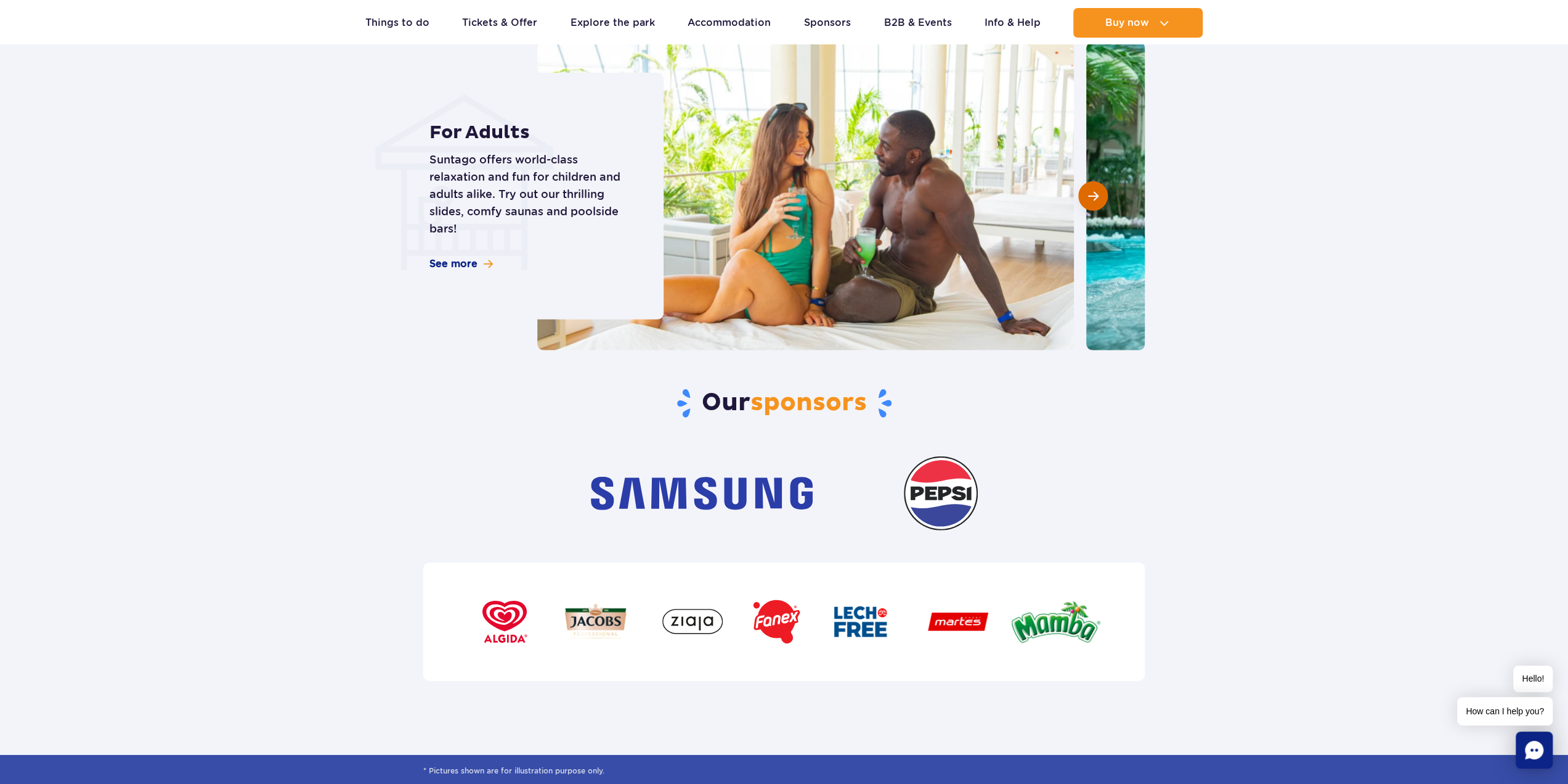
click at [1091, 200] on span "Next slide" at bounding box center [1093, 196] width 11 height 11
click at [1095, 196] on span "Next slide" at bounding box center [1093, 196] width 11 height 11
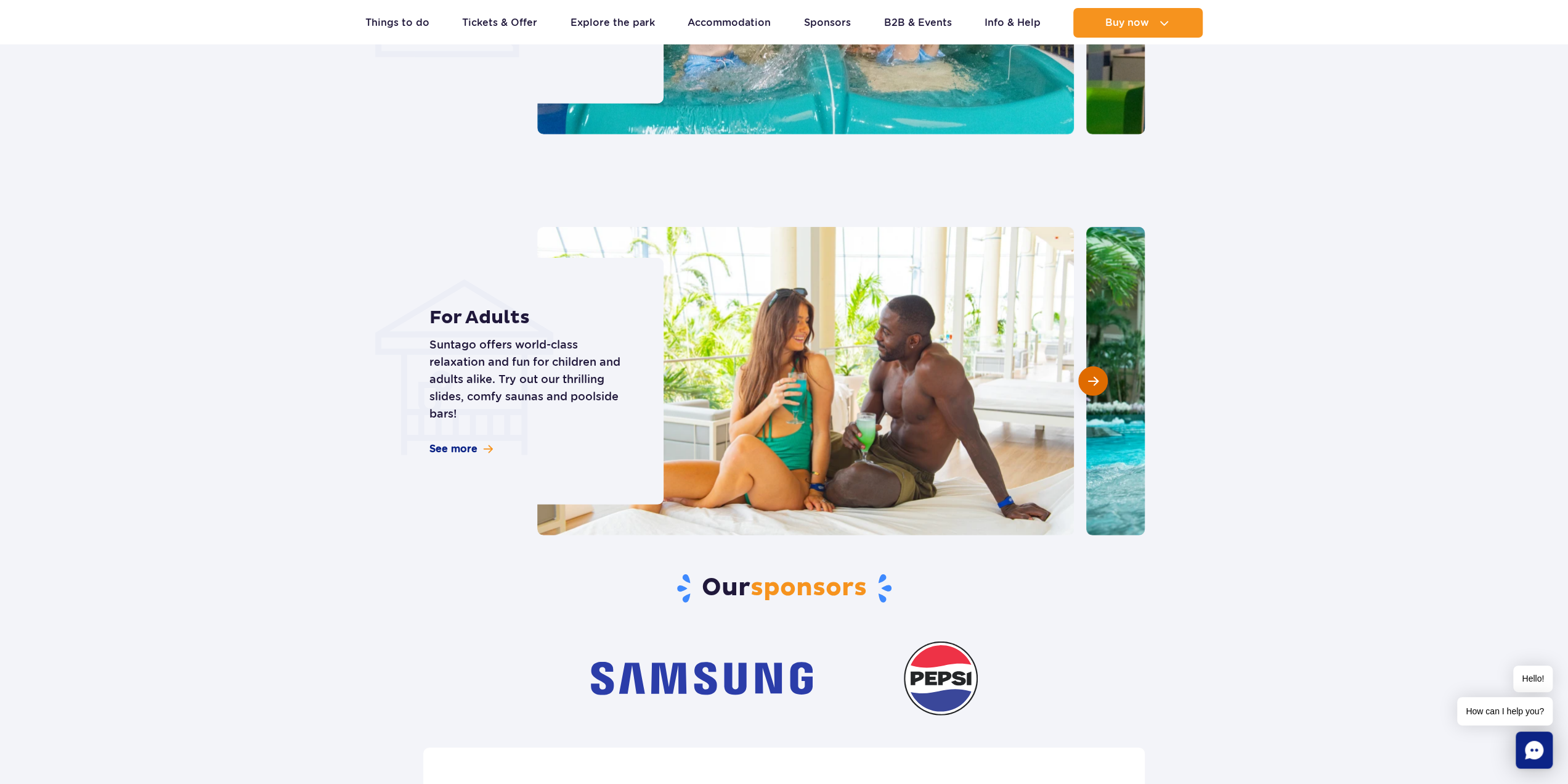
click at [1090, 375] on span "Next slide" at bounding box center [1093, 380] width 11 height 11
click at [1093, 378] on span "Next slide" at bounding box center [1093, 380] width 11 height 11
drag, startPoint x: 1093, startPoint y: 378, endPoint x: 1149, endPoint y: 280, distance: 112.9
click at [1093, 377] on span "Next slide" at bounding box center [1093, 380] width 11 height 11
click at [1210, 262] on section "Experience designed for you For Kids Exciting adventures for kids! Slides, pool…" at bounding box center [784, 108] width 1568 height 852
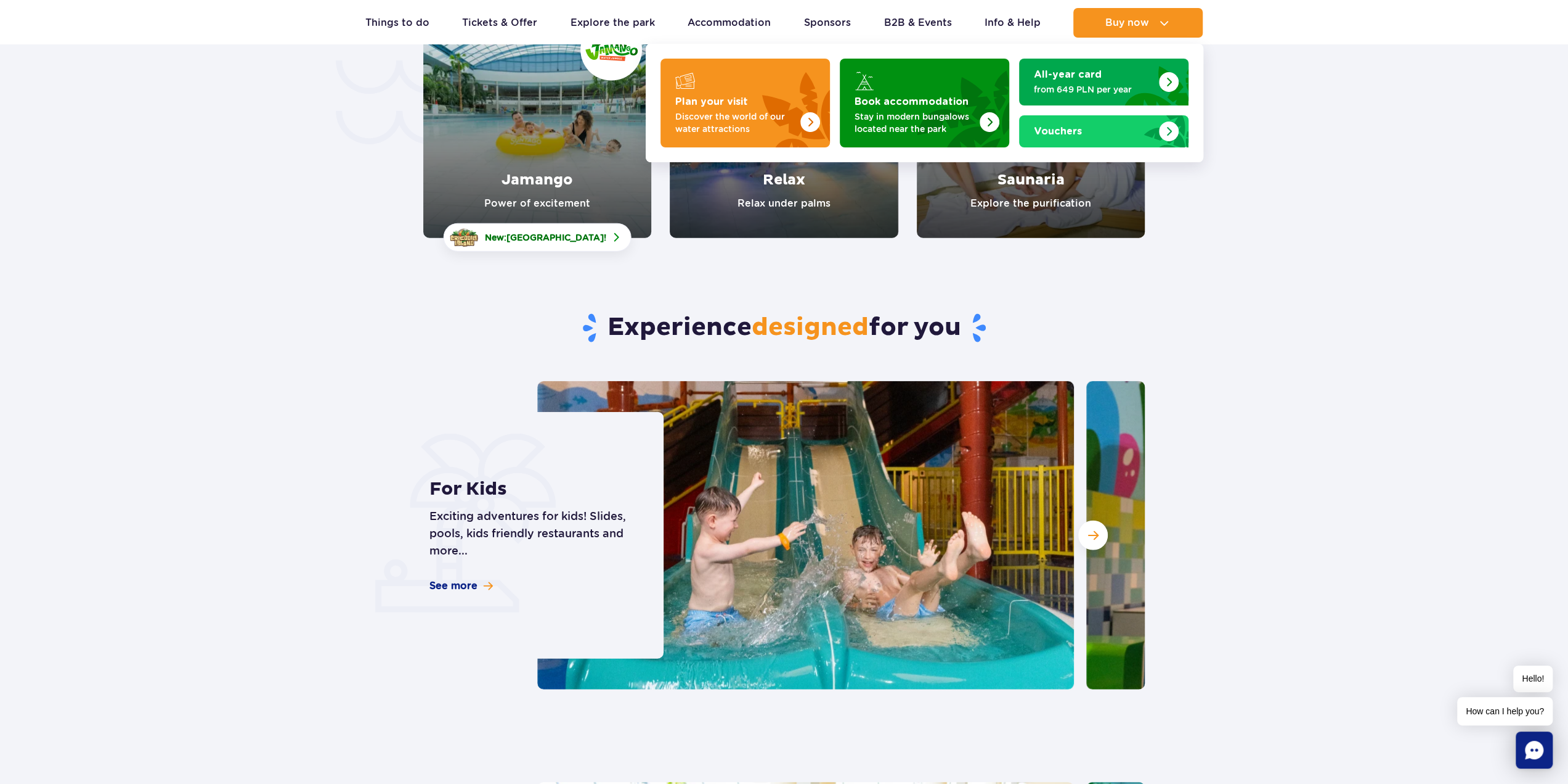
scroll to position [2774, 0]
